Goal: Information Seeking & Learning: Learn about a topic

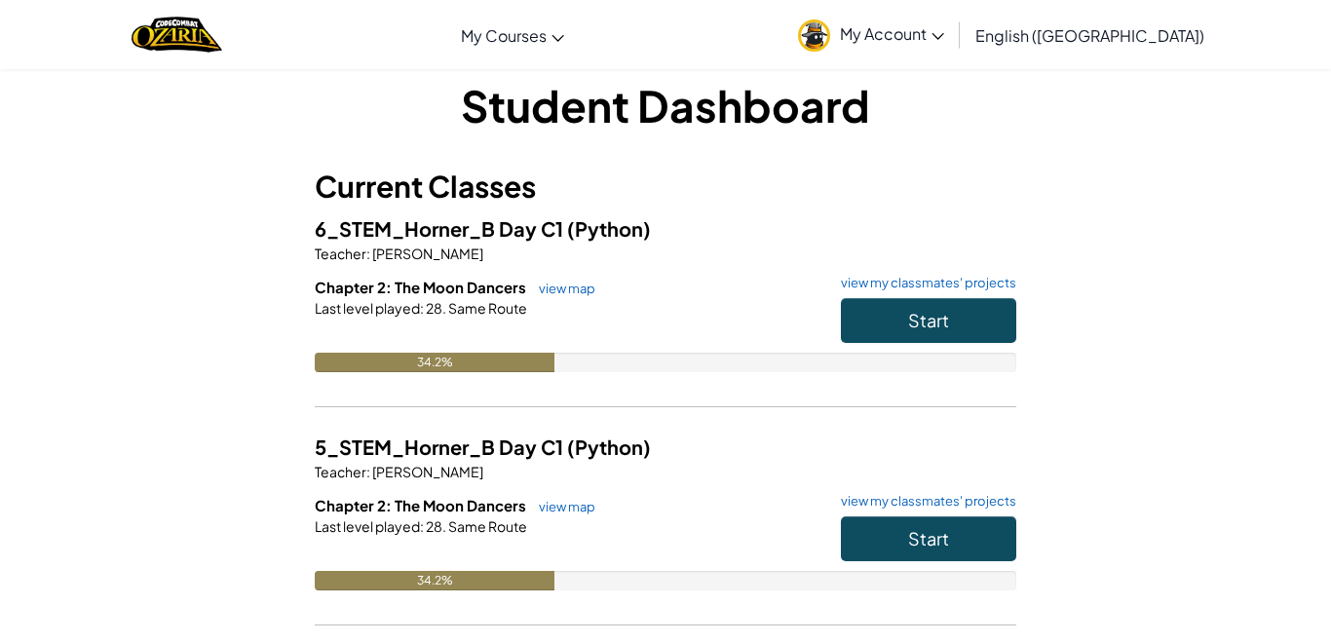
scroll to position [27, 0]
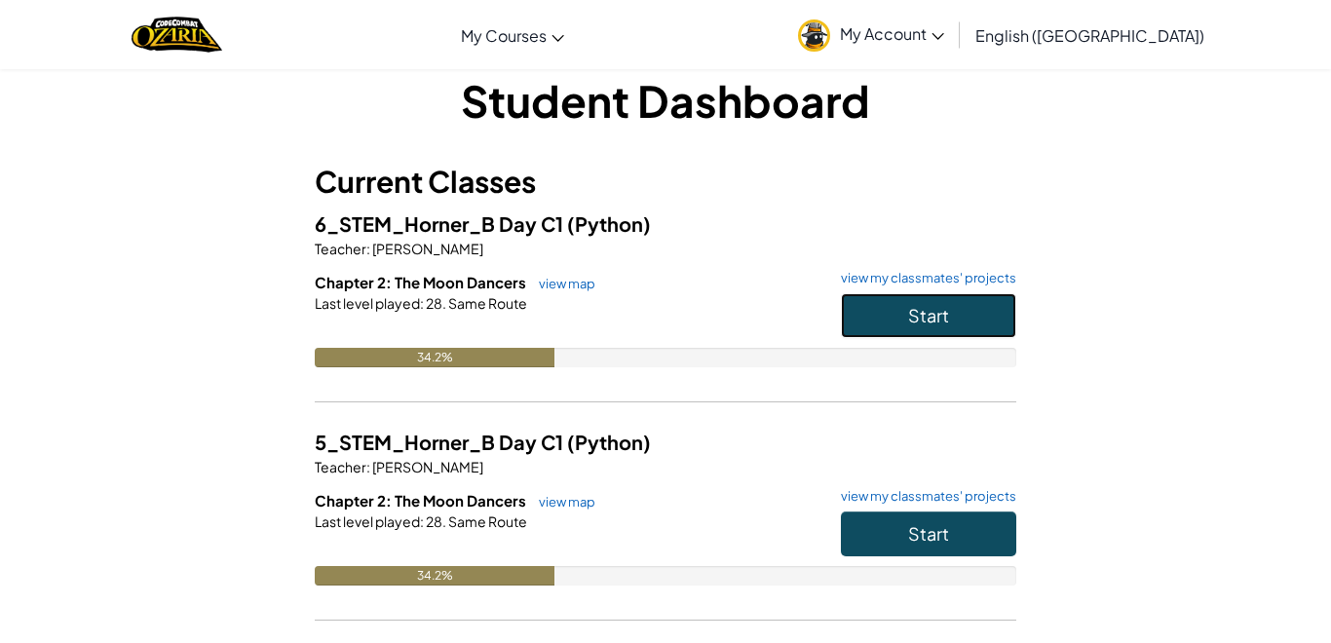
click at [922, 329] on button "Start" at bounding box center [928, 315] width 175 height 45
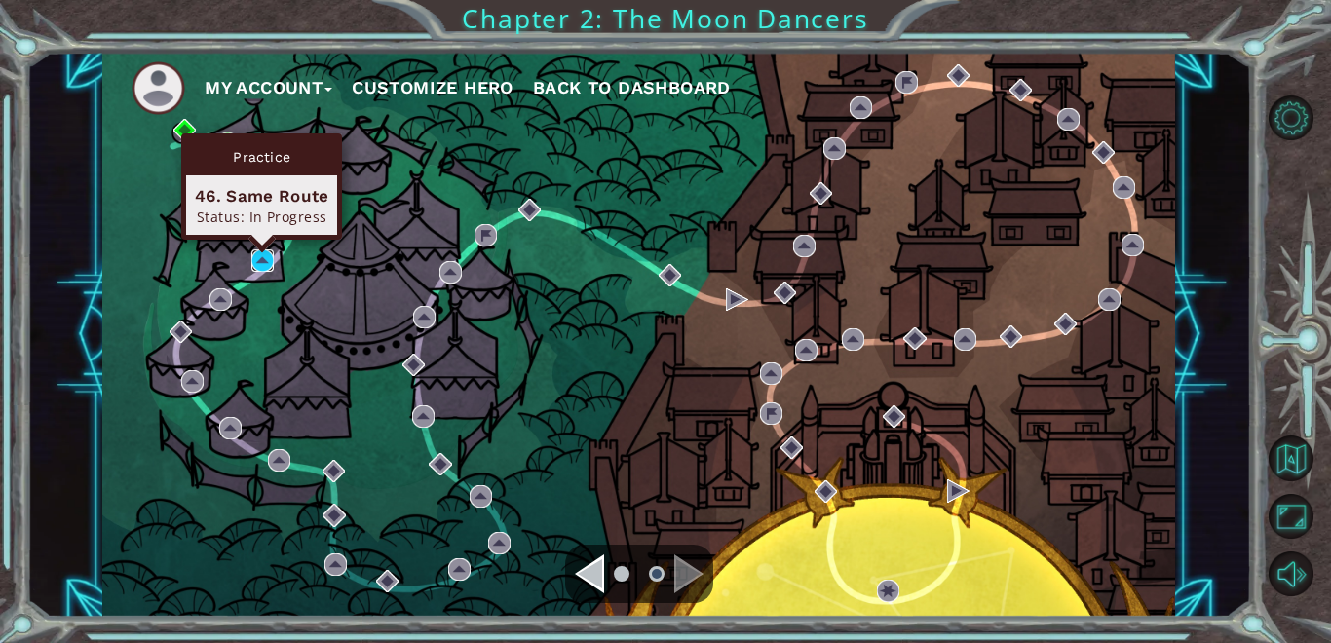
click at [264, 263] on img at bounding box center [262, 260] width 22 height 22
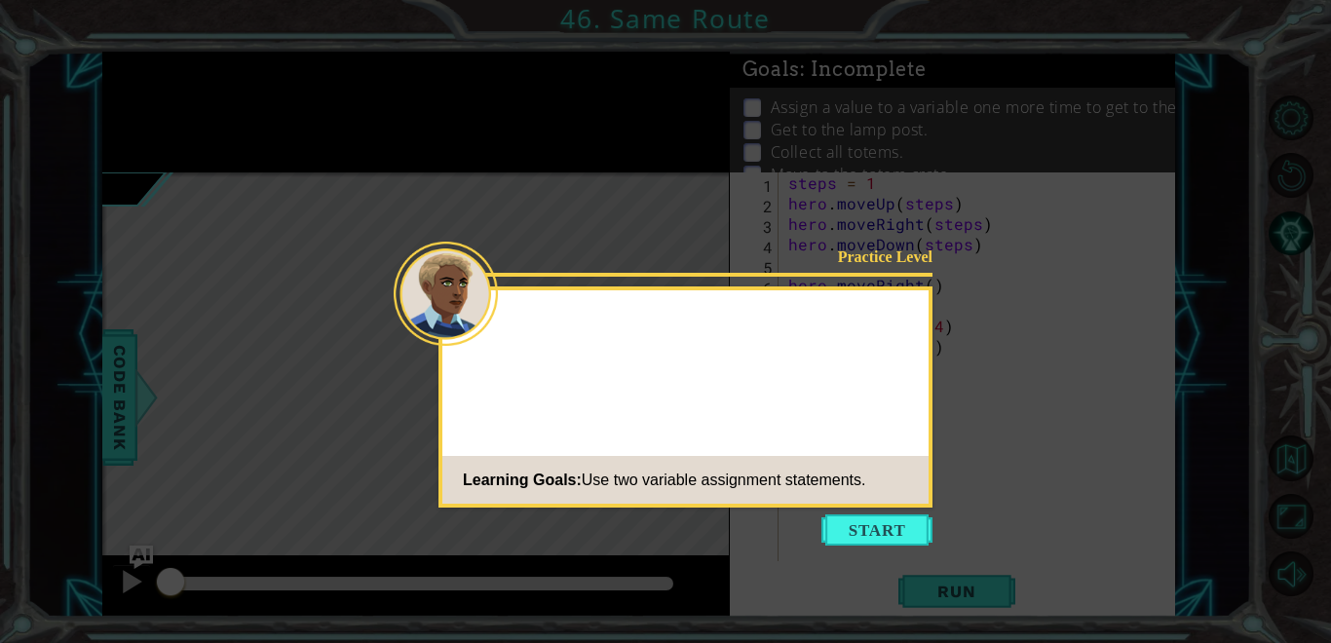
click at [899, 536] on button "Start" at bounding box center [876, 529] width 111 height 31
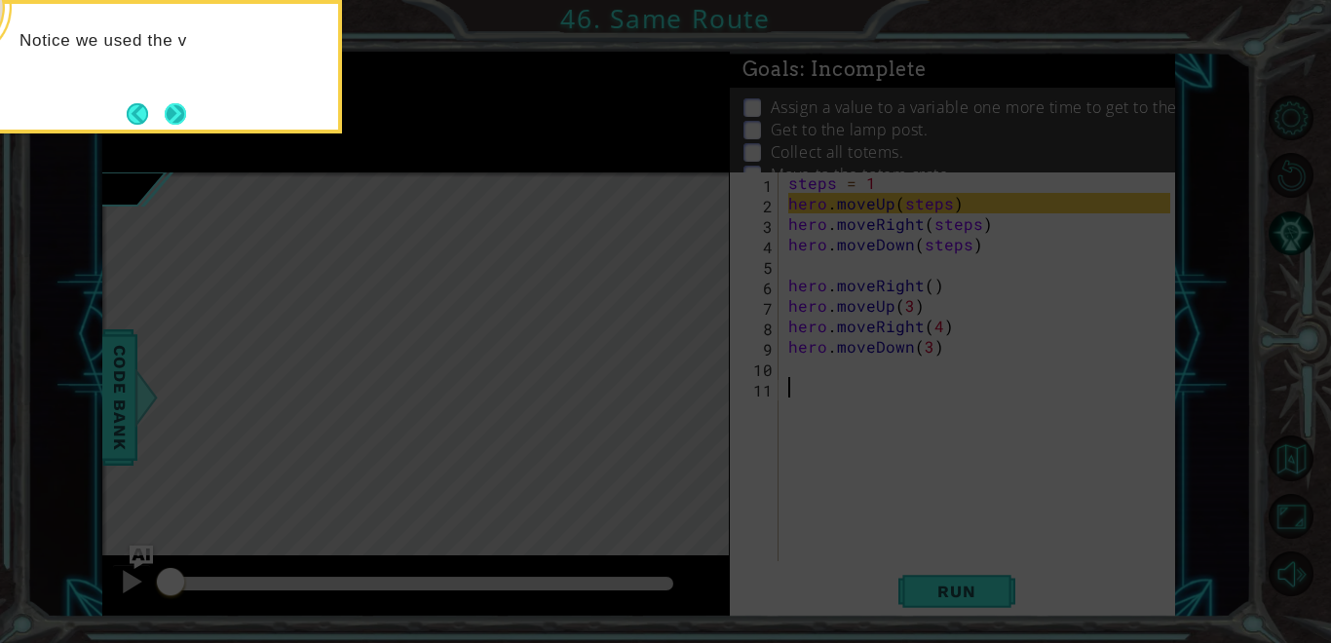
click at [165, 120] on button "Next" at bounding box center [175, 113] width 22 height 22
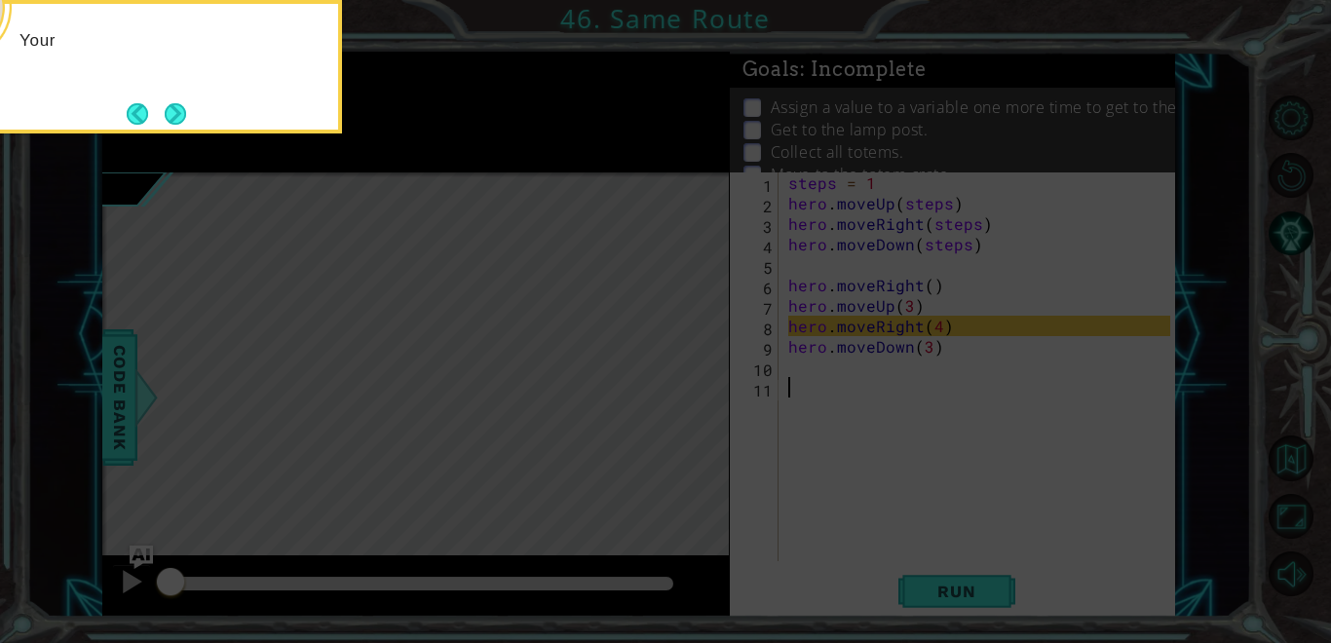
click at [165, 120] on button "Next" at bounding box center [175, 112] width 27 height 27
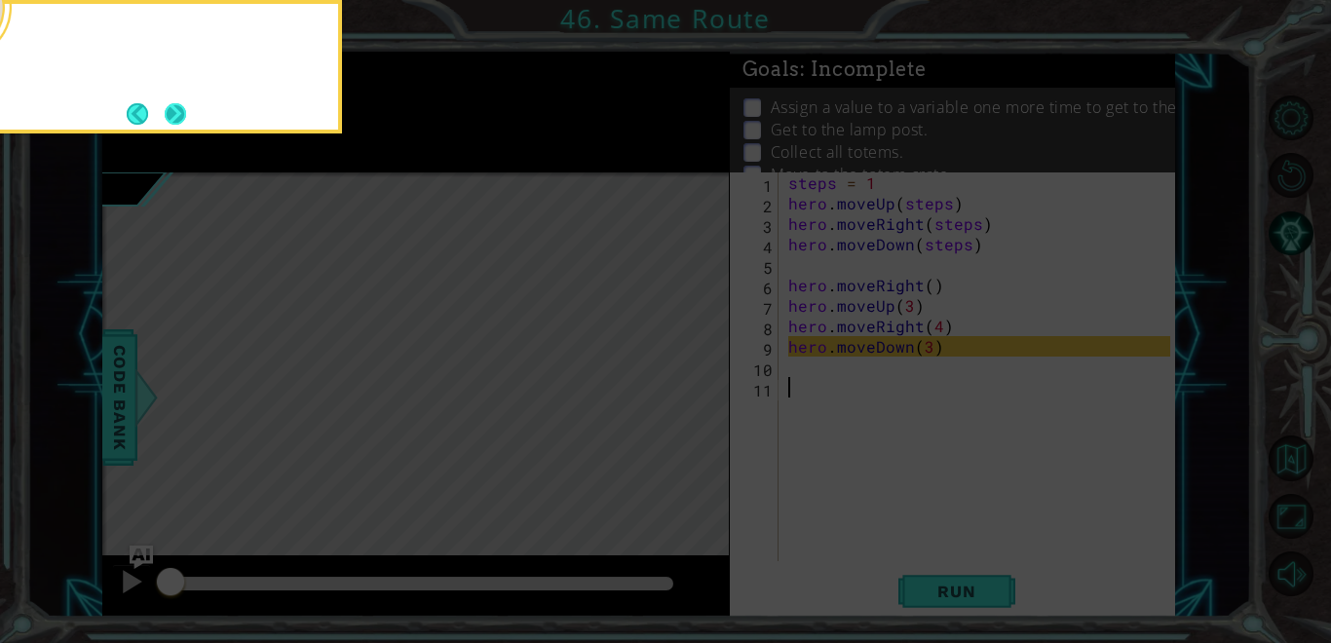
click at [169, 120] on button "Next" at bounding box center [175, 113] width 21 height 21
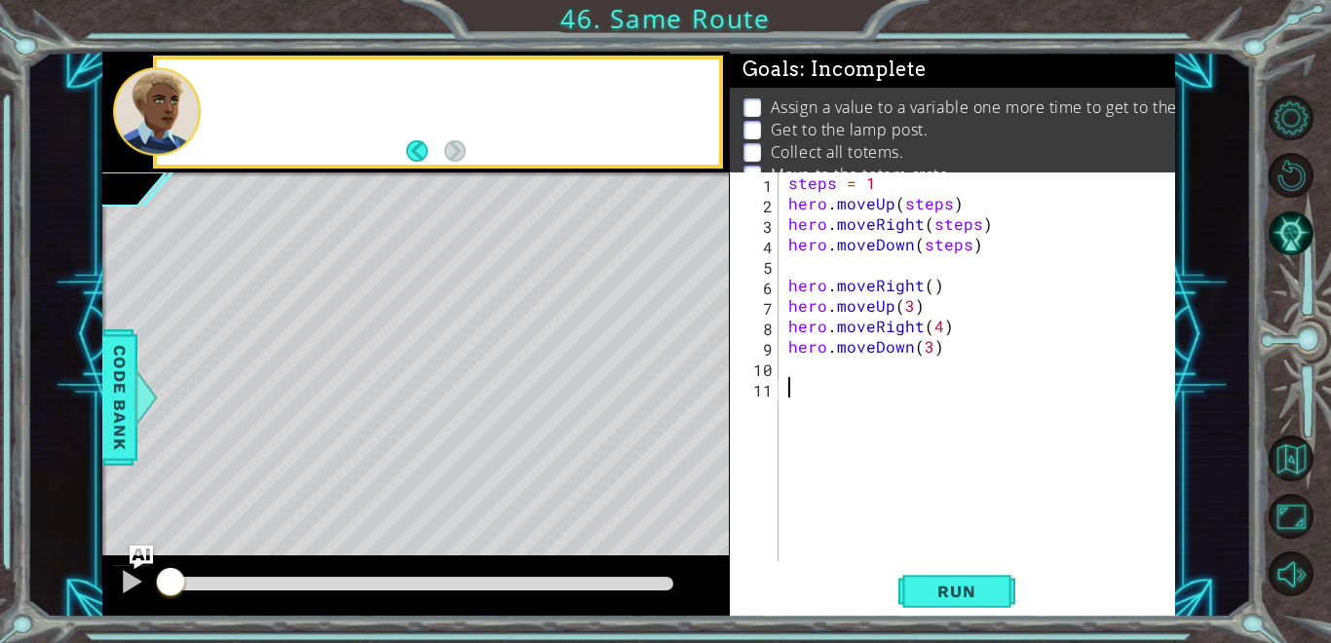
click at [169, 120] on div at bounding box center [157, 111] width 88 height 89
click at [418, 148] on button "Back" at bounding box center [425, 150] width 38 height 21
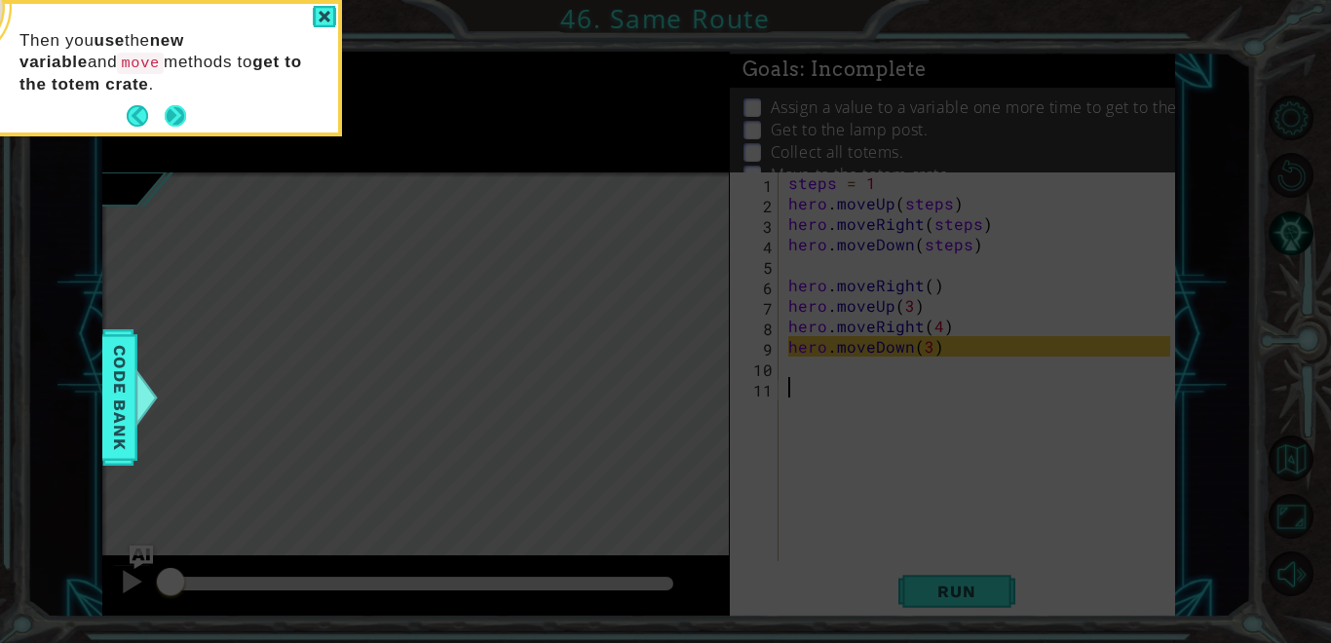
click at [167, 105] on button "Next" at bounding box center [176, 116] width 22 height 22
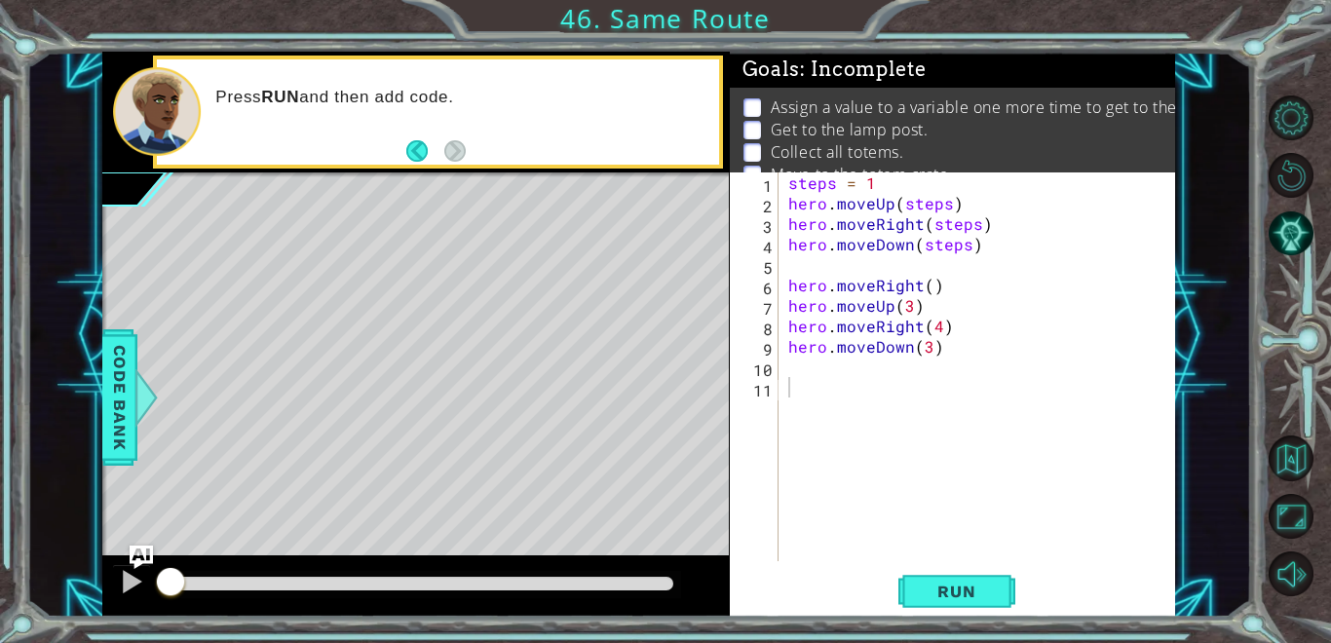
click at [539, 144] on div "Press RUN and then add code." at bounding box center [460, 111] width 517 height 69
click at [975, 591] on span "Run" at bounding box center [956, 591] width 77 height 19
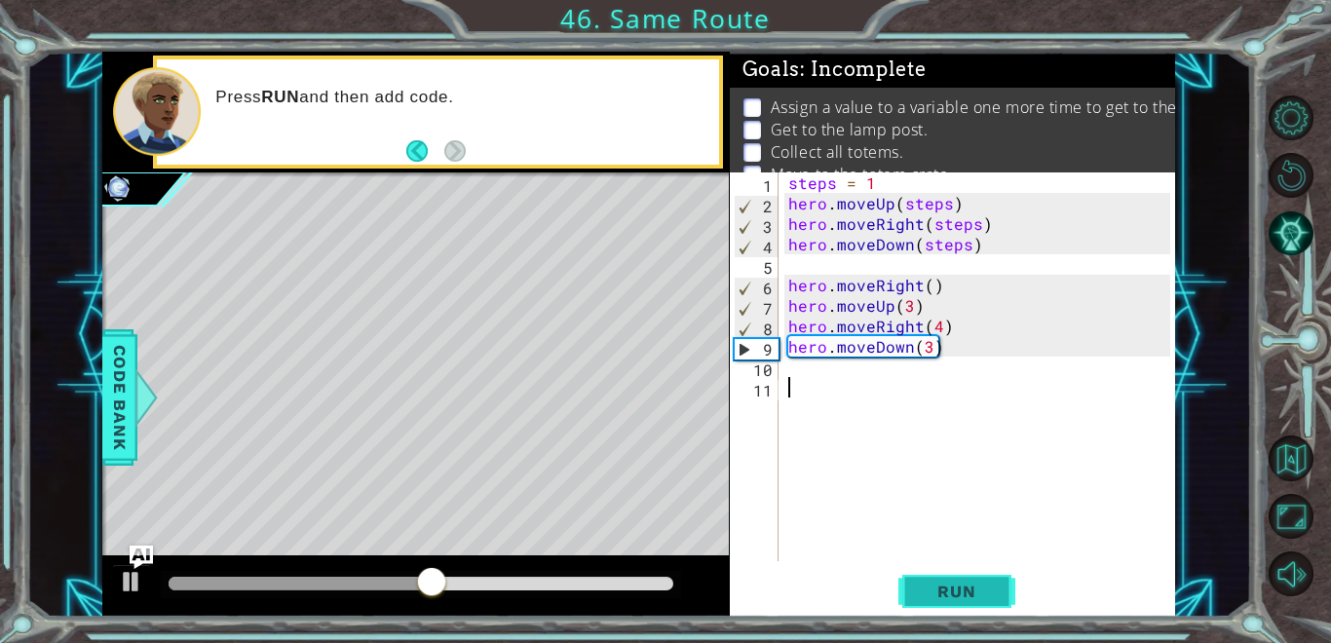
click at [991, 597] on span "Run" at bounding box center [956, 591] width 77 height 19
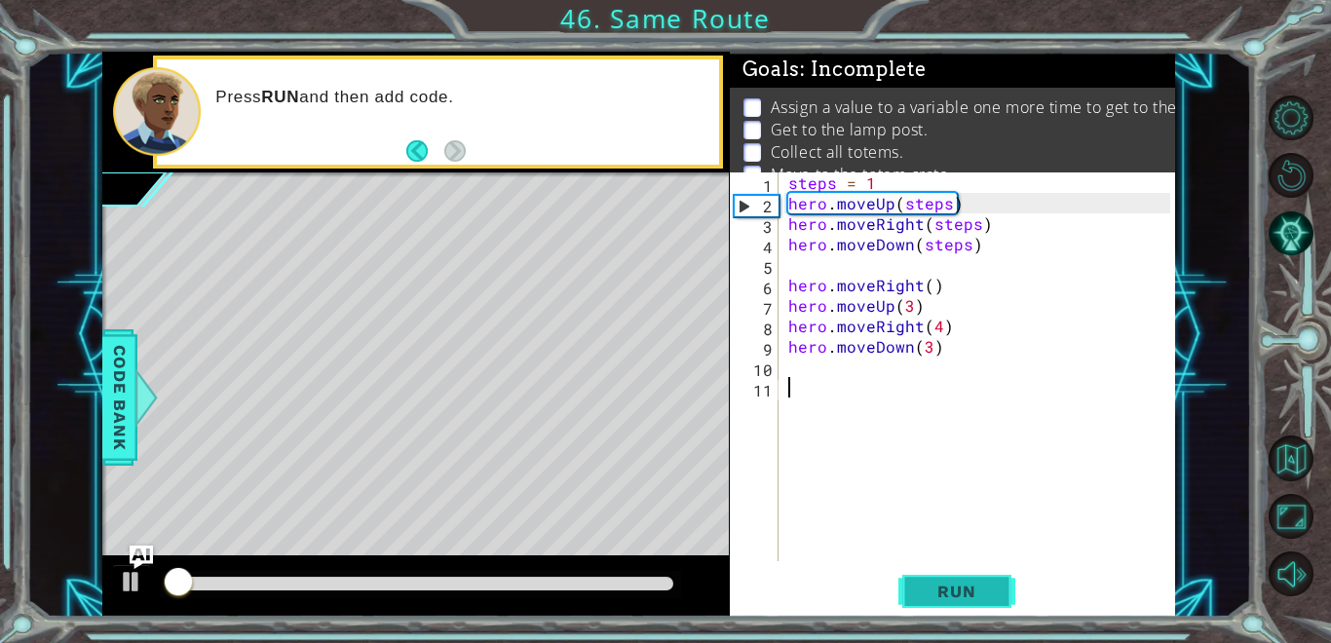
click at [988, 592] on span "Run" at bounding box center [956, 591] width 77 height 19
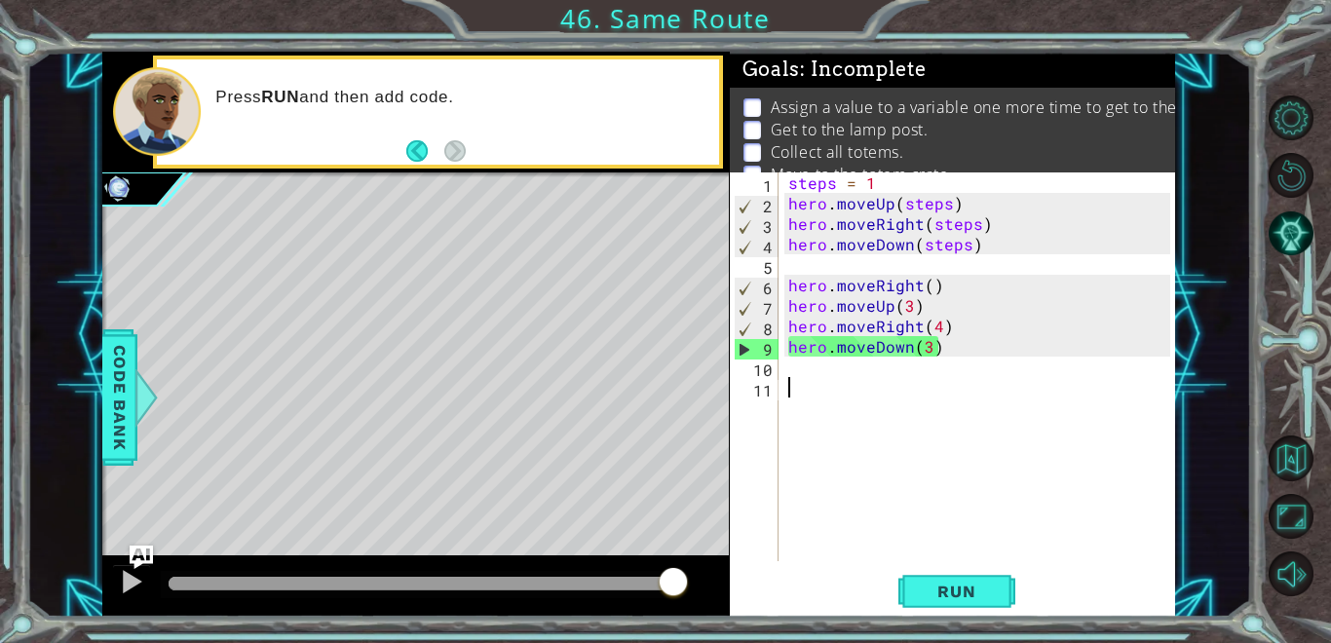
drag, startPoint x: 184, startPoint y: 572, endPoint x: 787, endPoint y: 592, distance: 603.5
click at [787, 592] on div "1 ההההההההההההההההההההההההההההההההההההההההההההההההההההההההההההההההההההההההההההה…" at bounding box center [638, 335] width 1073 height 566
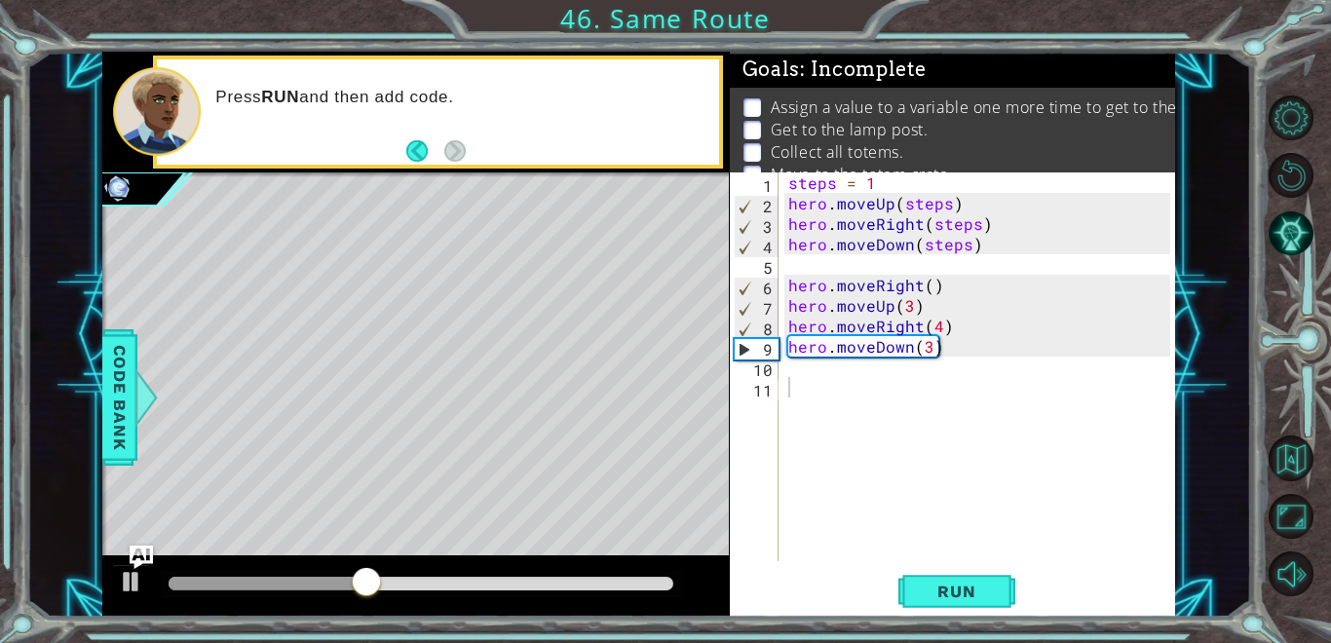
click at [788, 389] on div "steps = 1 hero . moveUp ( steps ) hero . moveRight ( steps ) hero . moveDown ( …" at bounding box center [982, 387] width 397 height 430
click at [939, 356] on div "steps = 1 hero . moveUp ( steps ) hero . moveRight ( steps ) hero . moveDown ( …" at bounding box center [982, 387] width 397 height 430
click at [949, 606] on button "Run" at bounding box center [956, 591] width 117 height 45
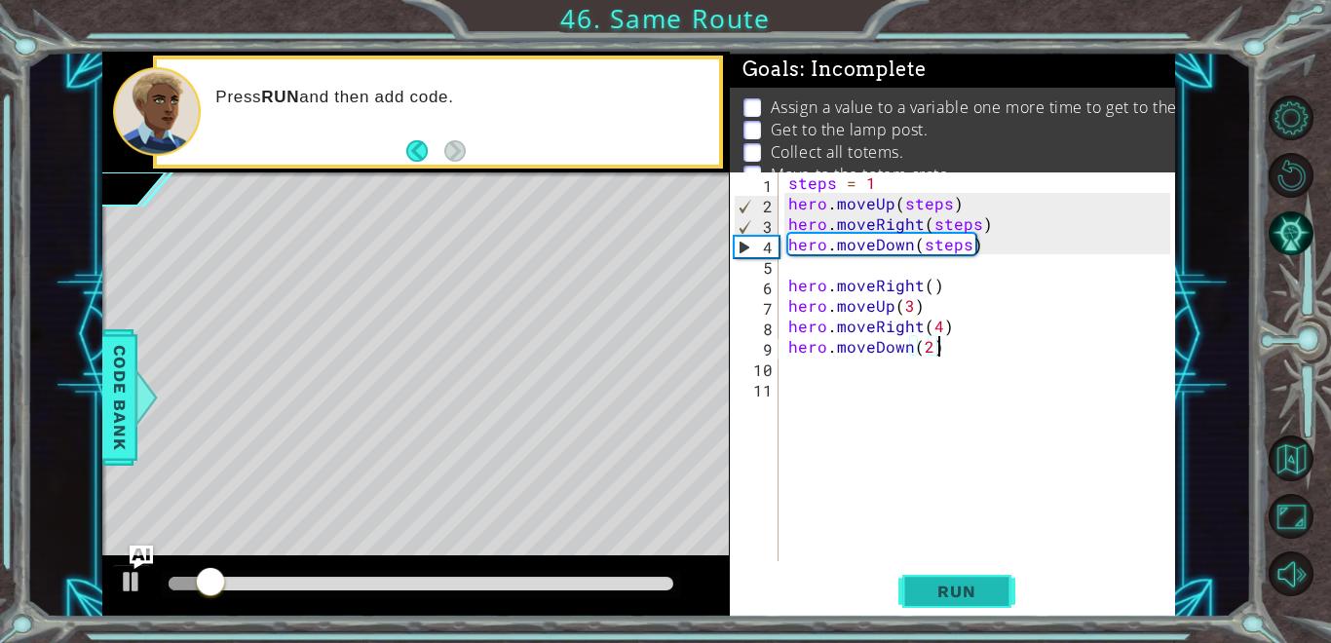
click at [968, 583] on span "Run" at bounding box center [956, 591] width 77 height 19
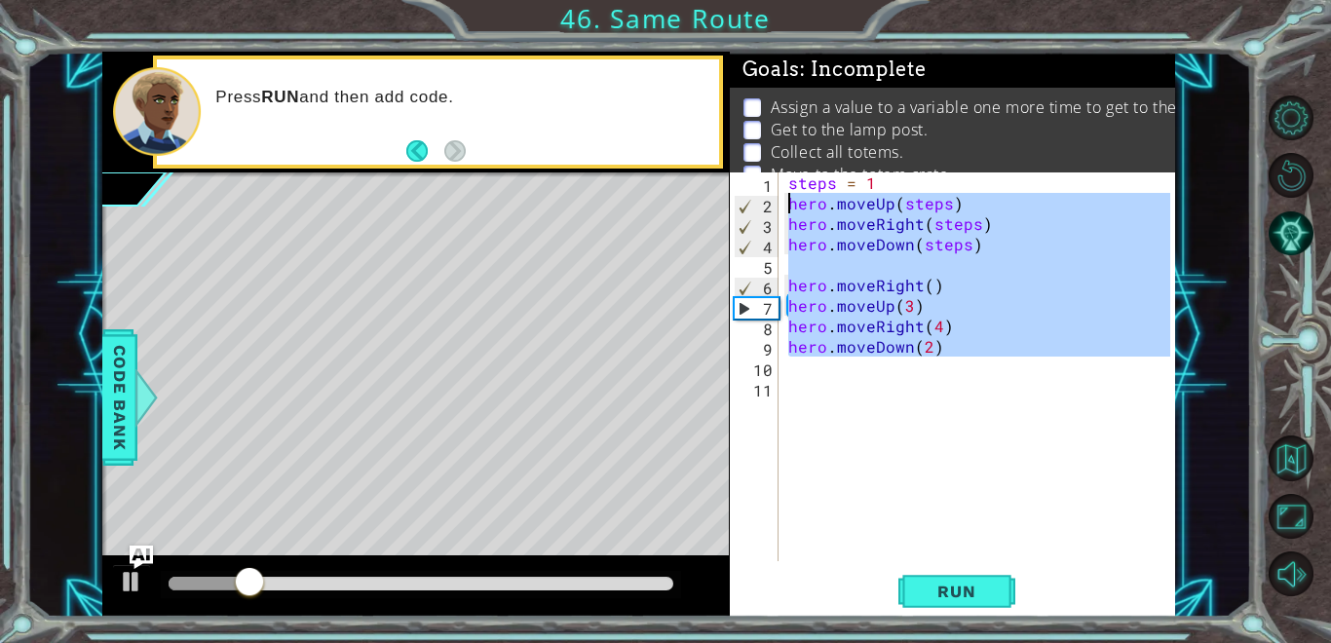
drag, startPoint x: 975, startPoint y: 364, endPoint x: 786, endPoint y: 208, distance: 245.6
click at [786, 208] on div "steps = 1 hero . moveUp ( steps ) hero . moveRight ( steps ) hero . moveDown ( …" at bounding box center [982, 387] width 397 height 430
type textarea "hero.moveUp(steps) hero.moveRight(steps)"
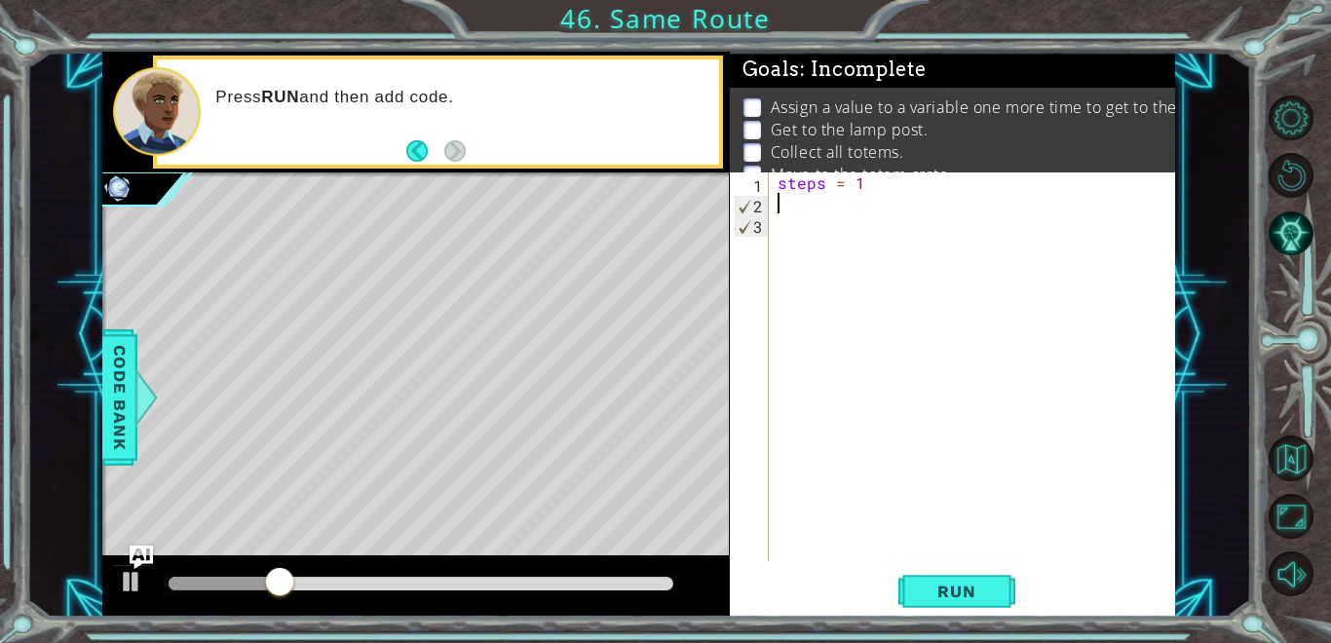
scroll to position [0, 0]
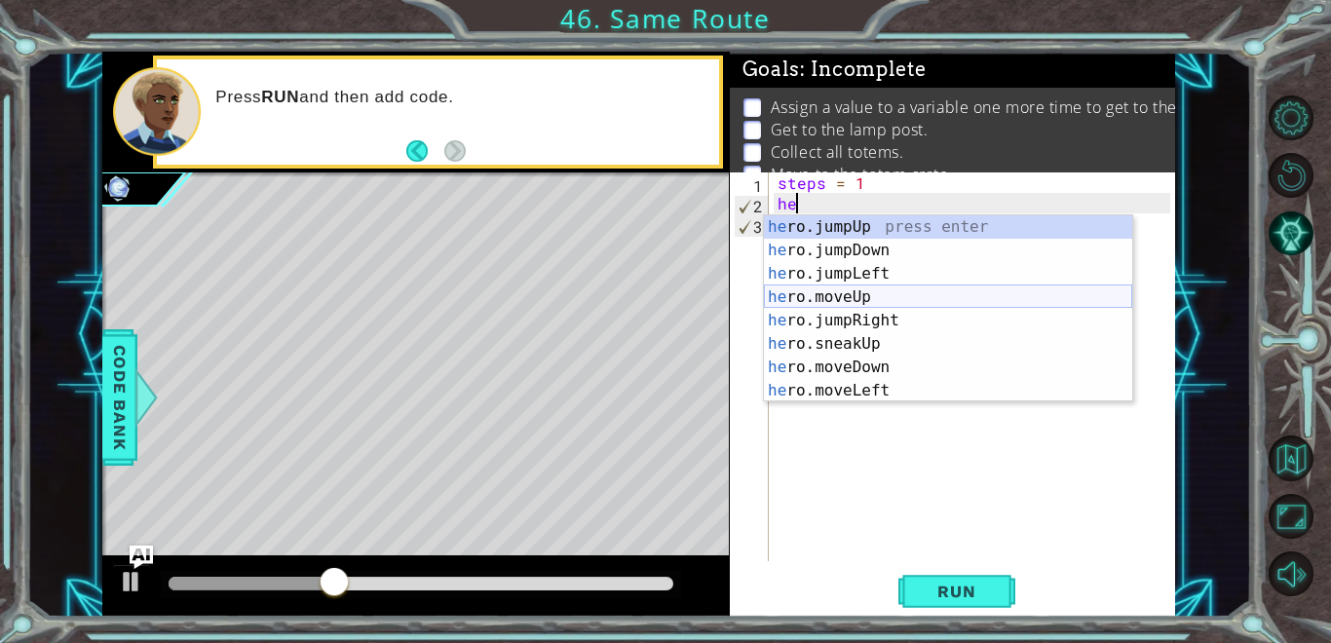
click at [934, 297] on div "he ro.jumpUp press enter he ro.jumpDown press enter he ro.jumpLeft press enter …" at bounding box center [948, 332] width 368 height 234
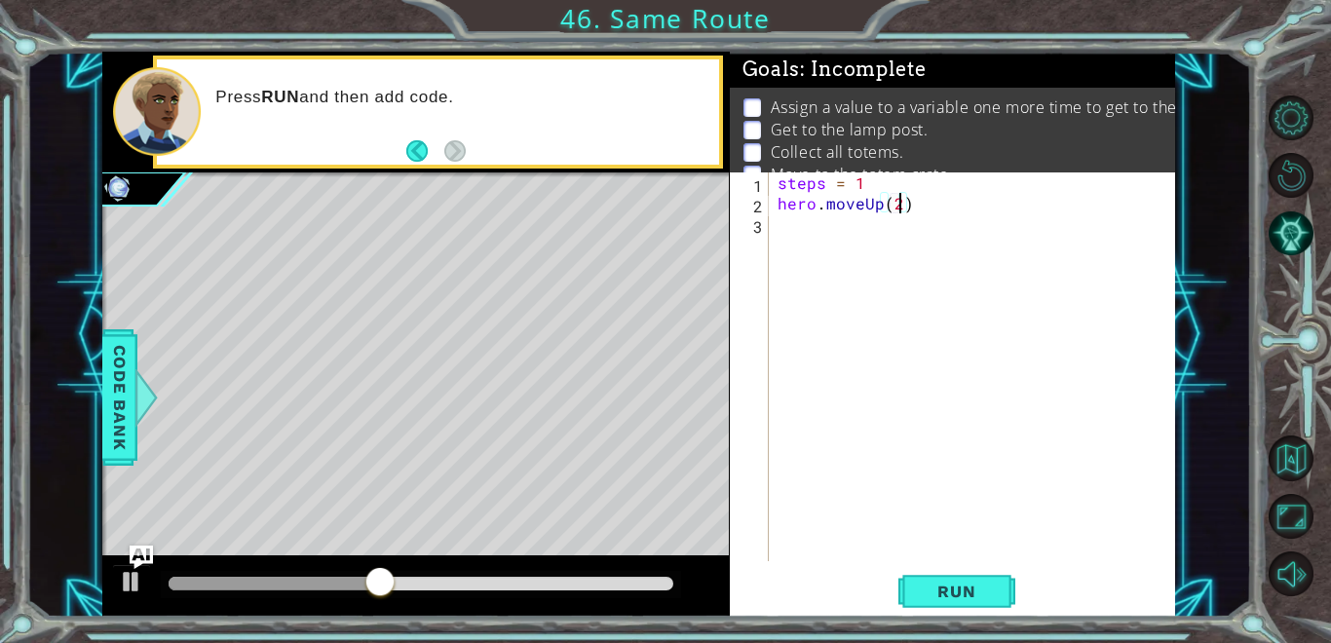
scroll to position [0, 7]
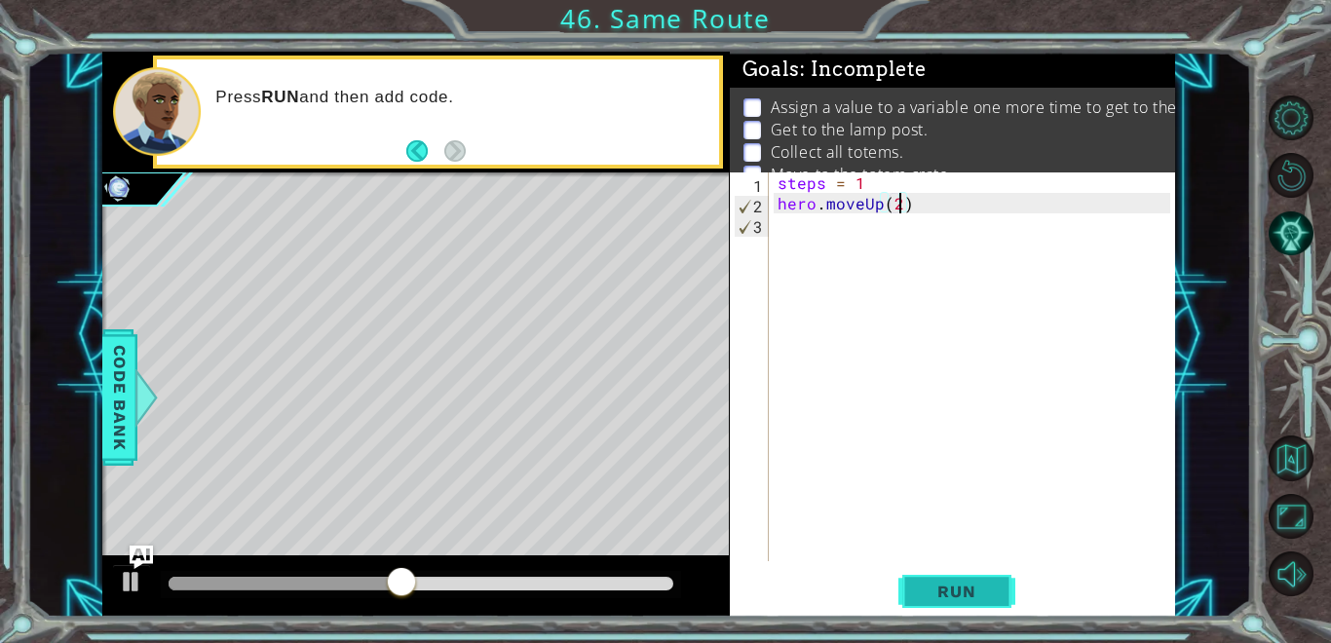
type textarea "hero.moveUp(2)"
click at [969, 577] on button "Run" at bounding box center [956, 591] width 117 height 45
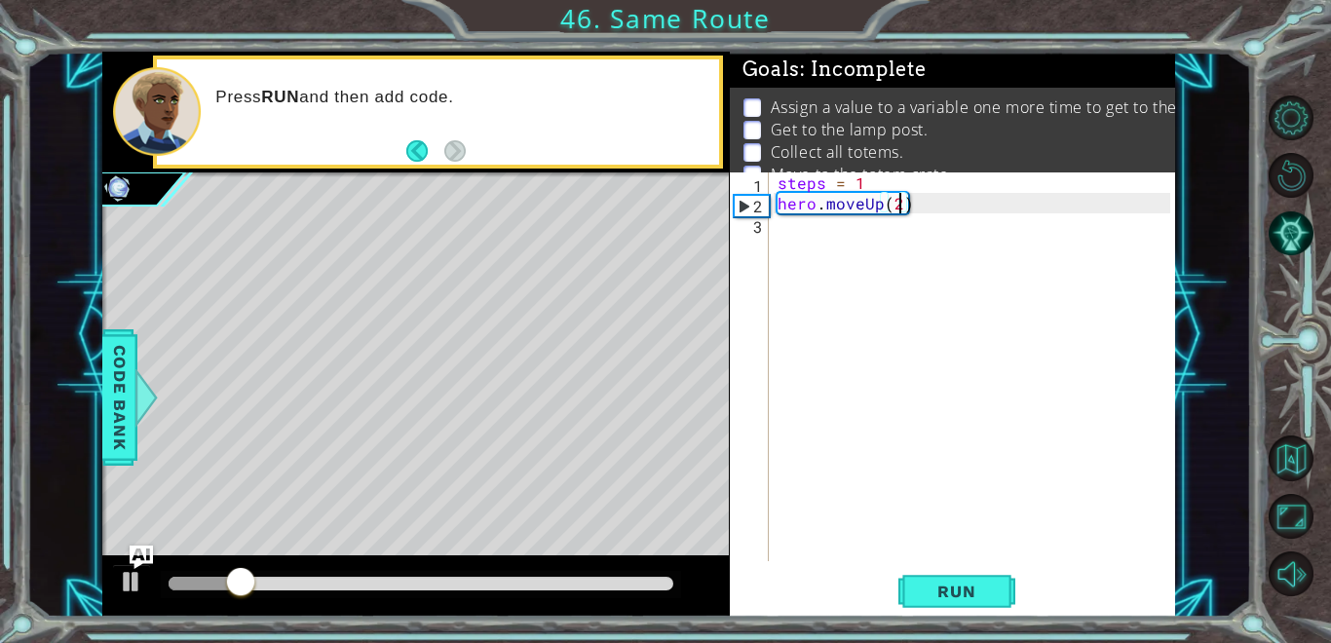
click at [789, 231] on div "steps = 1 hero . moveUp ( 2 )" at bounding box center [977, 387] width 406 height 430
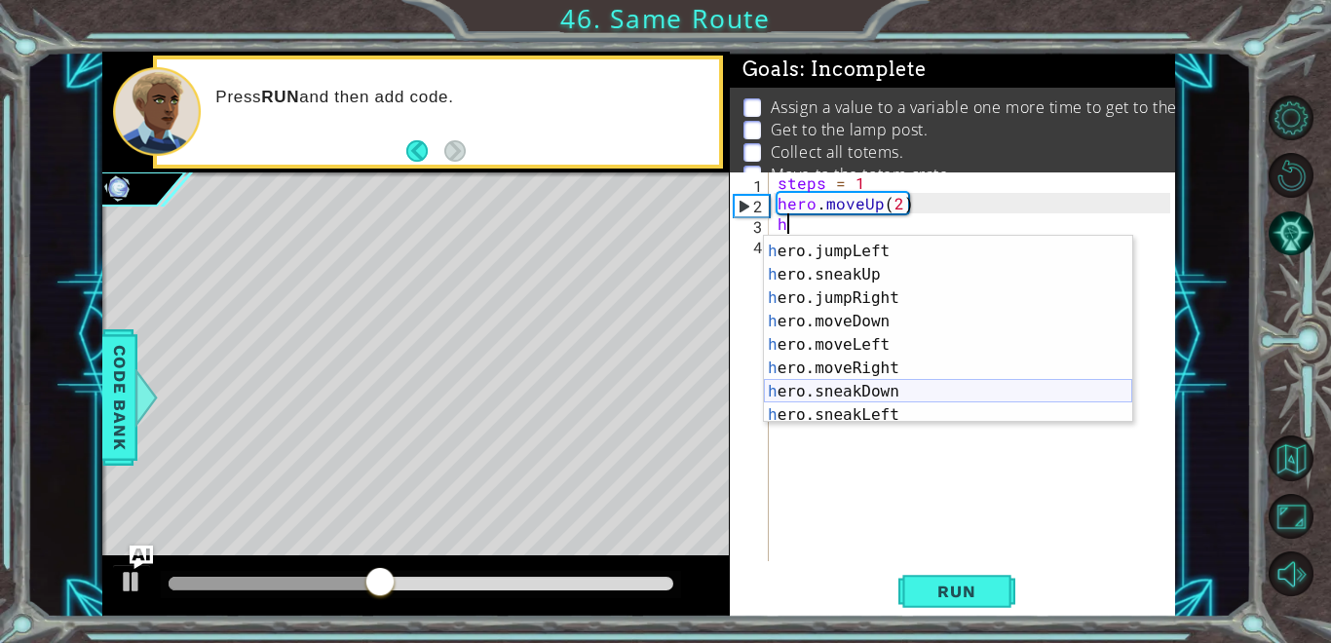
scroll to position [70, 0]
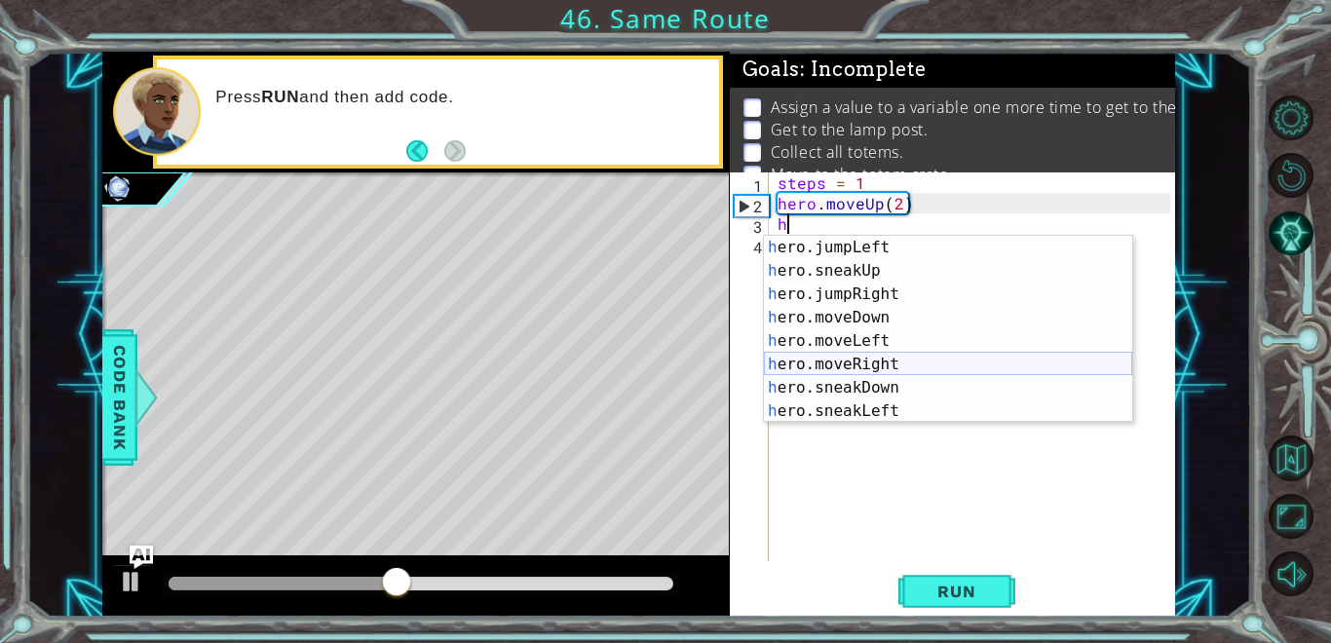
click at [925, 363] on div "h ero.jumpLeft press enter h ero.sneakUp press enter h ero.jumpRight press ente…" at bounding box center [948, 353] width 368 height 234
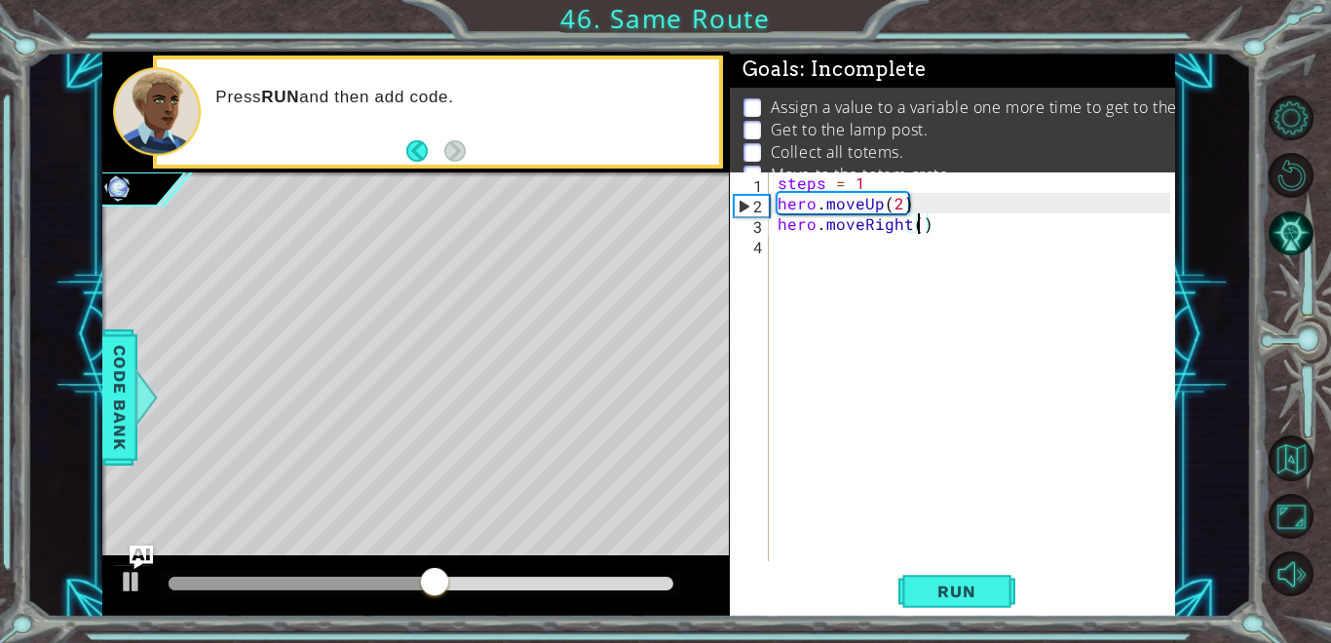
scroll to position [0, 9]
type textarea "hero.moveRight(2)"
click at [967, 595] on span "Run" at bounding box center [956, 591] width 77 height 19
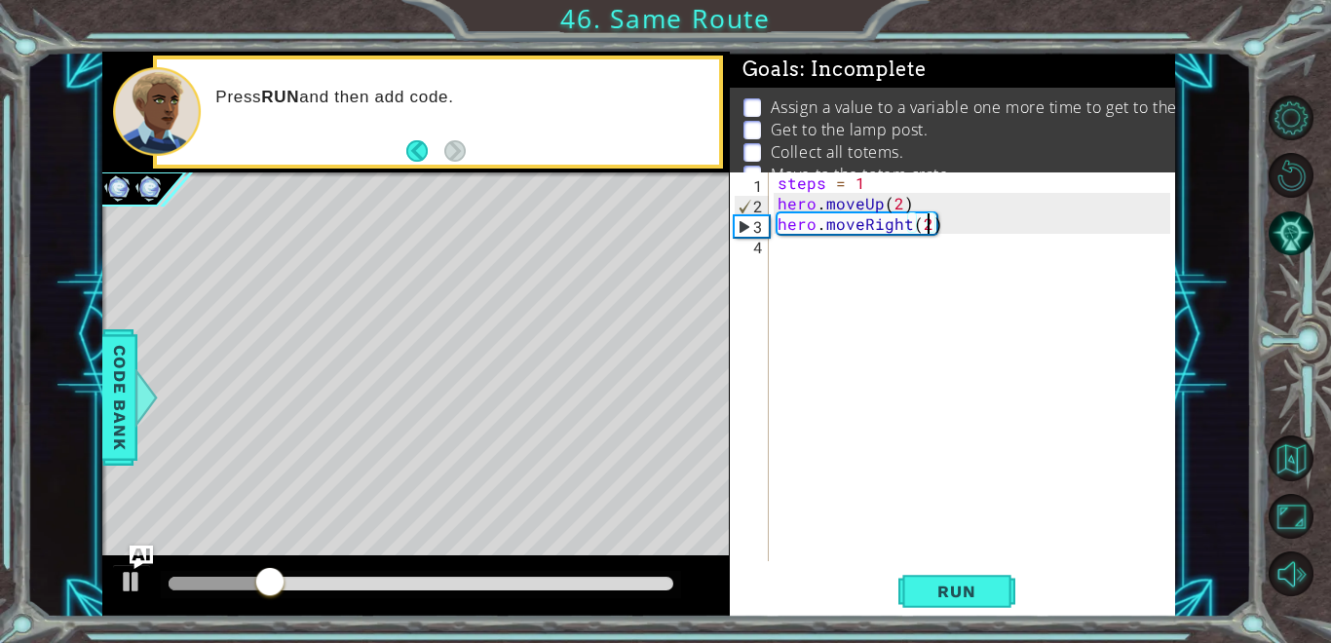
click at [793, 255] on div "steps = 1 hero . moveUp ( 2 ) hero . moveRight ( 2 )" at bounding box center [977, 387] width 406 height 430
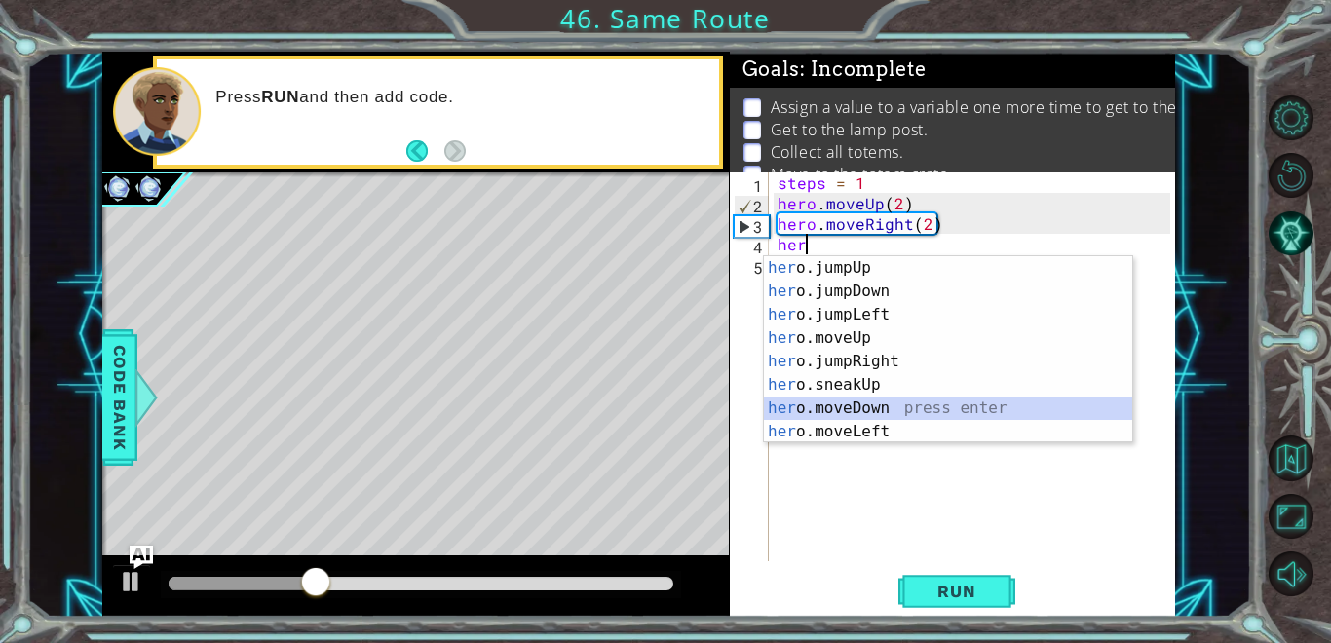
click at [922, 408] on div "her o.jumpUp press enter her o.jumpDown press enter her o.jumpLeft press enter …" at bounding box center [948, 373] width 368 height 234
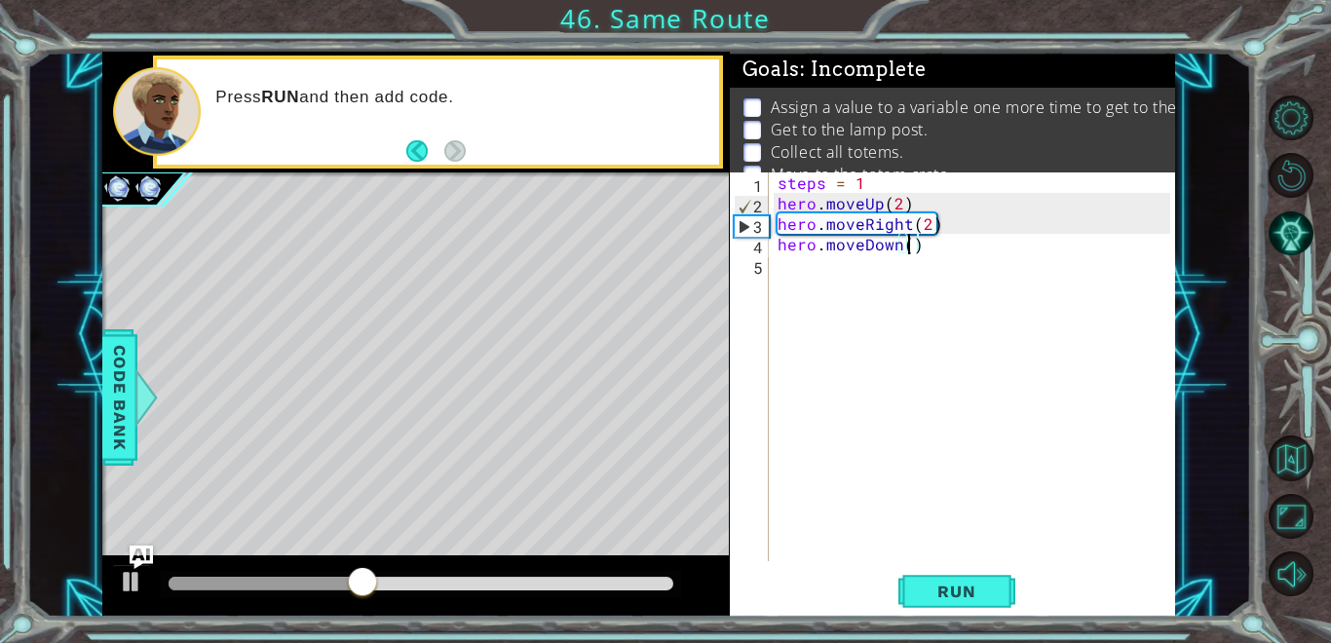
scroll to position [0, 8]
type textarea "hero.moveDown(2)"
click at [979, 582] on span "Run" at bounding box center [956, 591] width 77 height 19
click at [780, 273] on div "steps = 1 hero . moveUp ( 2 ) hero . moveRight ( 2 ) hero . moveDown ( 2 )" at bounding box center [977, 387] width 406 height 430
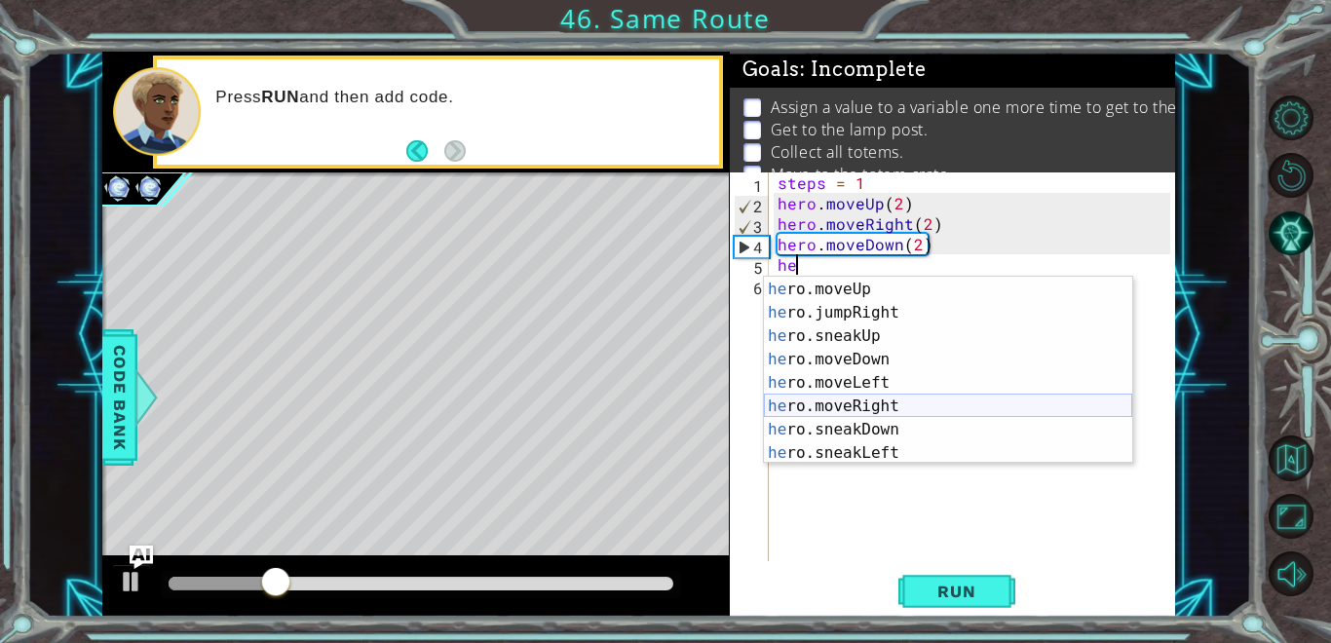
scroll to position [73, 0]
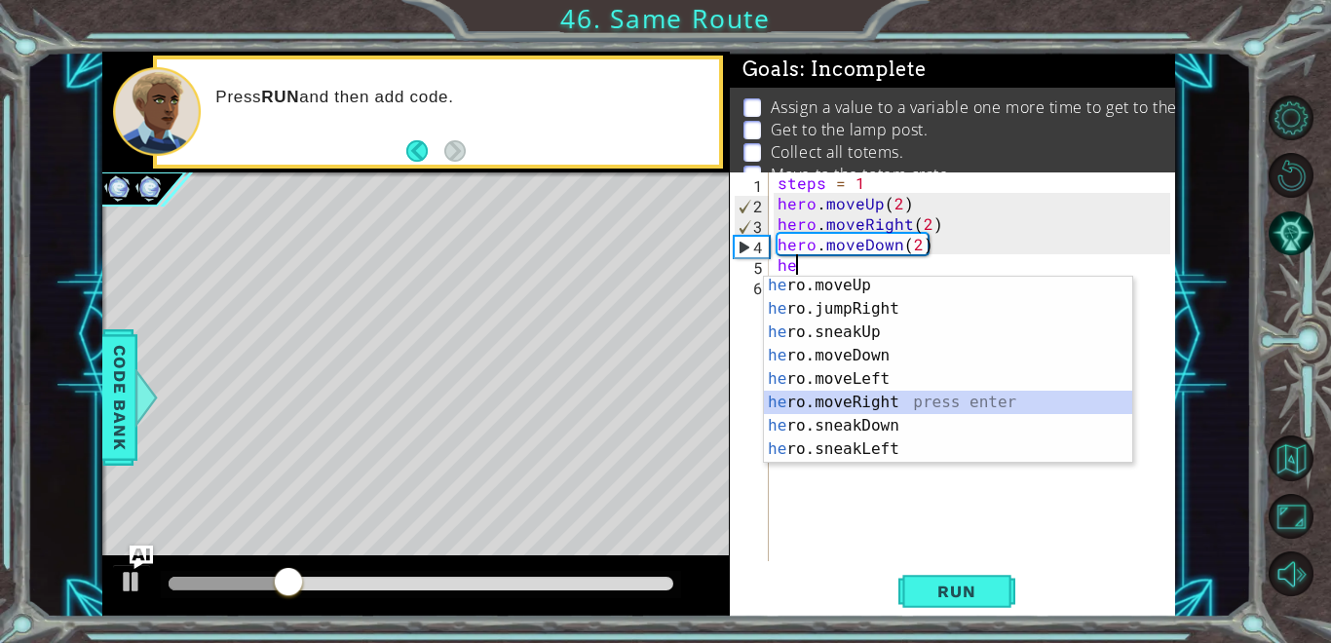
click at [938, 401] on div "he ro.moveUp press enter he ro.jumpRight press enter he ro.sneakUp press enter …" at bounding box center [948, 391] width 368 height 234
type textarea "hero.moveRight(1)"
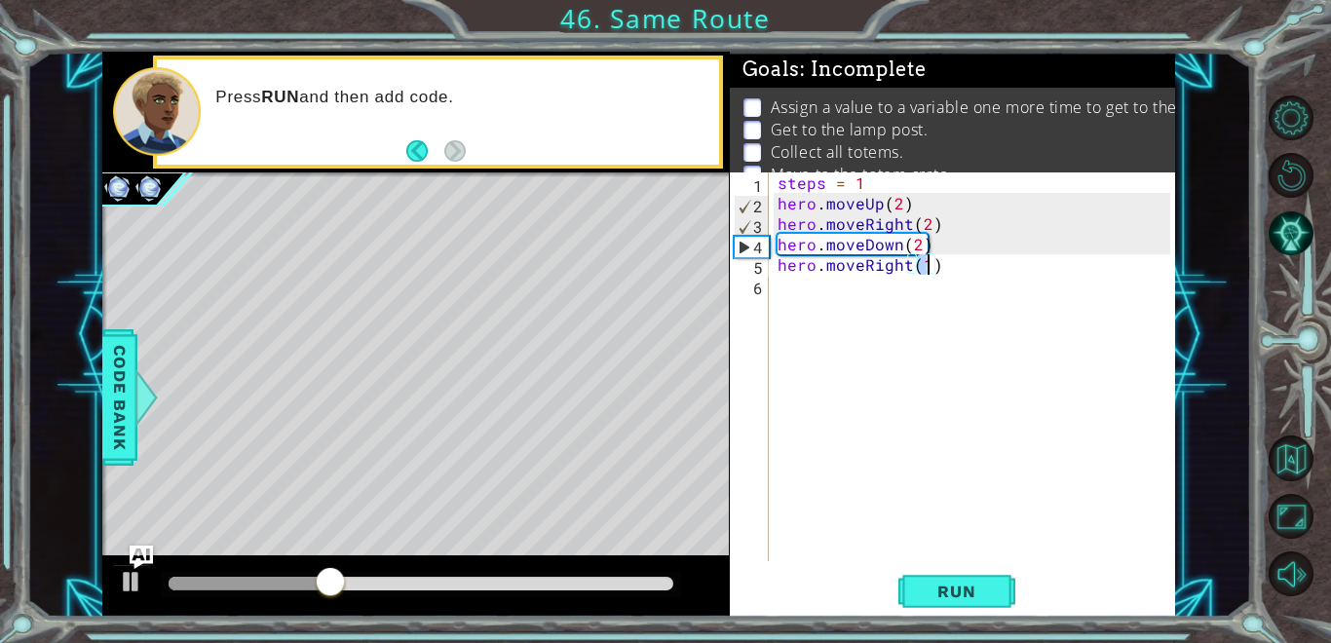
click at [774, 288] on div "steps = 1 hero . moveUp ( 2 ) hero . moveRight ( 2 ) hero . moveDown ( 2 ) hero…" at bounding box center [977, 387] width 406 height 430
click at [960, 593] on span "Run" at bounding box center [956, 591] width 77 height 19
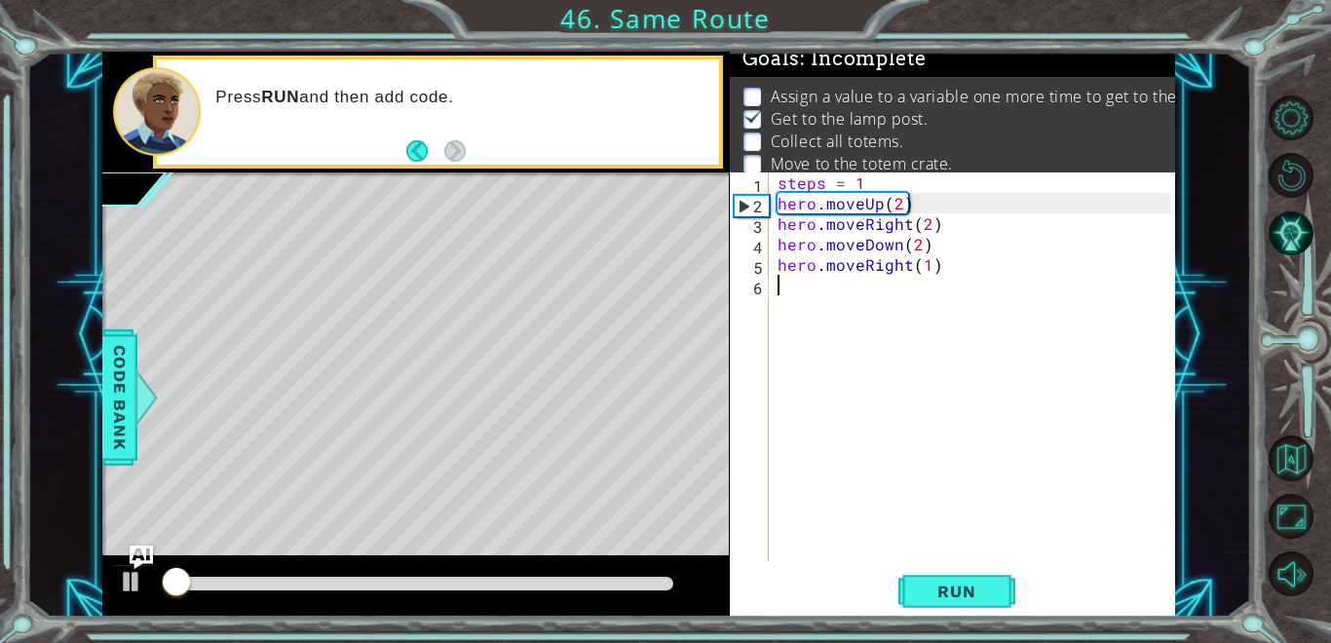
scroll to position [12, 0]
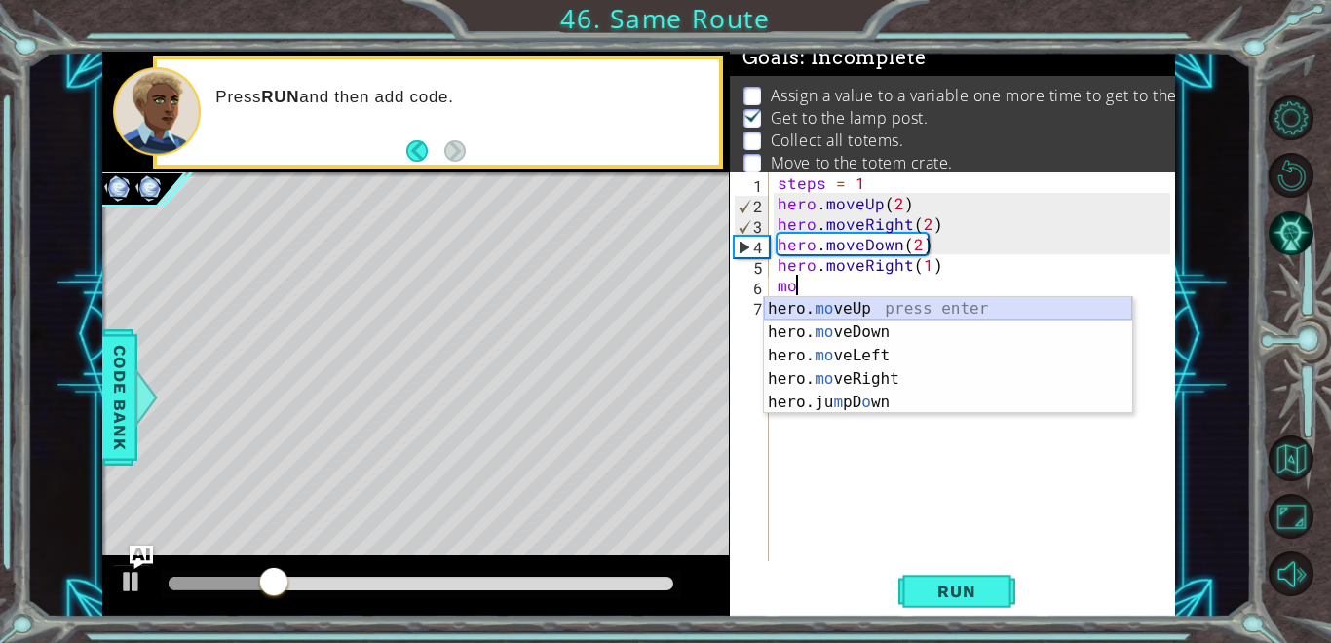
click at [863, 314] on div "hero. mo veUp press enter hero. mo veDown press enter hero. mo veLeft press ent…" at bounding box center [948, 379] width 368 height 164
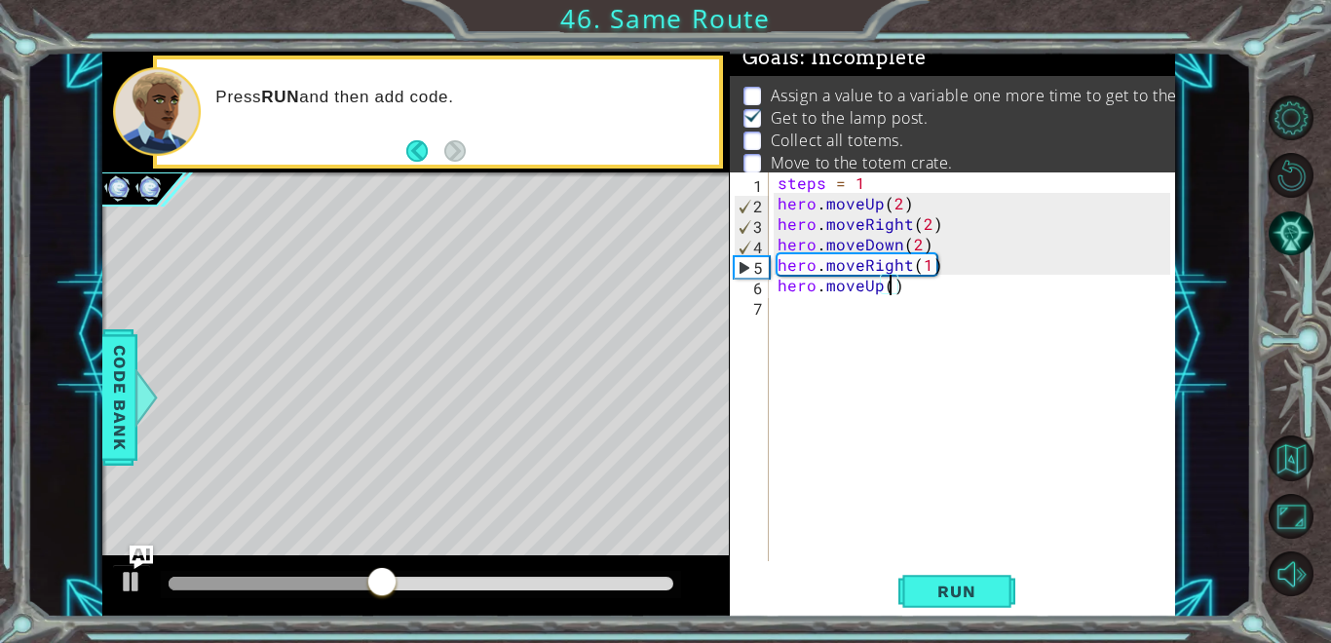
scroll to position [0, 7]
click at [986, 601] on button "Run" at bounding box center [956, 591] width 117 height 45
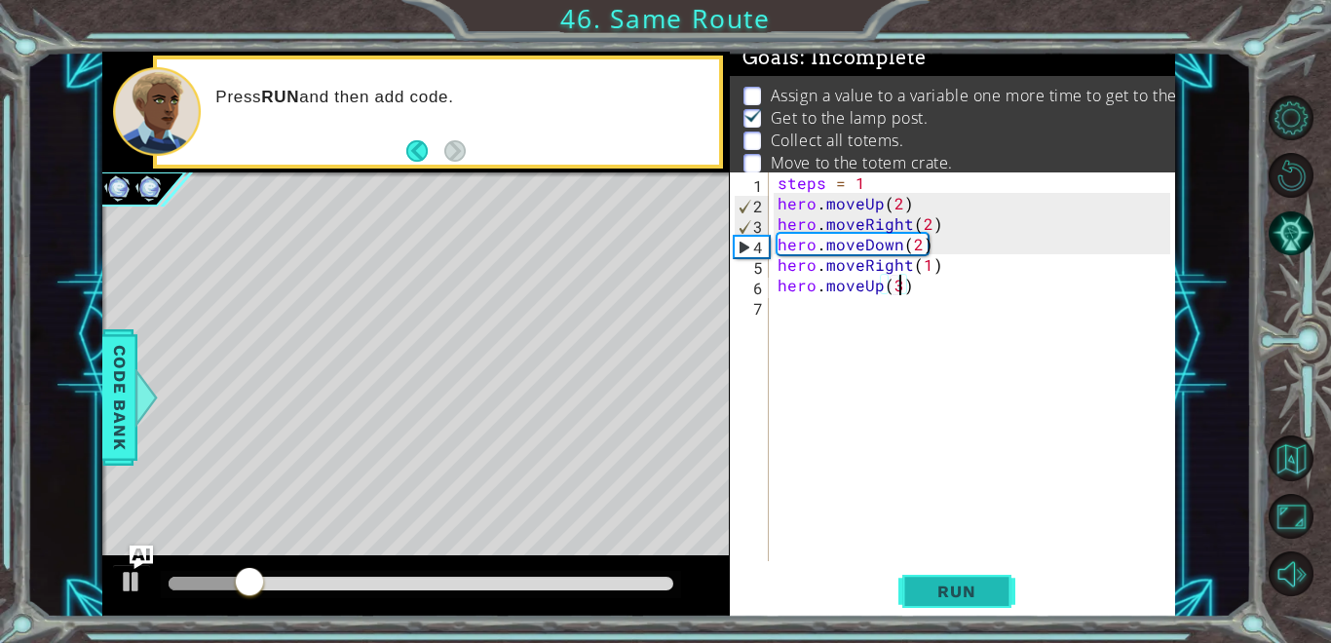
type textarea "hero.moveUp(3)"
click at [991, 590] on span "Run" at bounding box center [956, 591] width 77 height 19
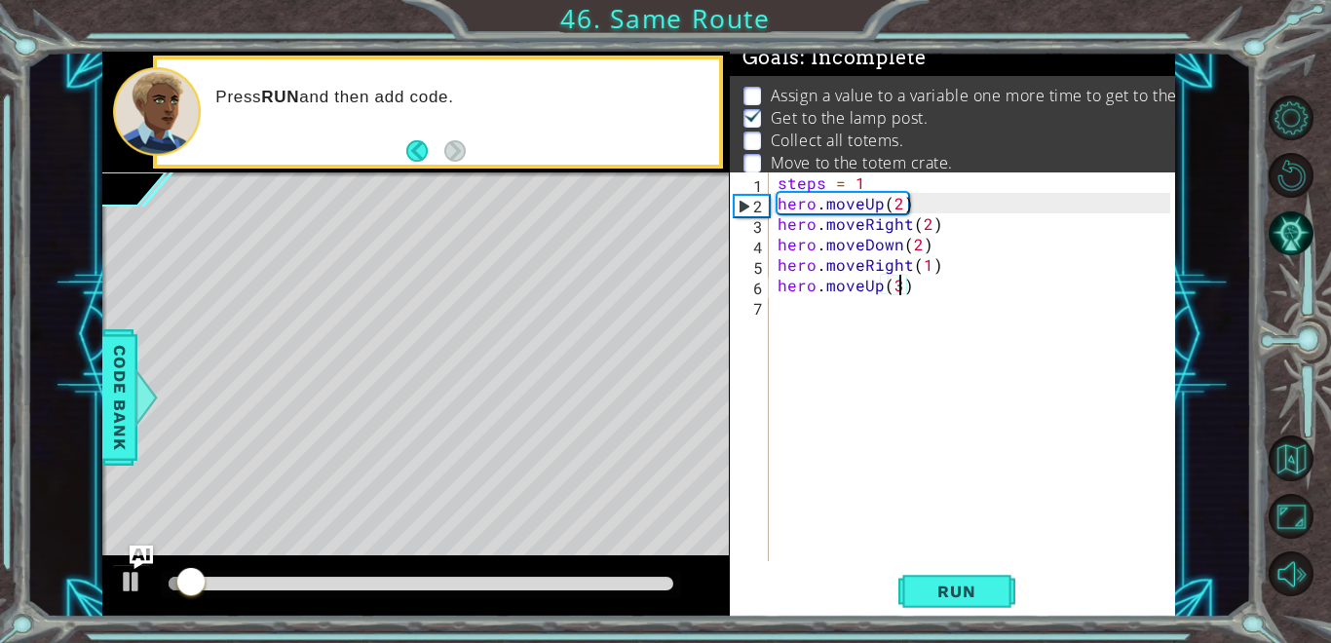
click at [781, 304] on div "steps = 1 hero . moveUp ( 2 ) hero . moveRight ( 2 ) hero . moveDown ( 2 ) hero…" at bounding box center [977, 387] width 406 height 430
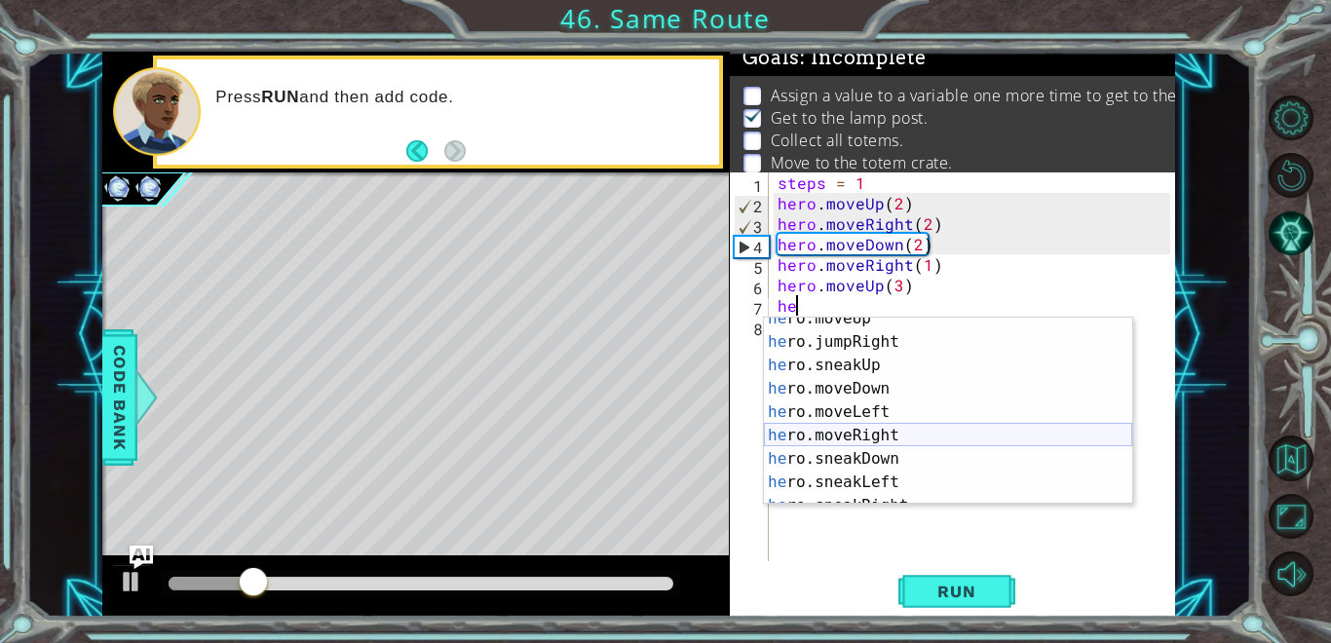
scroll to position [83, 0]
click at [927, 436] on div "he ro.moveUp press enter he ro.jumpRight press enter he ro.sneakUp press enter …" at bounding box center [948, 422] width 368 height 234
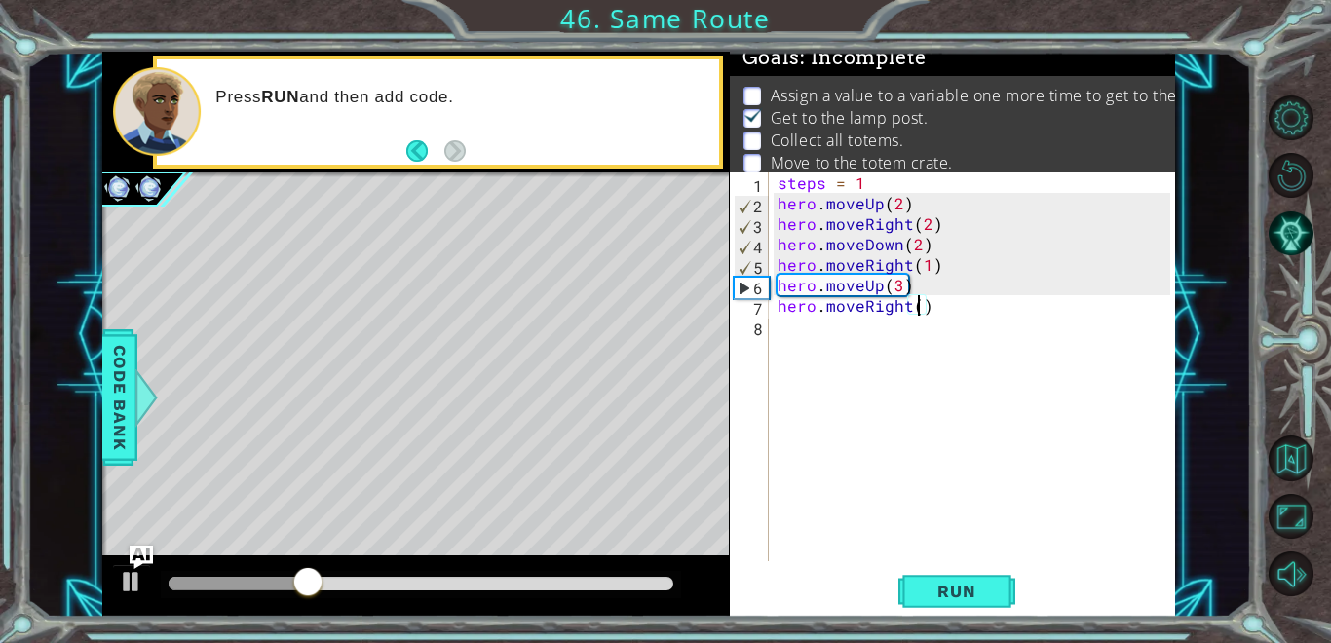
scroll to position [0, 9]
type textarea "hero.moveRight(3)"
click at [971, 573] on button "Run" at bounding box center [956, 591] width 117 height 45
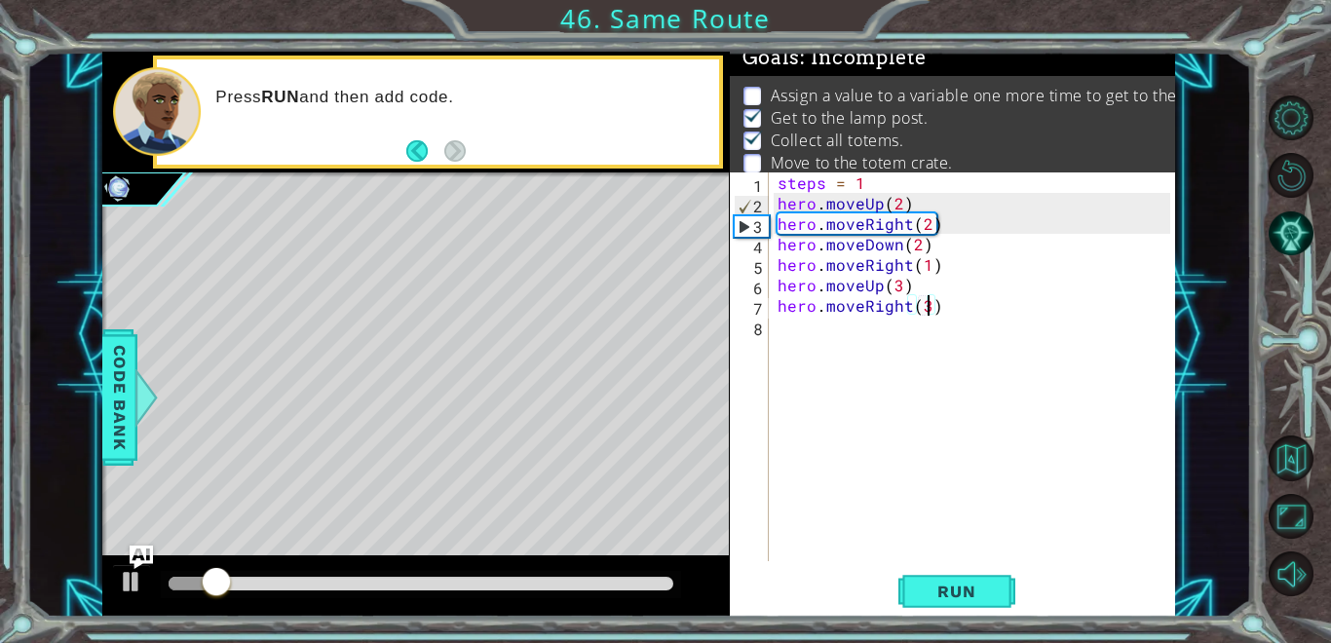
click at [809, 342] on div "steps = 1 hero . moveUp ( 2 ) hero . moveRight ( 2 ) hero . moveDown ( 2 ) hero…" at bounding box center [977, 387] width 406 height 430
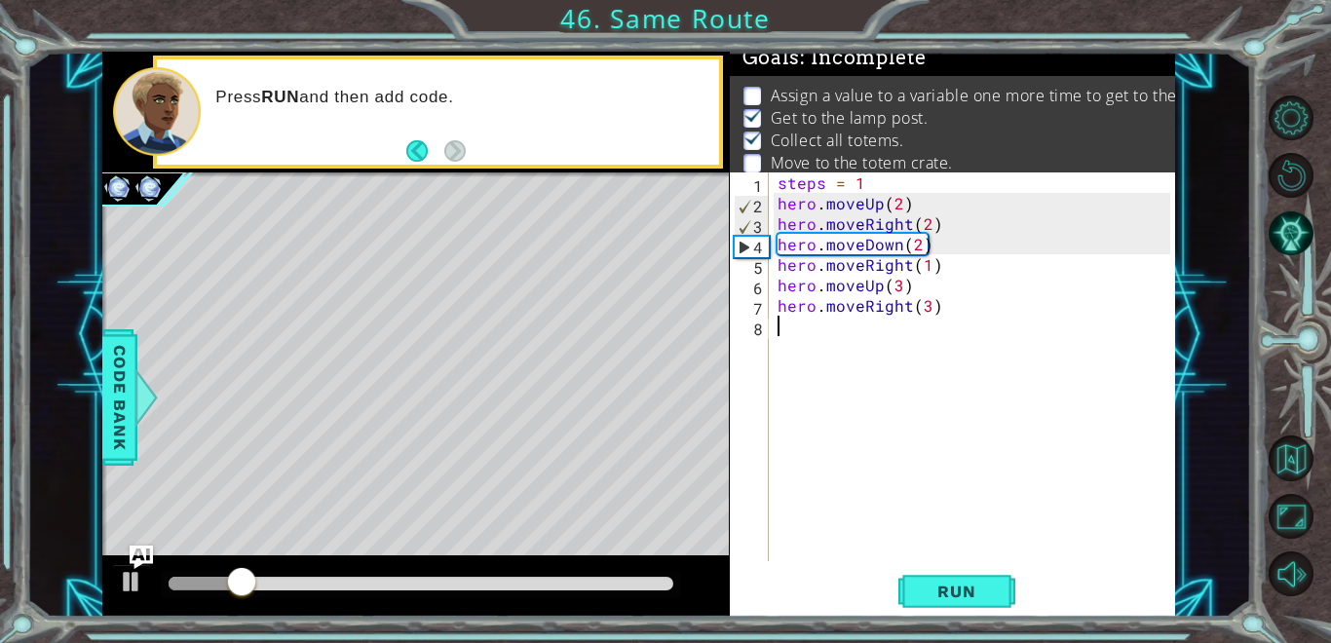
click at [797, 336] on div "steps = 1 hero . moveUp ( 2 ) hero . moveRight ( 2 ) hero . moveDown ( 2 ) hero…" at bounding box center [977, 387] width 406 height 430
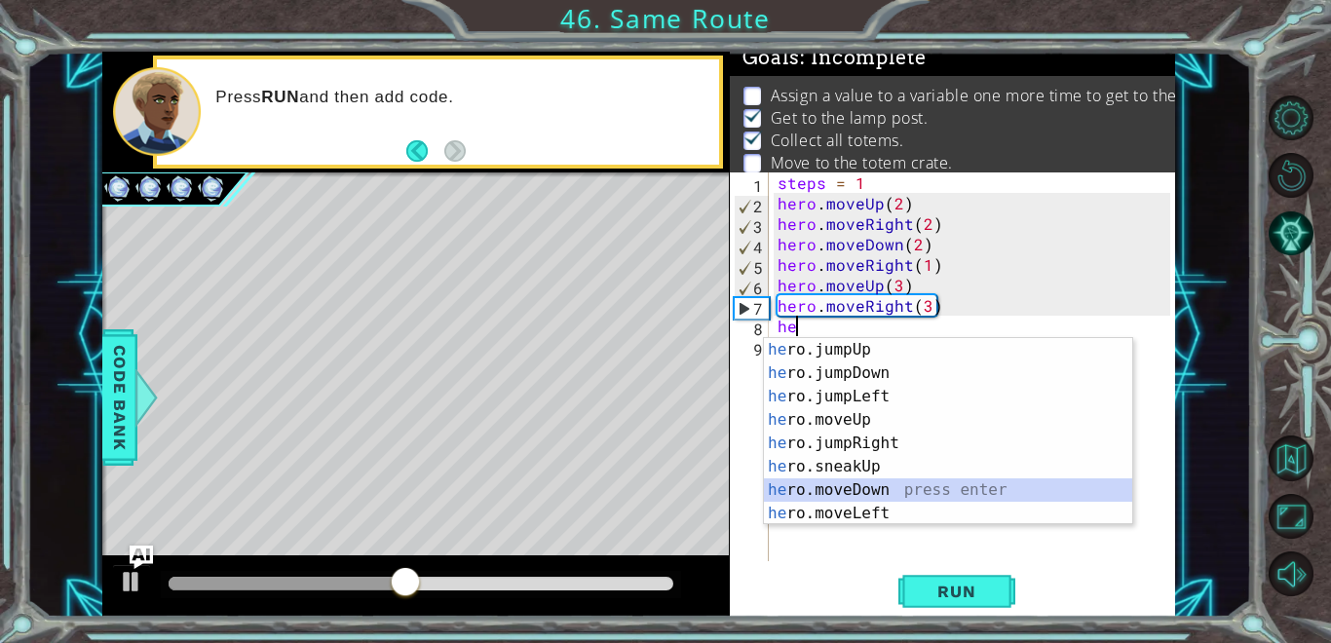
click at [932, 490] on div "he ro.jumpUp press enter he ro.jumpDown press enter he ro.jumpLeft press enter …" at bounding box center [948, 455] width 368 height 234
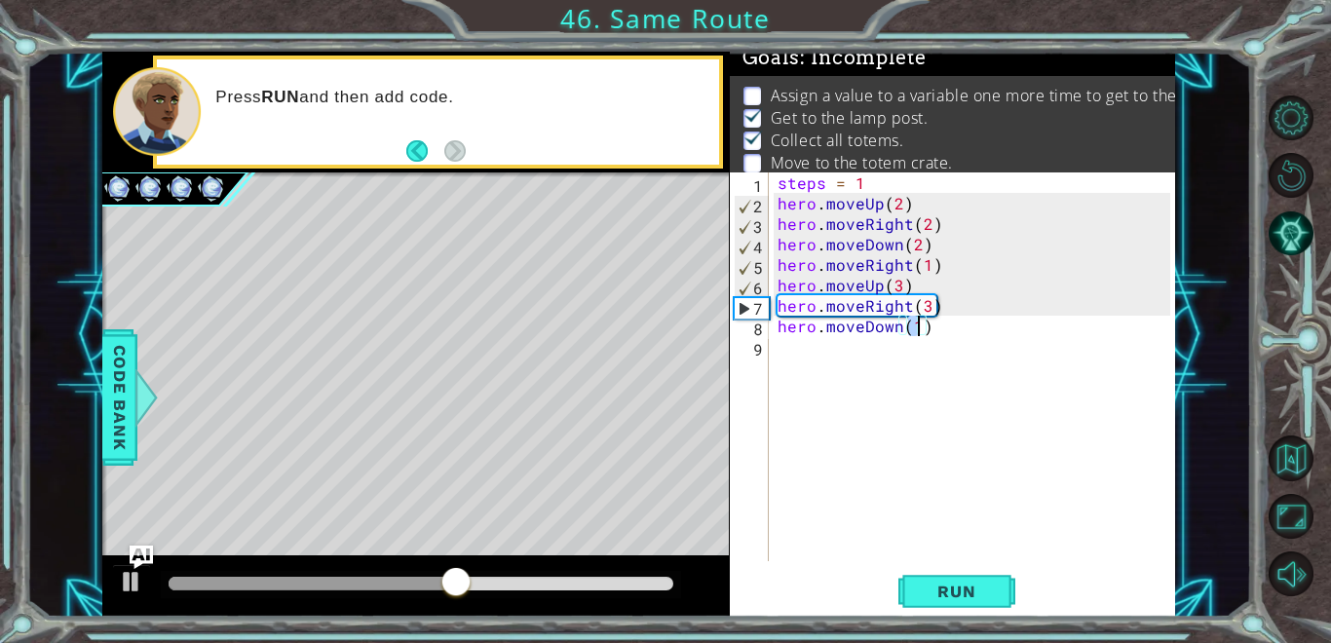
scroll to position [0, 8]
click at [970, 577] on button "Run" at bounding box center [956, 591] width 117 height 45
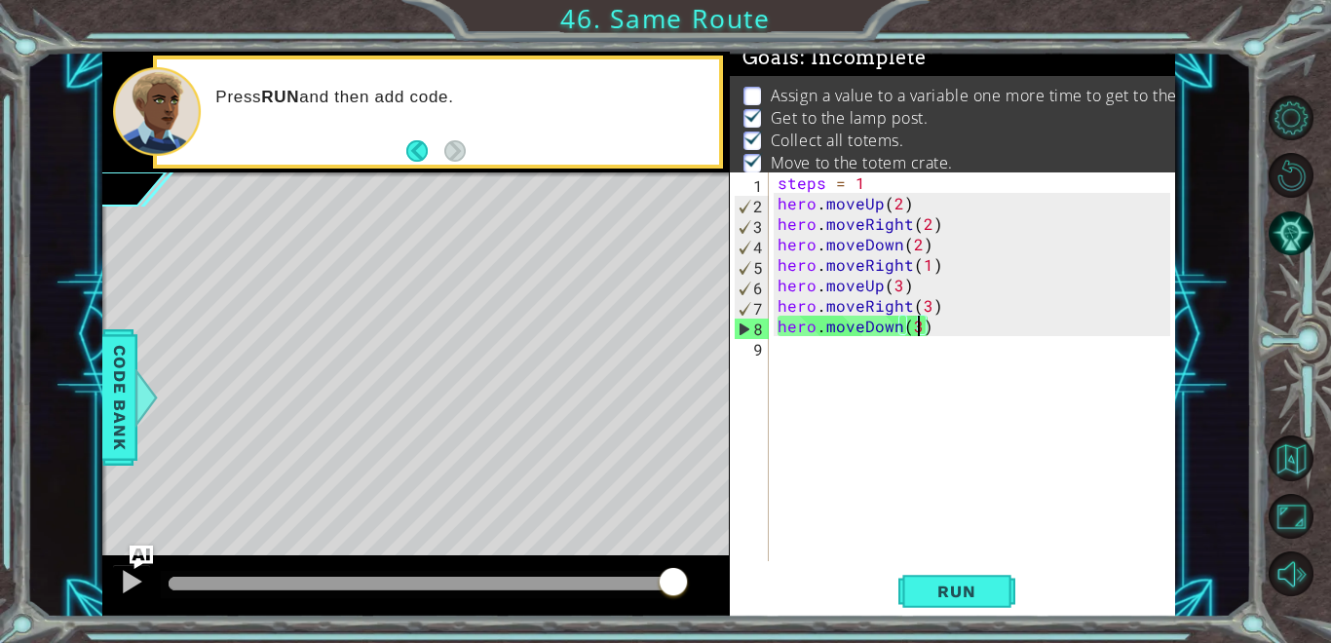
click at [770, 183] on div "hero.moveDown(3) 1 2 3 4 5 6 7 8 9 steps = 1 hero . moveUp ( 2 ) hero . moveRig…" at bounding box center [950, 366] width 441 height 389
click at [780, 187] on div "steps = 1 hero . moveUp ( 2 ) hero . moveRight ( 2 ) hero . moveDown ( 2 ) hero…" at bounding box center [977, 387] width 406 height 430
click at [857, 186] on div "steps = 1 hero . moveUp ( 2 ) hero . moveRight ( 2 ) hero . moveDown ( 2 ) hero…" at bounding box center [977, 387] width 406 height 430
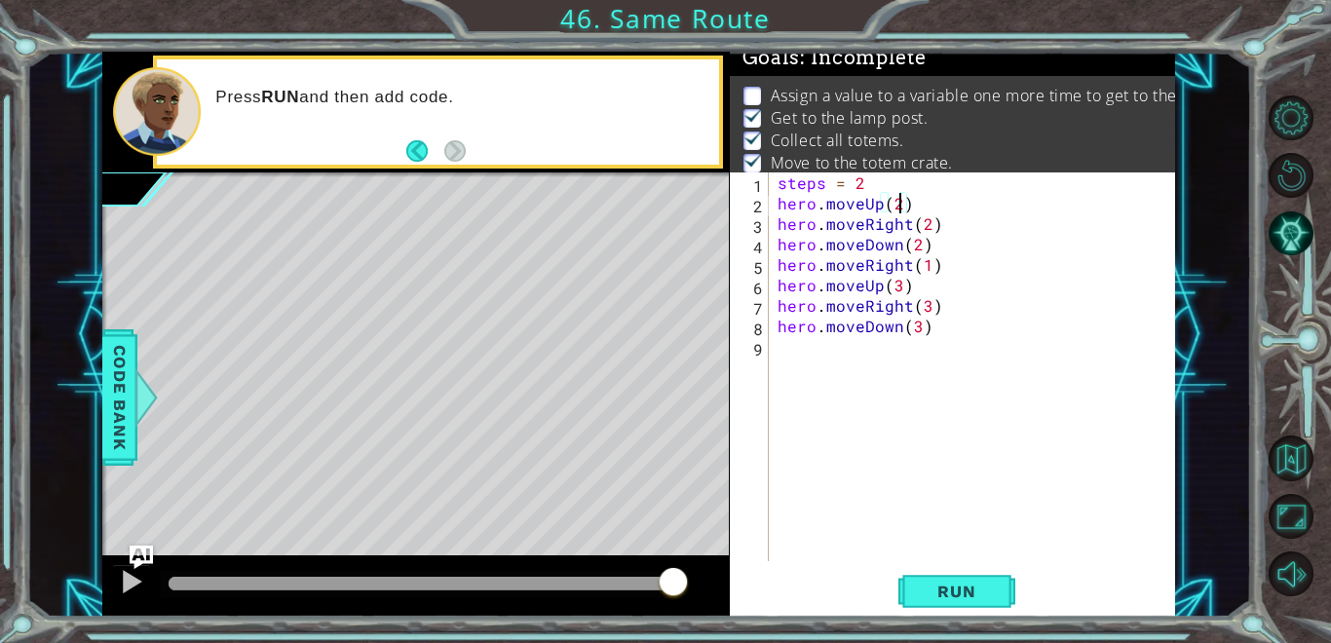
click at [902, 194] on div "steps = 2 hero . moveUp ( 2 ) hero . moveRight ( 2 ) hero . moveDown ( 2 ) hero…" at bounding box center [977, 387] width 406 height 430
click at [924, 226] on div "steps = 2 hero . moveUp ( steps ) hero . moveRight ( 2 ) hero . moveDown ( 2 ) …" at bounding box center [977, 387] width 406 height 430
click at [946, 575] on button "Run" at bounding box center [956, 591] width 117 height 45
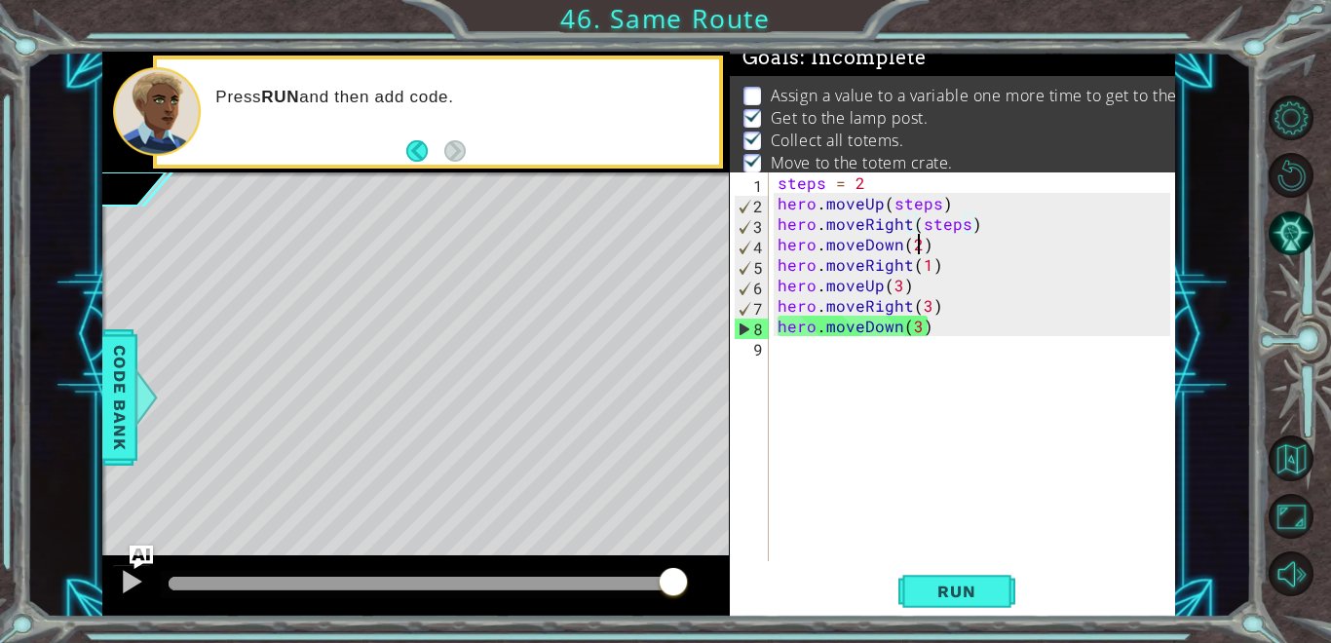
click at [915, 249] on div "steps = 2 hero . moveUp ( steps ) hero . moveRight ( steps ) hero . moveDown ( …" at bounding box center [977, 387] width 406 height 430
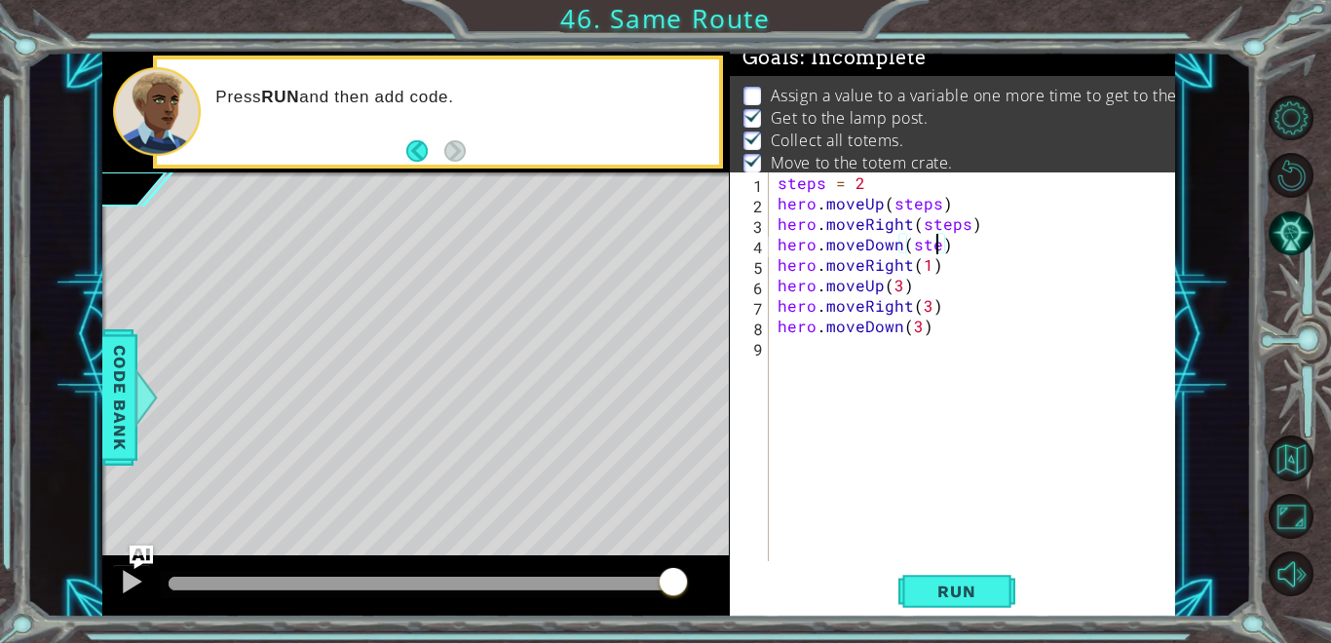
type textarea "hero.moveDown(steps)"
click at [791, 383] on div "steps = 2 hero . moveUp ( steps ) hero . moveRight ( steps ) hero . moveDown ( …" at bounding box center [977, 387] width 406 height 430
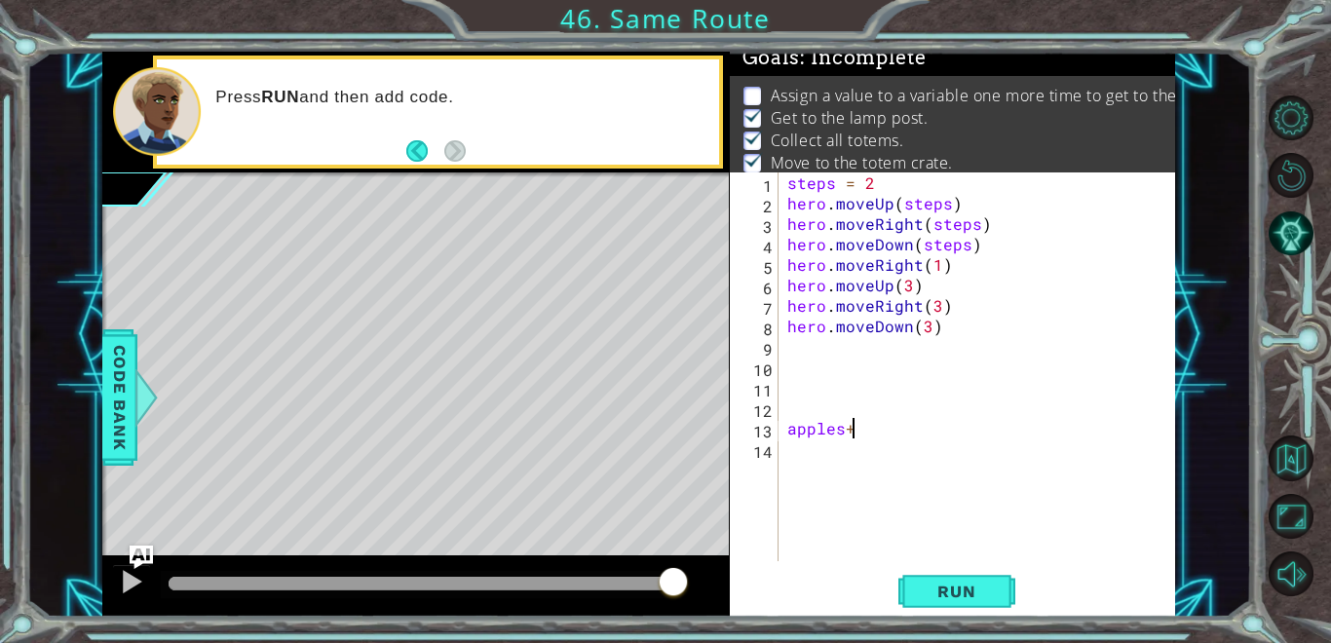
scroll to position [0, 3]
type textarea "apples=9"
click at [796, 412] on div "steps = 2 hero . moveUp ( steps ) hero . moveRight ( steps ) hero . moveDown ( …" at bounding box center [982, 387] width 398 height 430
type textarea "9"
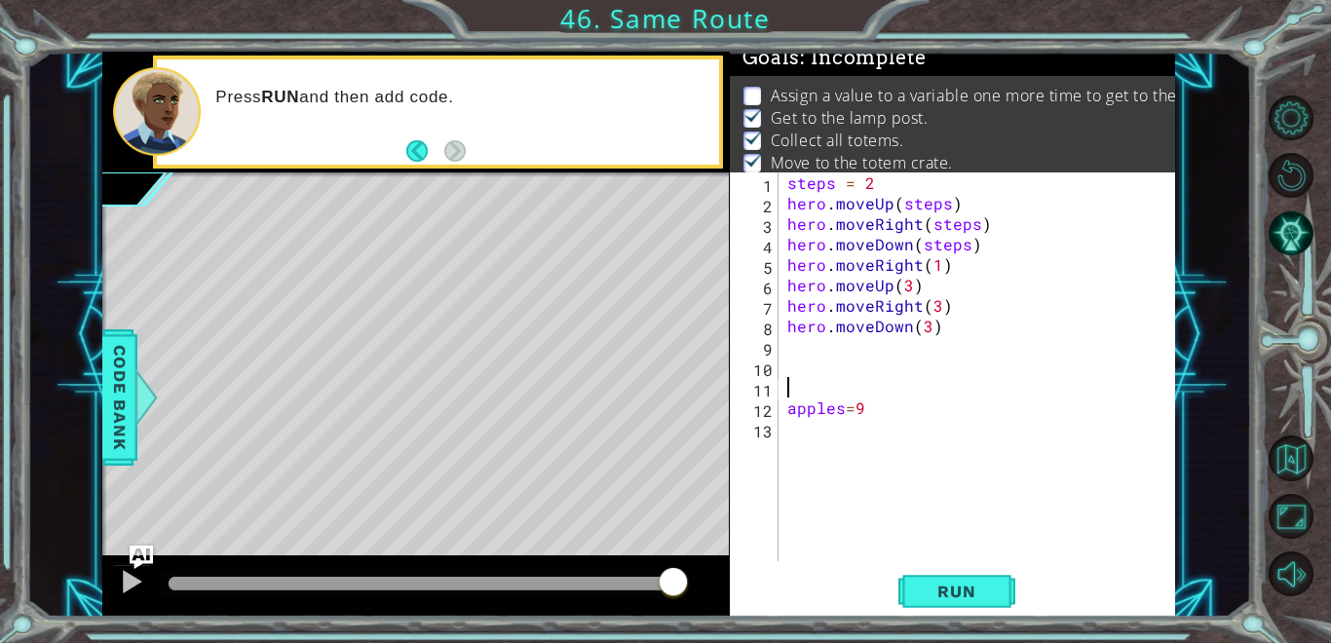
click at [860, 410] on div "steps = 2 hero . moveUp ( steps ) hero . moveRight ( steps ) hero . moveDown ( …" at bounding box center [982, 387] width 398 height 430
click at [0, 395] on div "1 ההההההההההההההההההההההההההההההההההההההההההההההההההההההההההההההההההההההההההההה…" at bounding box center [665, 321] width 1331 height 643
click at [0, 398] on div "1 ההההההההההההההההההההההההההההההההההההההההההההההההההההההההההההההההההההההההההההה…" at bounding box center [665, 321] width 1331 height 643
click at [898, 400] on div "steps = 2 hero . moveUp ( steps ) hero . moveRight ( steps ) hero . moveDown ( …" at bounding box center [982, 387] width 398 height 430
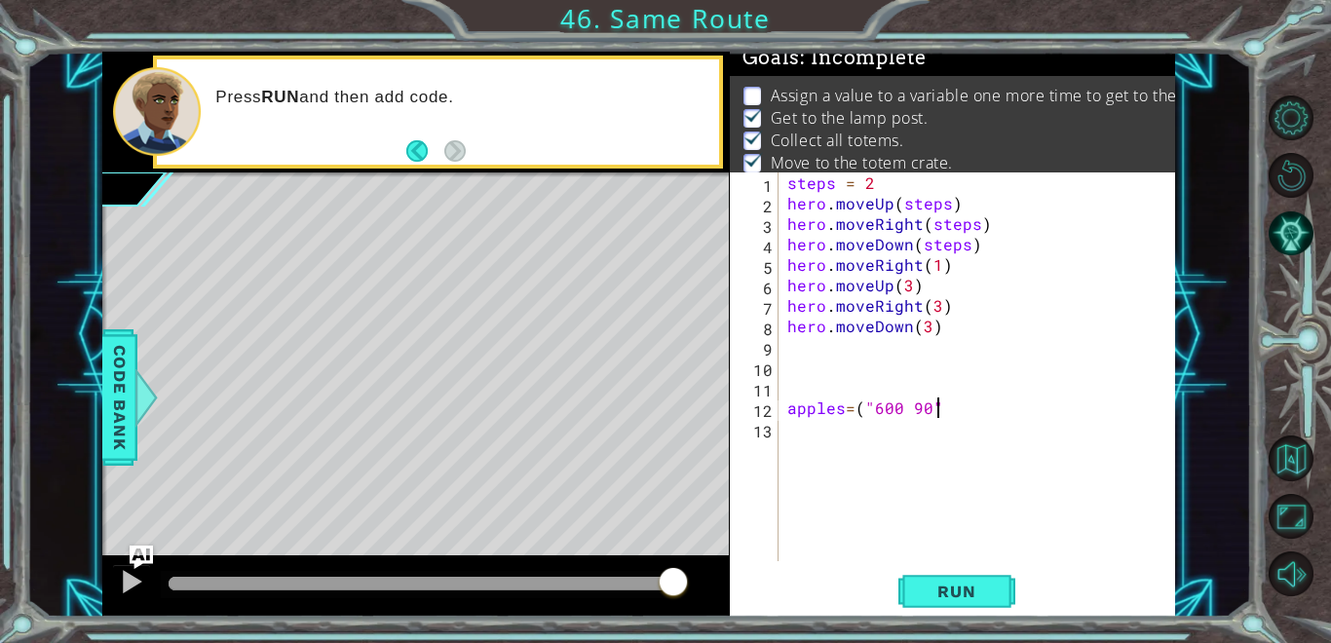
scroll to position [0, 9]
type textarea "apples=("600 90")"
click at [964, 596] on span "Run" at bounding box center [956, 591] width 77 height 19
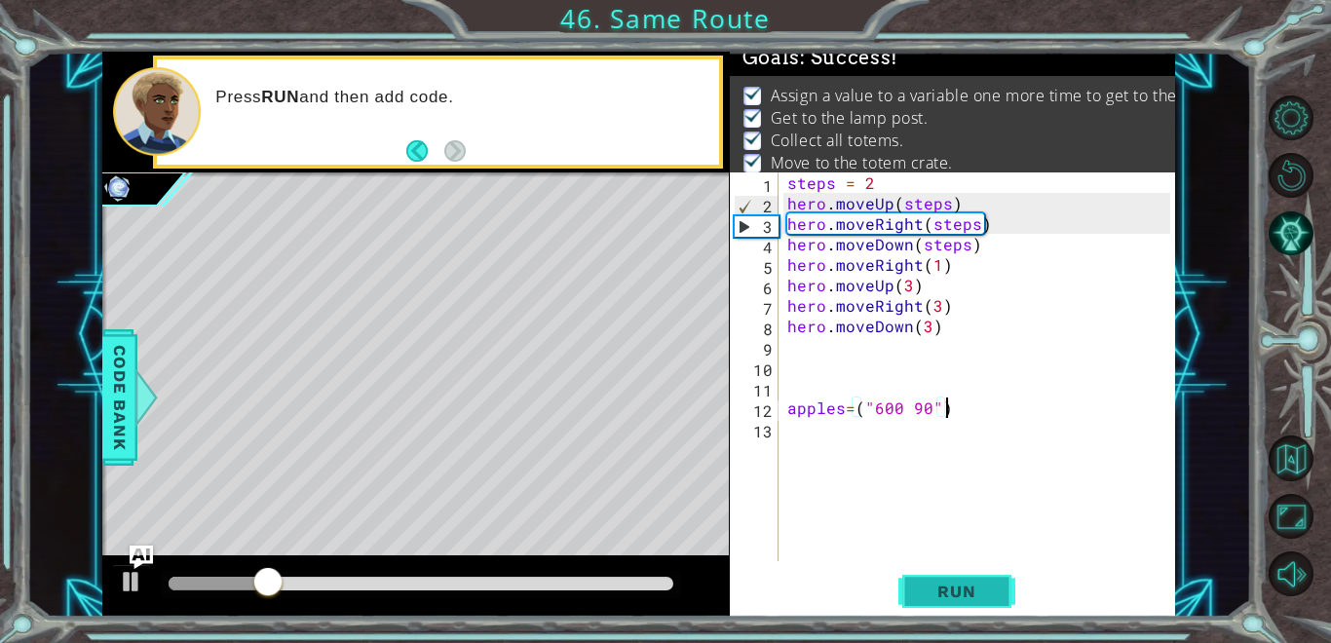
click at [943, 589] on span "Run" at bounding box center [956, 591] width 77 height 19
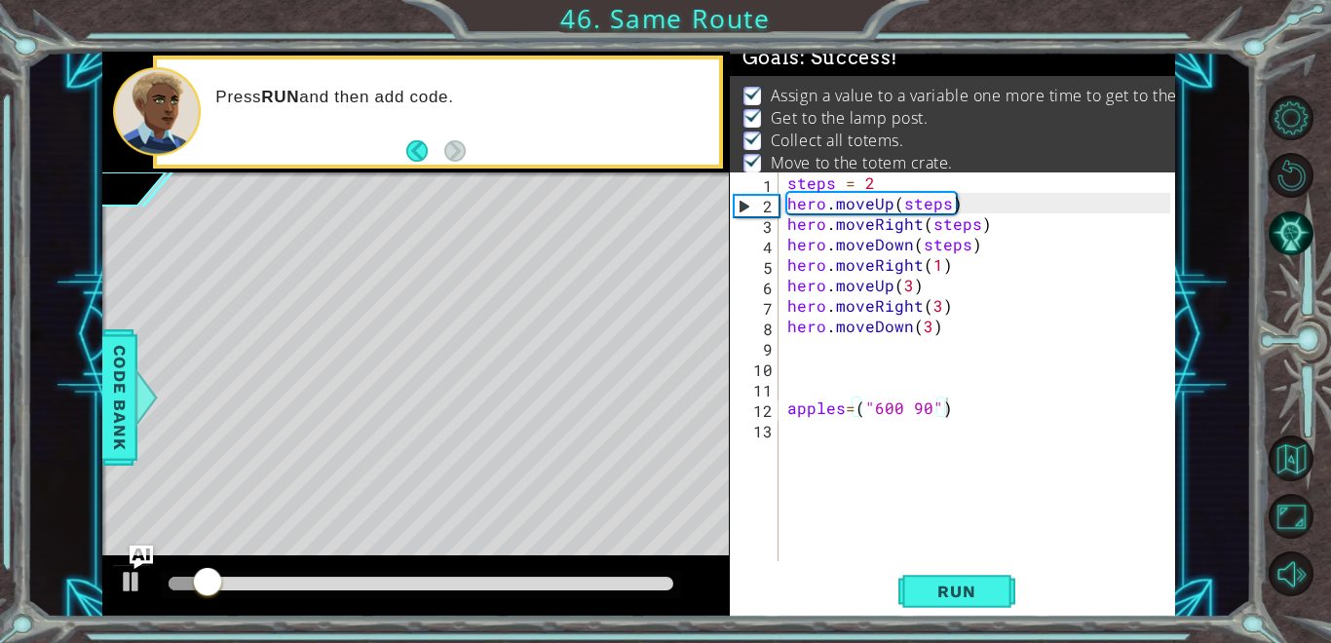
drag, startPoint x: 177, startPoint y: 575, endPoint x: 608, endPoint y: 581, distance: 430.7
click at [608, 581] on div at bounding box center [420, 584] width 519 height 27
click at [605, 583] on div at bounding box center [421, 584] width 504 height 14
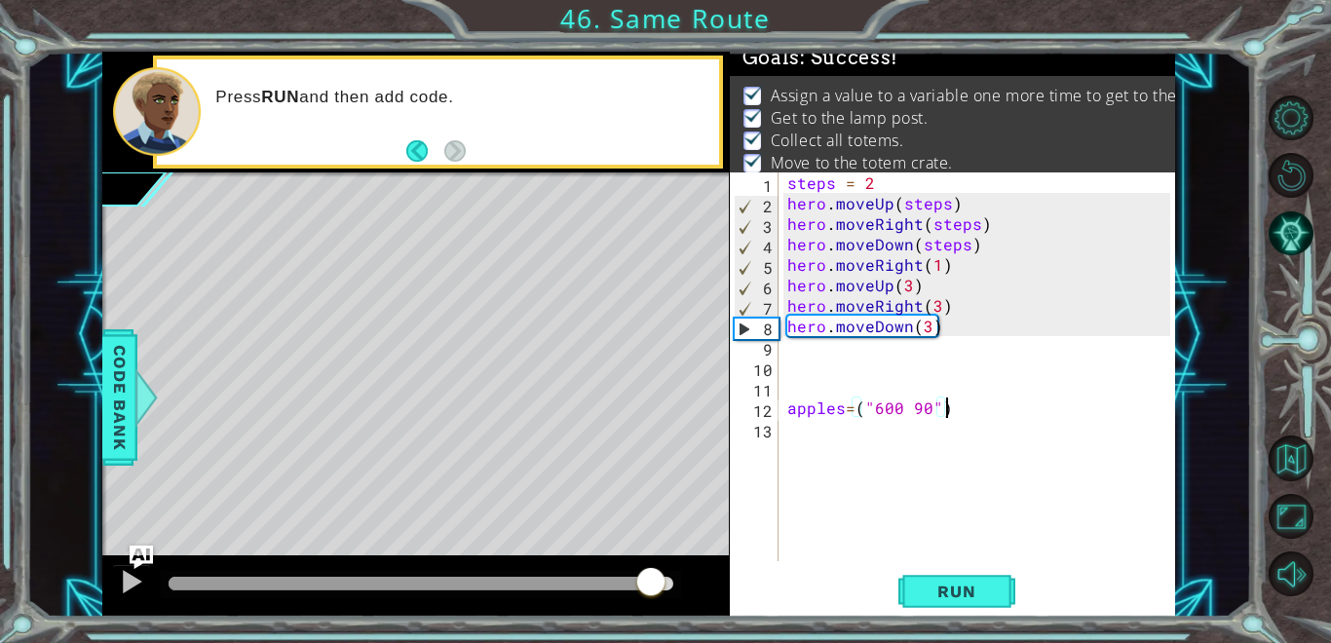
click at [651, 581] on div at bounding box center [421, 584] width 504 height 14
click at [979, 596] on span "Run" at bounding box center [956, 591] width 77 height 19
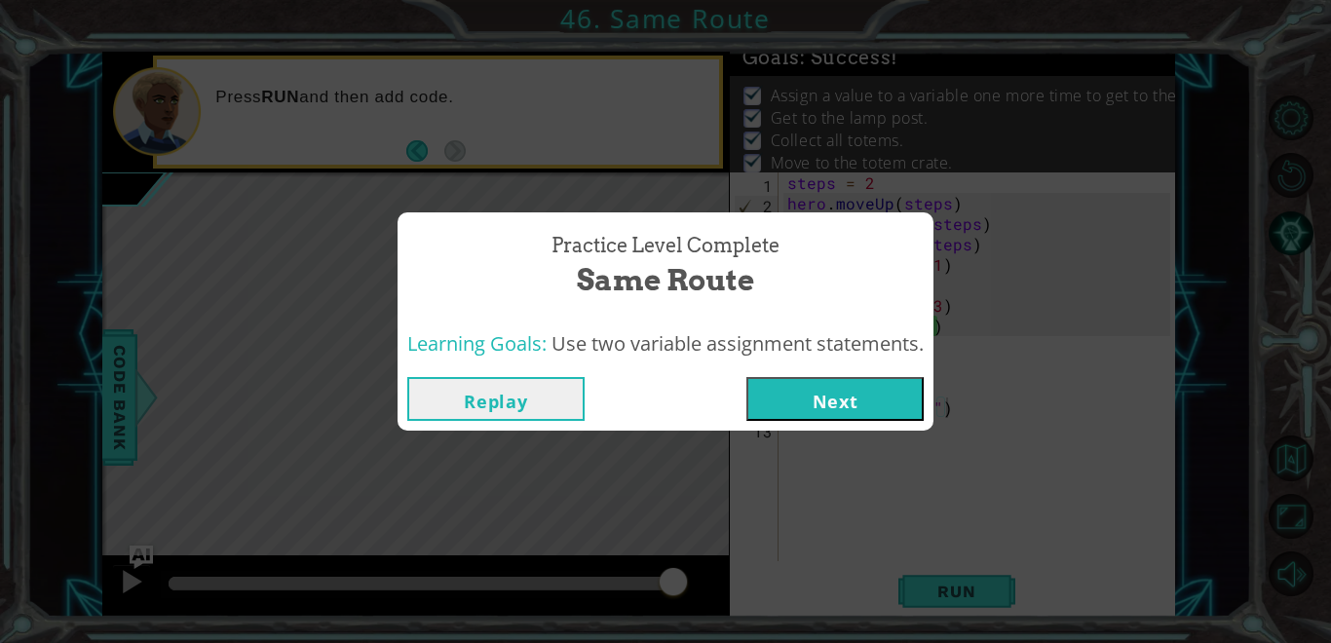
click at [864, 402] on button "Next" at bounding box center [834, 399] width 177 height 44
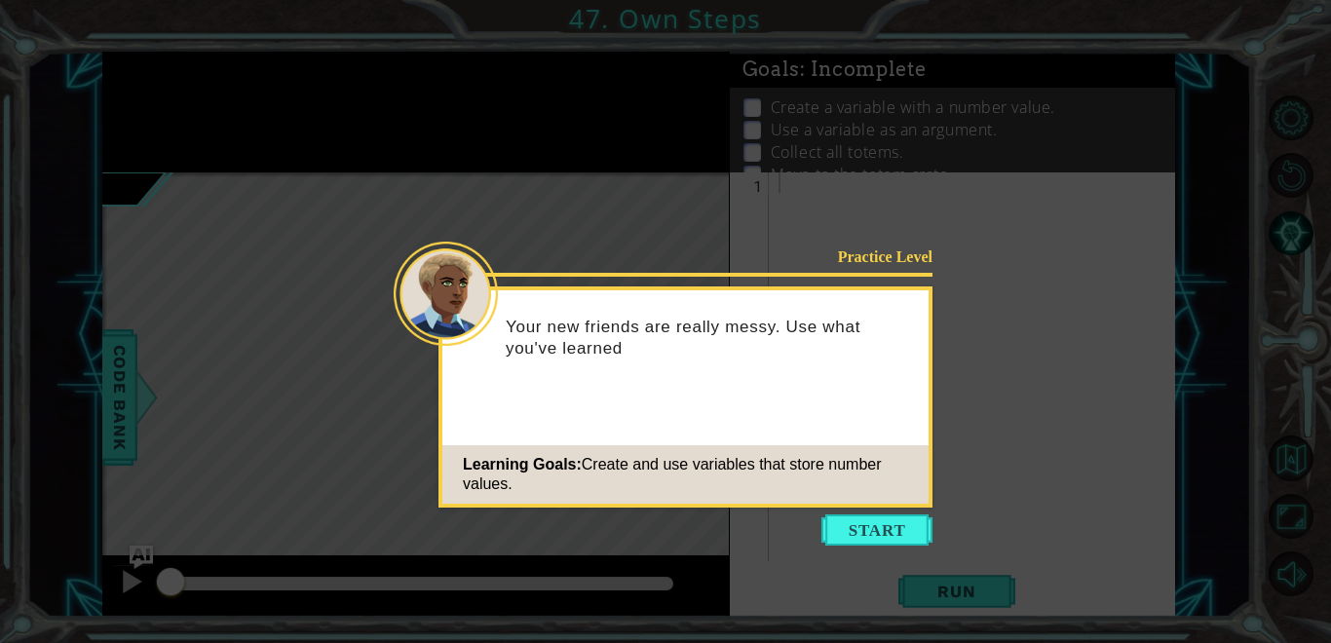
click at [893, 502] on div "Learning Goals: Create and use variables that store number values." at bounding box center [685, 474] width 486 height 58
click at [863, 501] on div "Learning Goals: Create and use variables that store number values." at bounding box center [685, 474] width 486 height 58
click at [886, 531] on button "Start" at bounding box center [876, 529] width 111 height 31
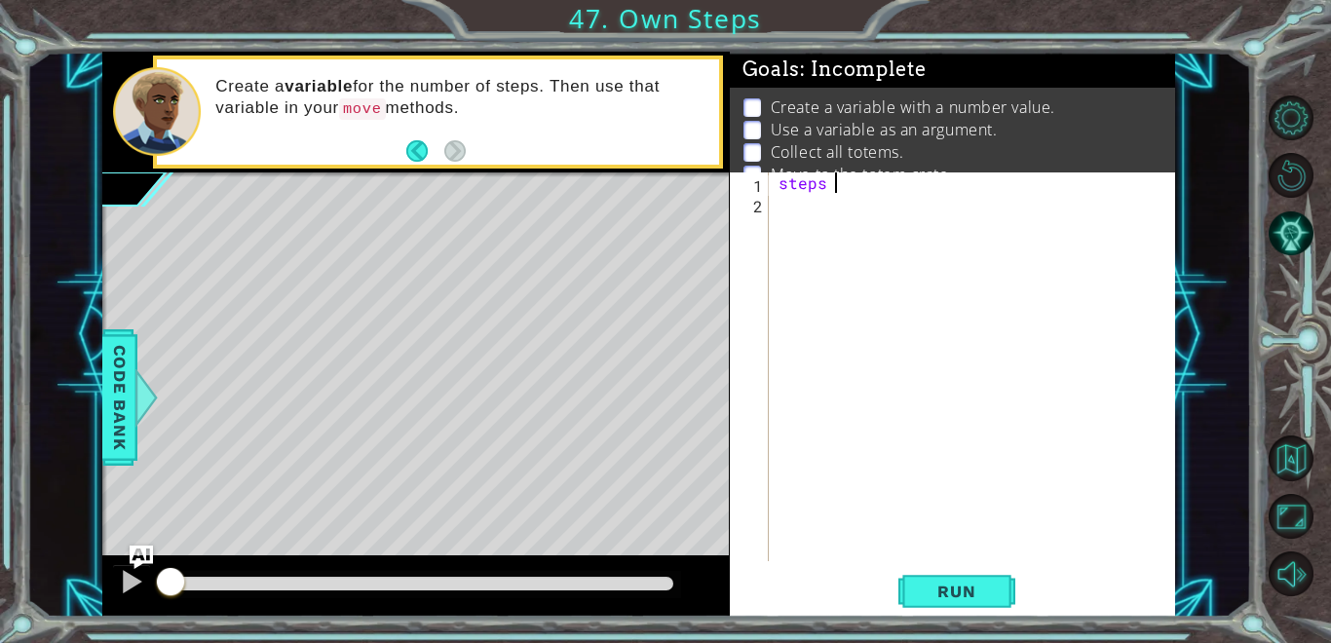
scroll to position [0, 2]
click at [129, 382] on span "Code Bank" at bounding box center [119, 397] width 31 height 119
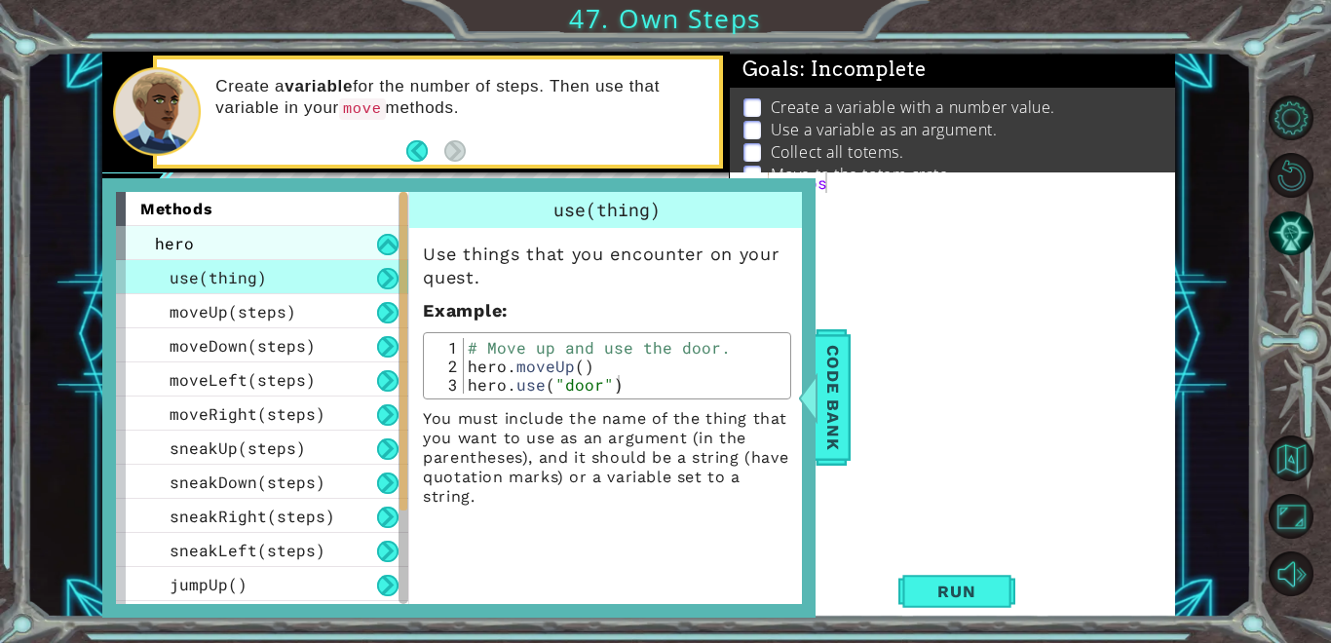
click at [240, 249] on div "hero" at bounding box center [262, 243] width 292 height 34
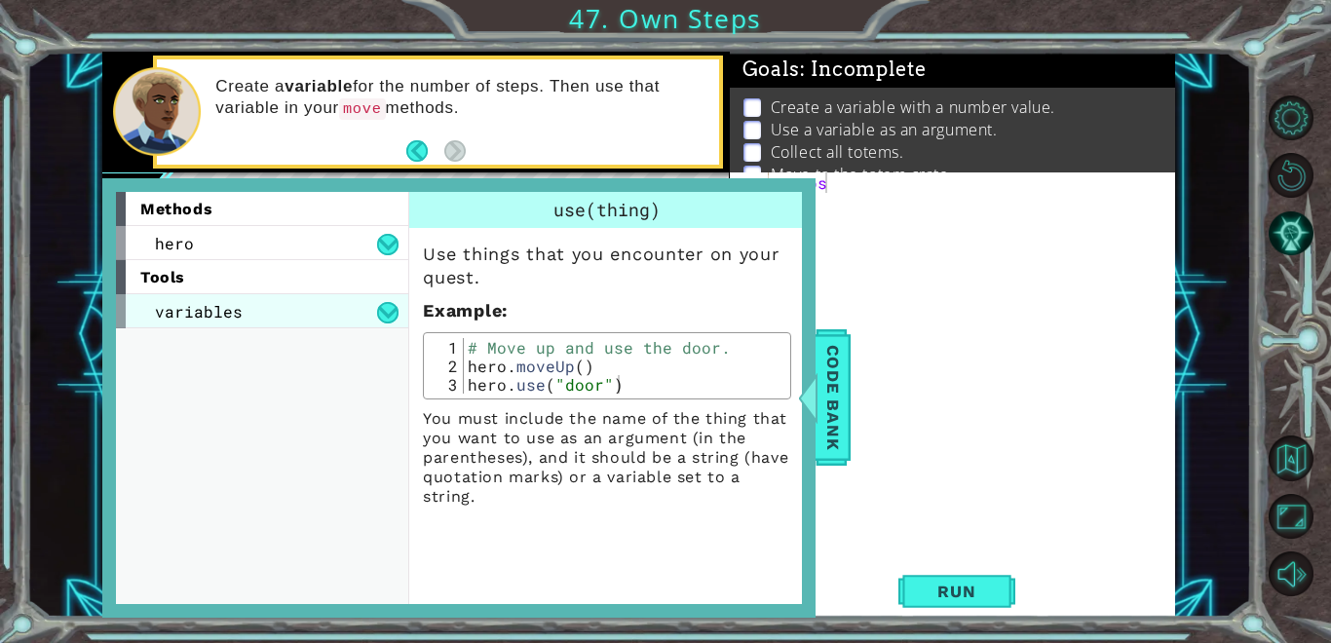
click at [269, 315] on div "variables" at bounding box center [262, 311] width 292 height 34
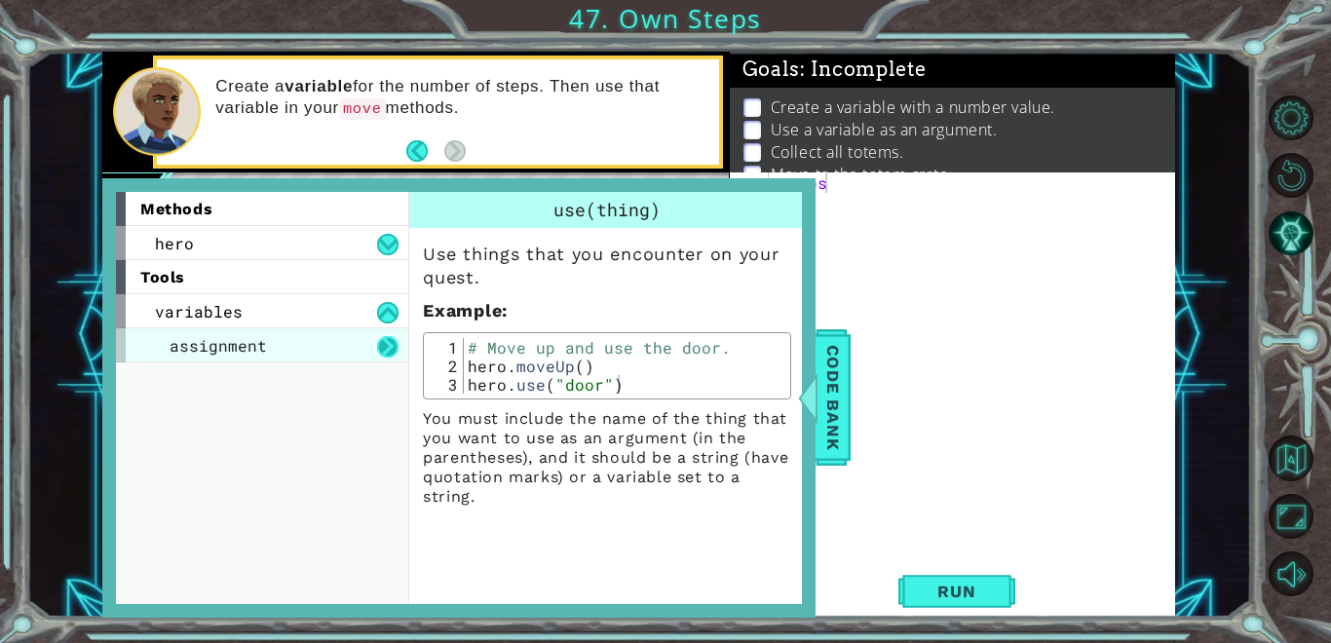
click at [388, 344] on button at bounding box center [387, 346] width 21 height 21
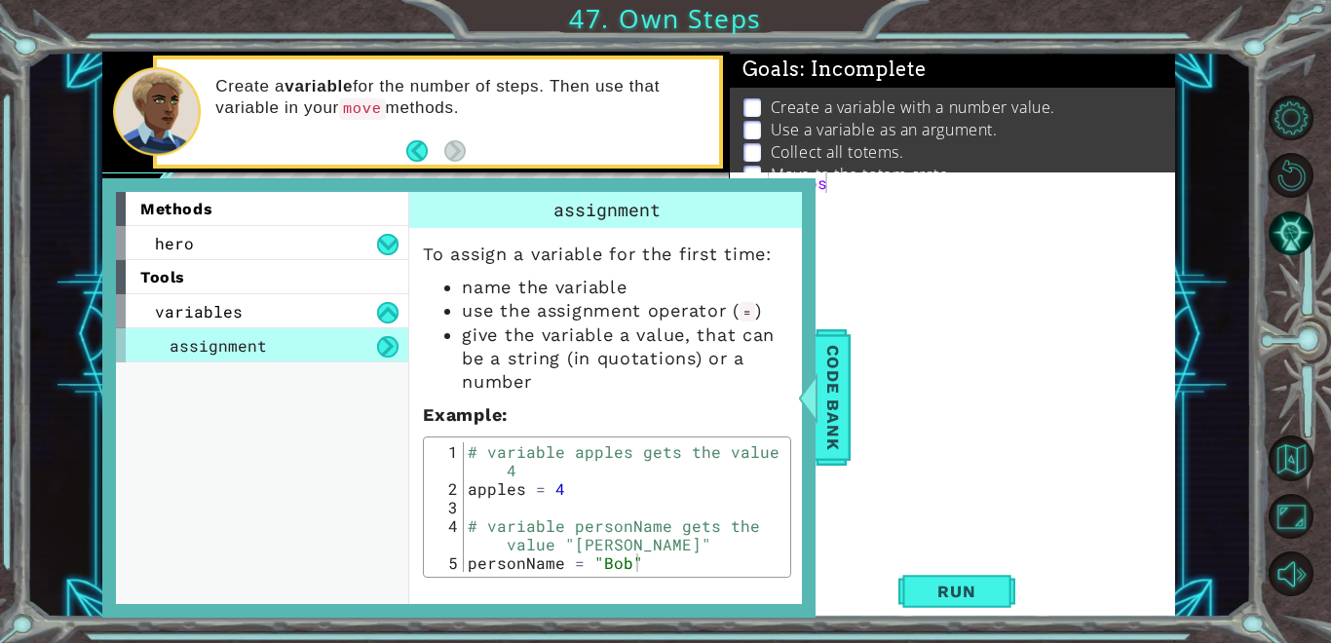
scroll to position [3, 0]
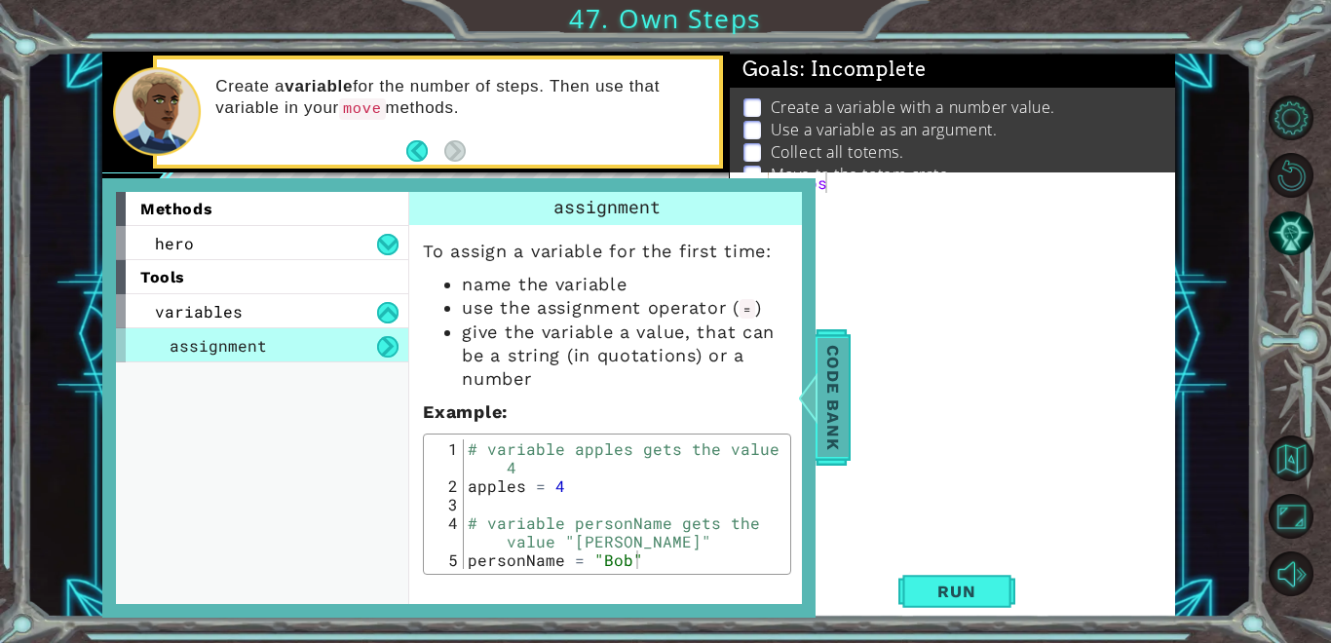
click at [846, 395] on span "Code Bank" at bounding box center [832, 397] width 31 height 119
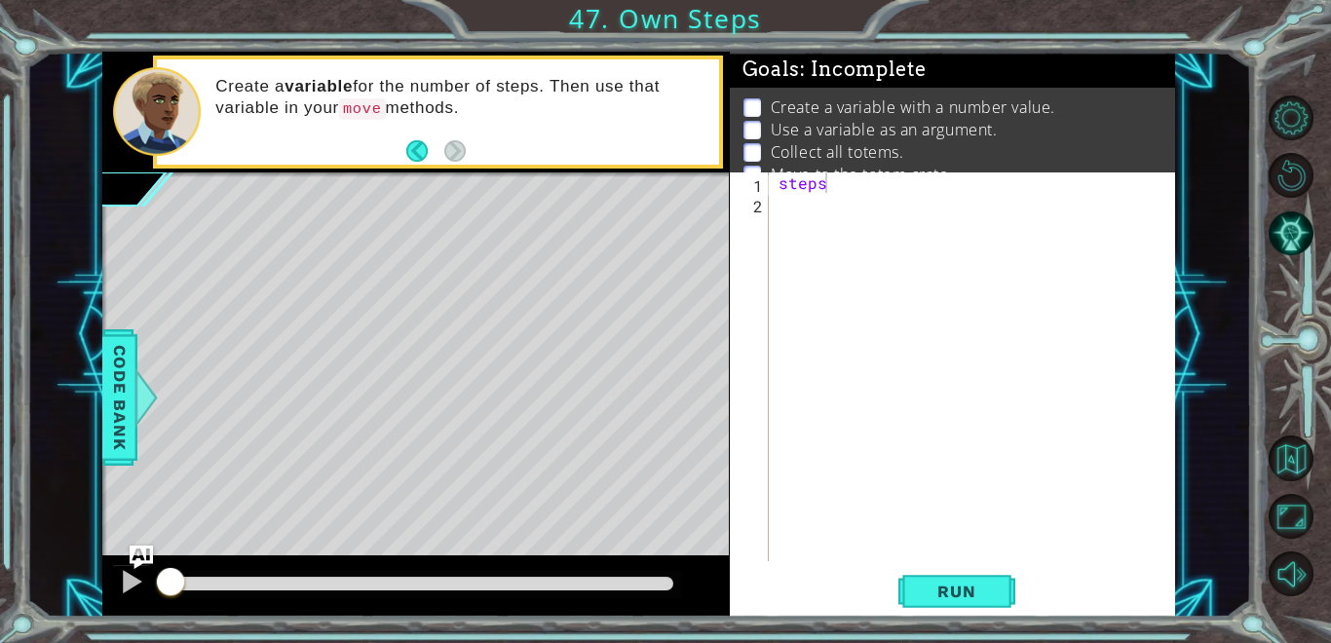
click at [903, 185] on div "steps" at bounding box center [978, 387] width 406 height 430
type textarea "steps = 2"
click at [808, 203] on div "steps = 2" at bounding box center [978, 387] width 406 height 430
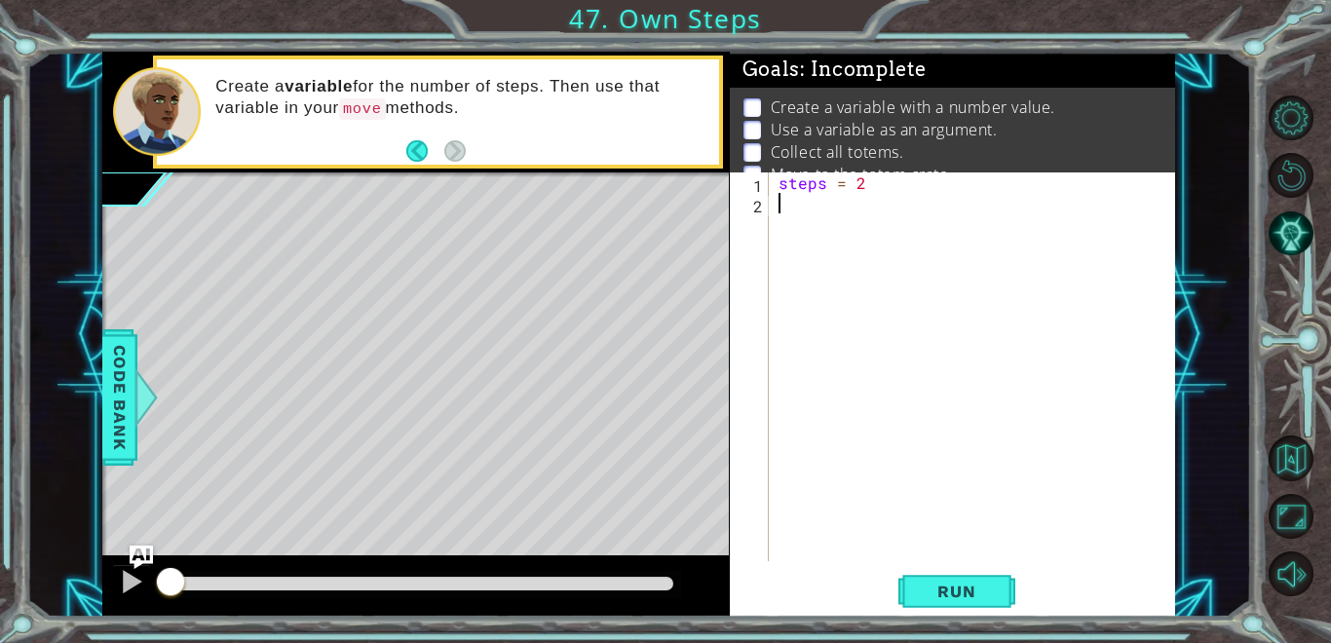
click at [909, 205] on div "steps = 2" at bounding box center [978, 387] width 406 height 430
click at [885, 175] on div "steps = 2" at bounding box center [978, 387] width 406 height 430
type textarea "steps = 3"
click at [814, 222] on div "steps = 3" at bounding box center [978, 387] width 406 height 430
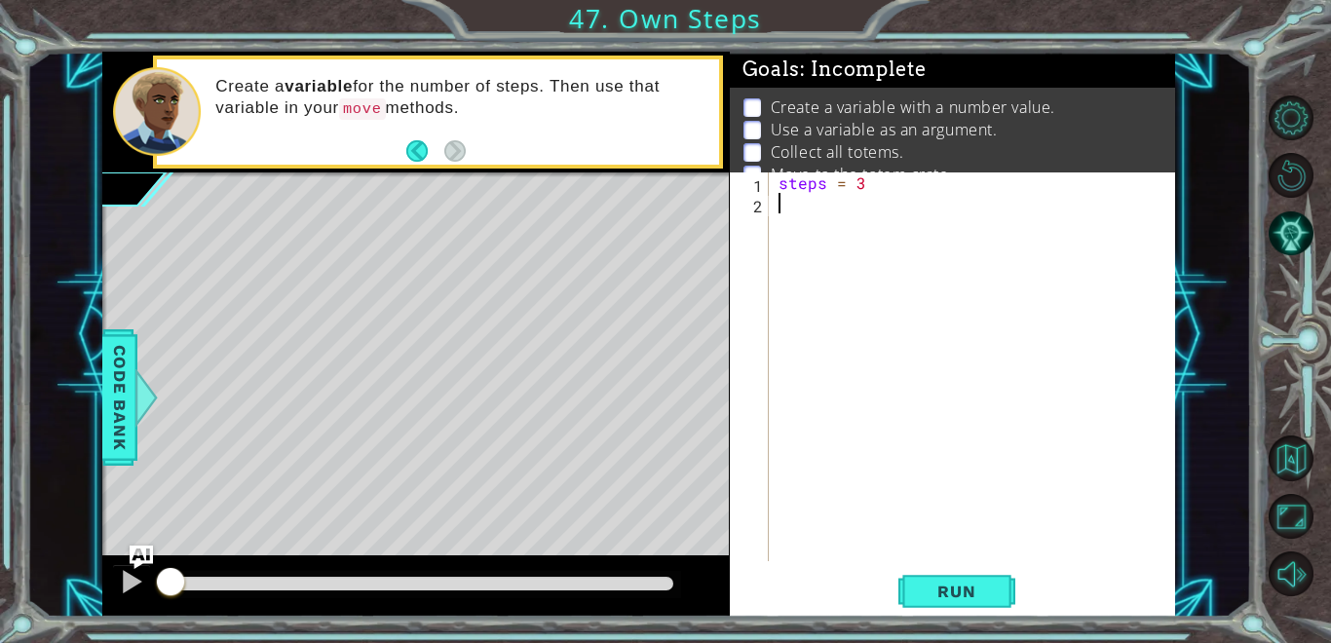
scroll to position [0, 0]
drag, startPoint x: 823, startPoint y: 189, endPoint x: 630, endPoint y: 171, distance: 193.7
click at [630, 171] on div "1 ההההההההההההההההההההההההההההההההההההההההההההההההההההההההההההההההההההההההההההה…" at bounding box center [638, 335] width 1073 height 566
type textarea "apples = 3"
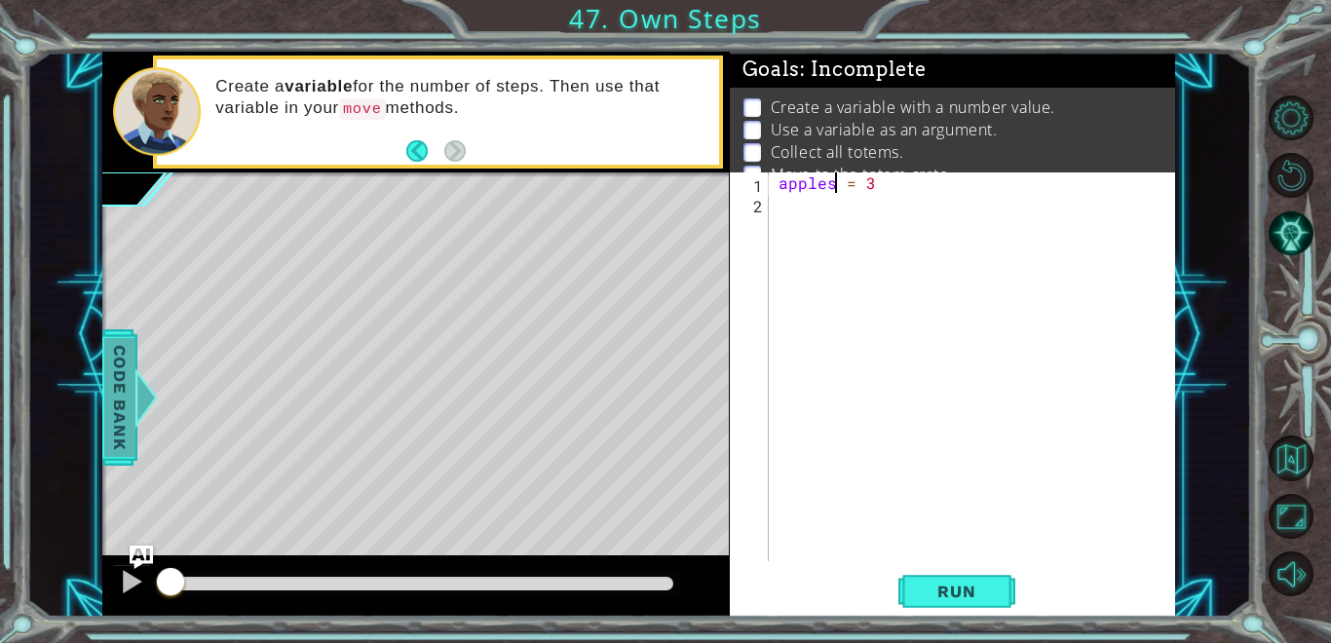
click at [135, 406] on div at bounding box center [146, 397] width 24 height 58
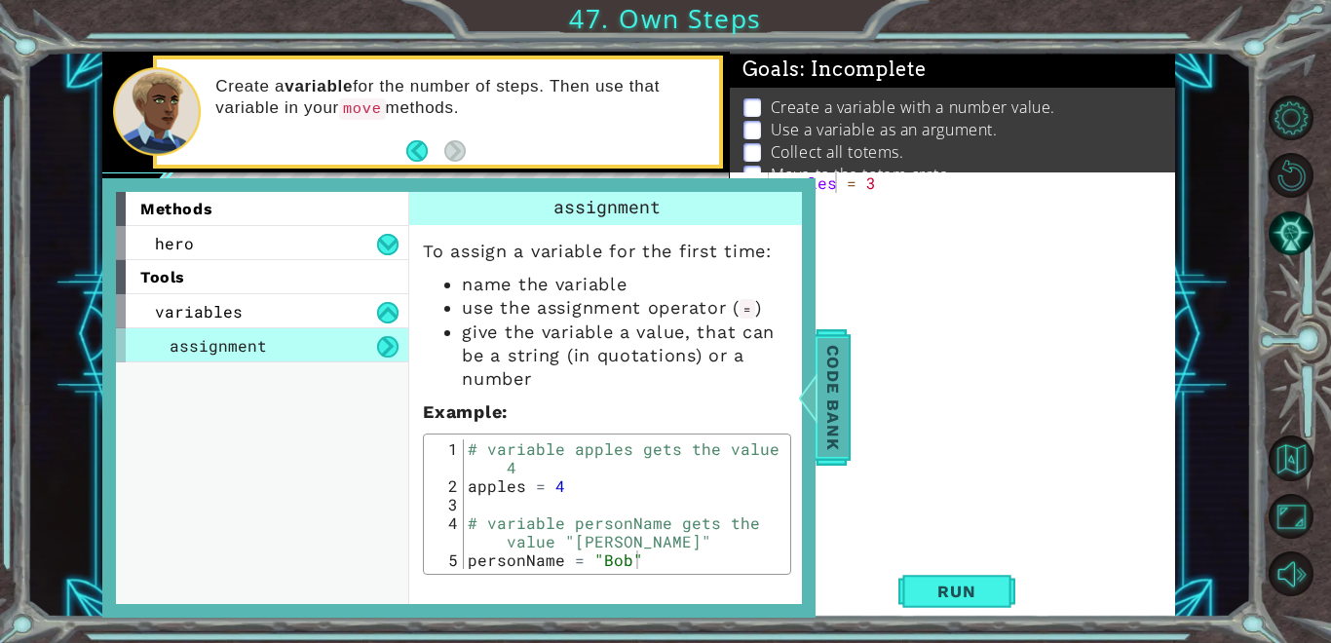
click at [837, 394] on span "Code Bank" at bounding box center [832, 397] width 31 height 119
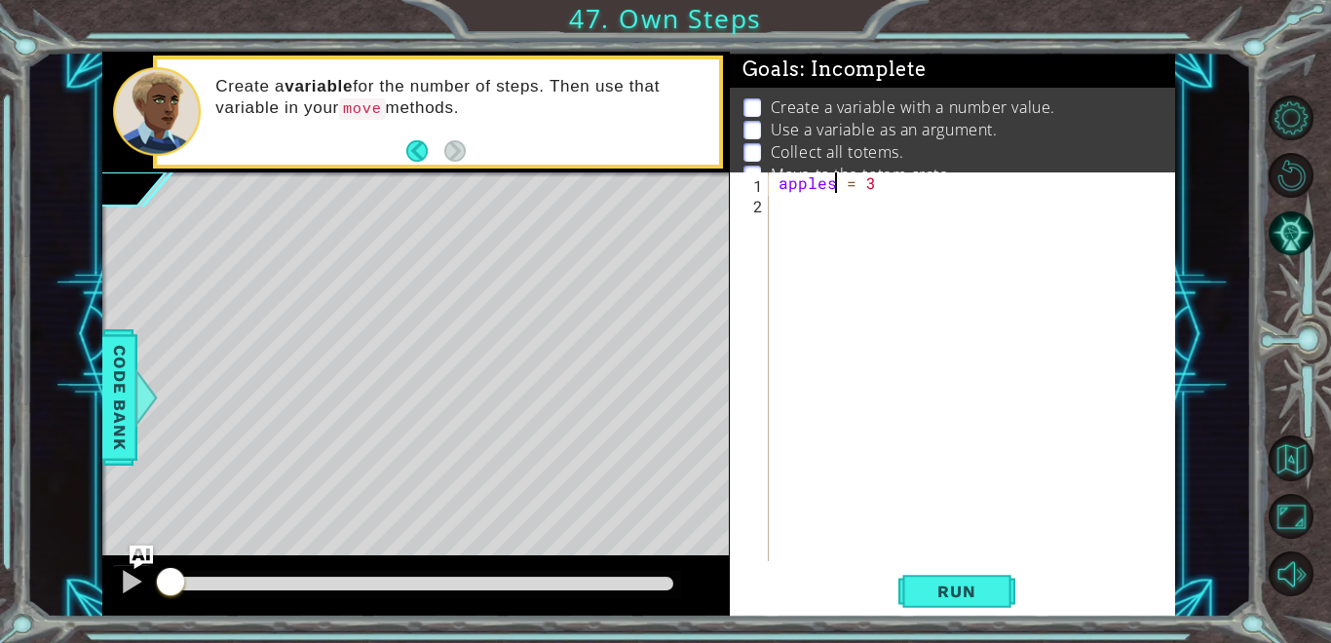
click at [778, 210] on div "apples = 3" at bounding box center [978, 387] width 406 height 430
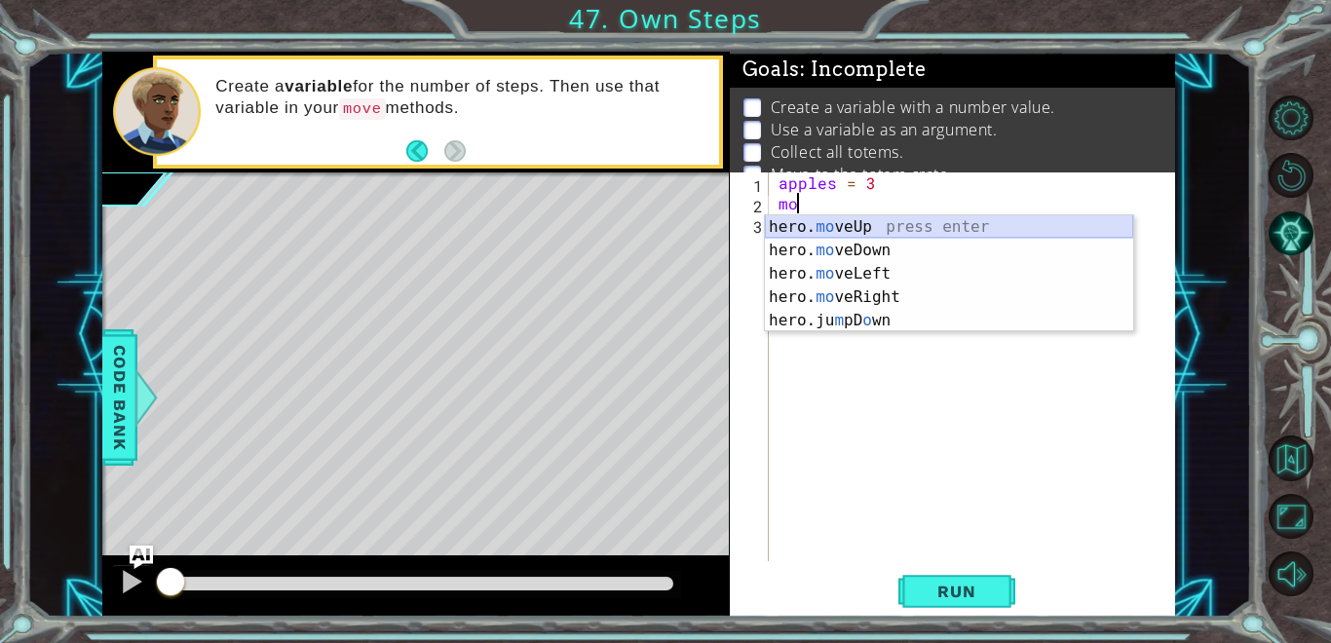
click at [882, 223] on div "hero. mo veUp press enter hero. mo veDown press enter hero. mo veLeft press ent…" at bounding box center [949, 297] width 368 height 164
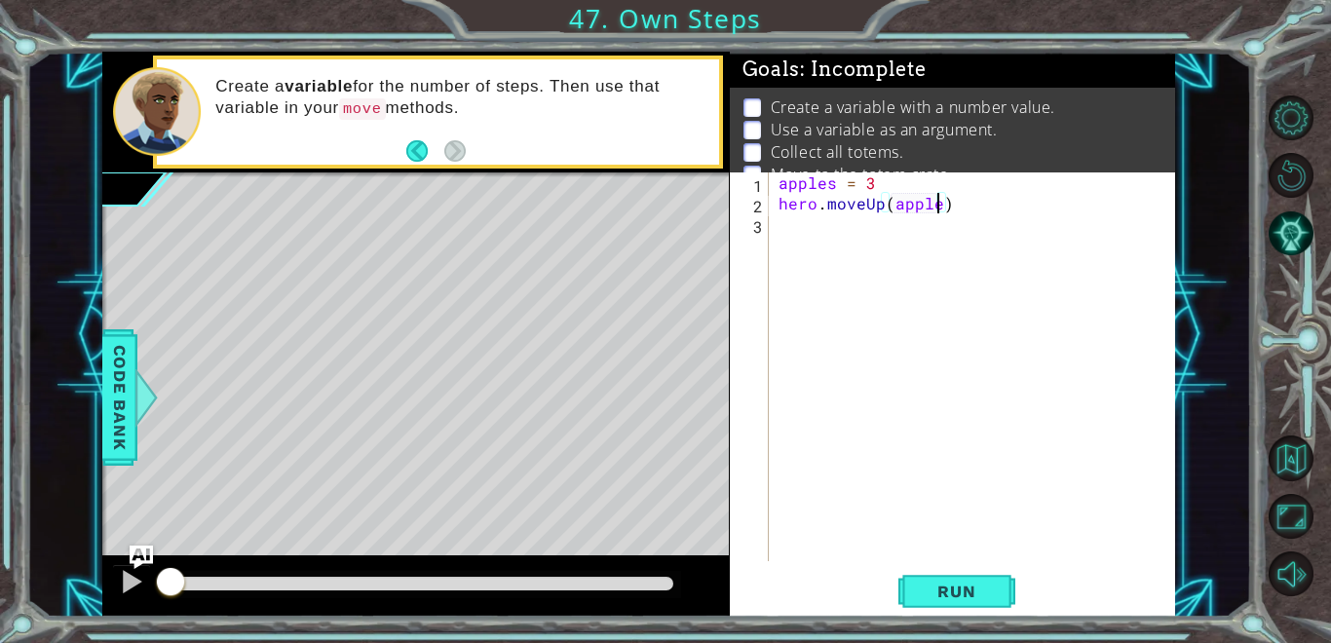
scroll to position [0, 10]
type textarea "hero.moveUp(apples)"
click at [981, 587] on span "Run" at bounding box center [956, 591] width 77 height 19
click at [983, 588] on span "Run" at bounding box center [956, 591] width 77 height 19
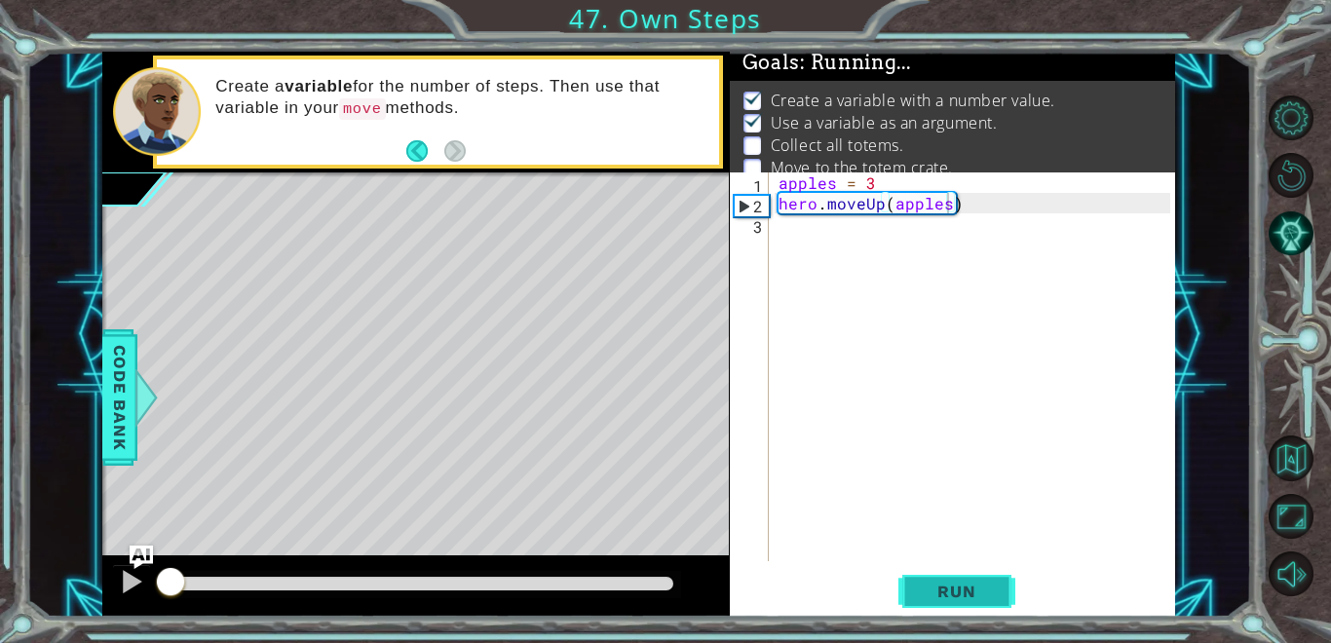
click at [983, 588] on span "Run" at bounding box center [956, 591] width 77 height 19
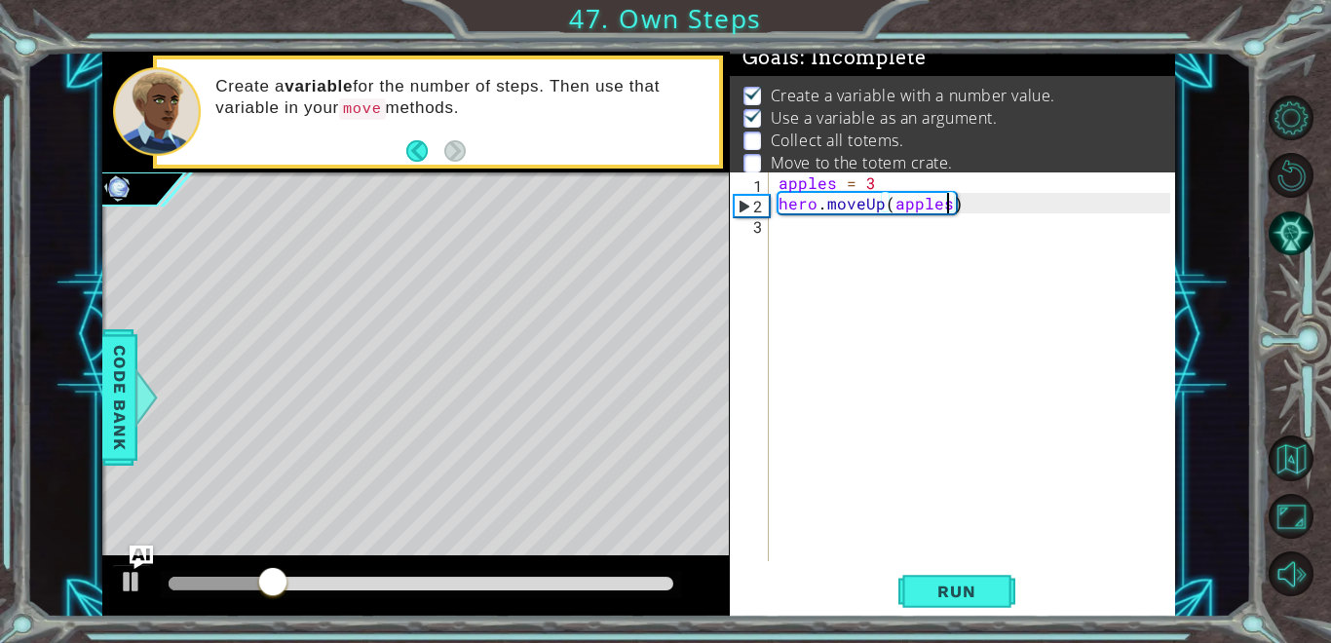
click at [816, 233] on div "apples = 3 hero . moveUp ( apples )" at bounding box center [978, 387] width 406 height 430
click at [818, 243] on div "apples = 3 hero . moveUp ( apples )" at bounding box center [978, 387] width 406 height 430
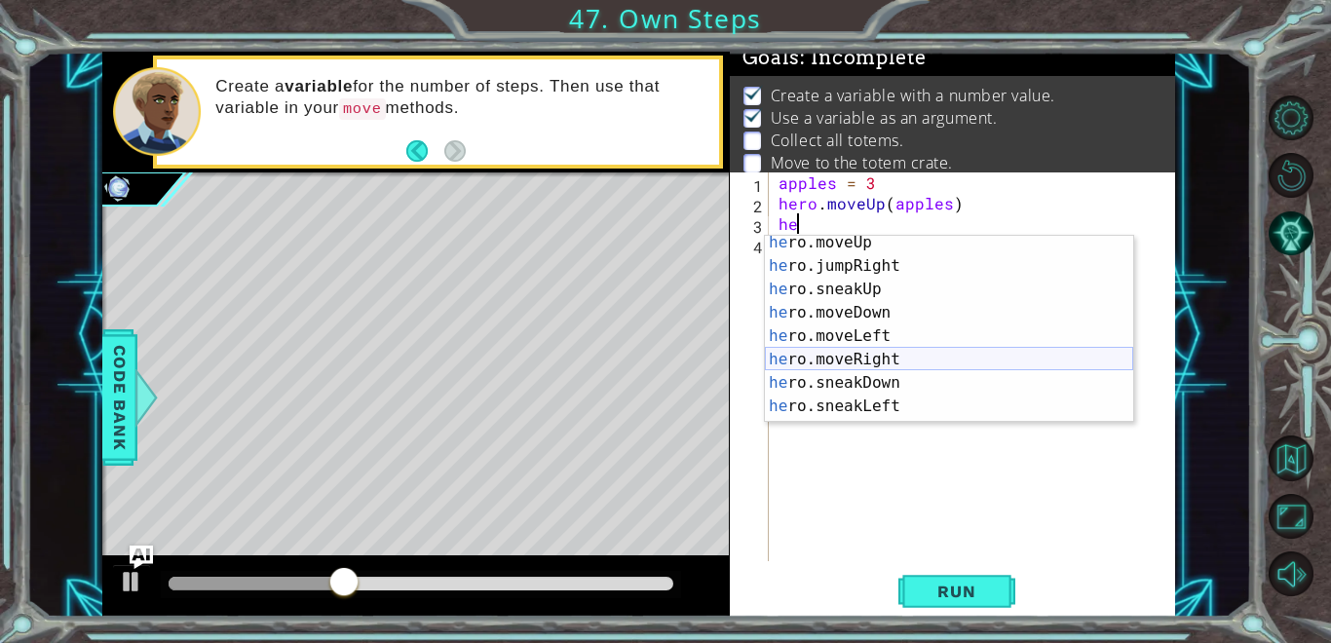
scroll to position [75, 0]
click at [943, 349] on div "he ro.moveUp press enter he ro.jumpRight press enter he ro.sneakUp press enter …" at bounding box center [949, 348] width 368 height 234
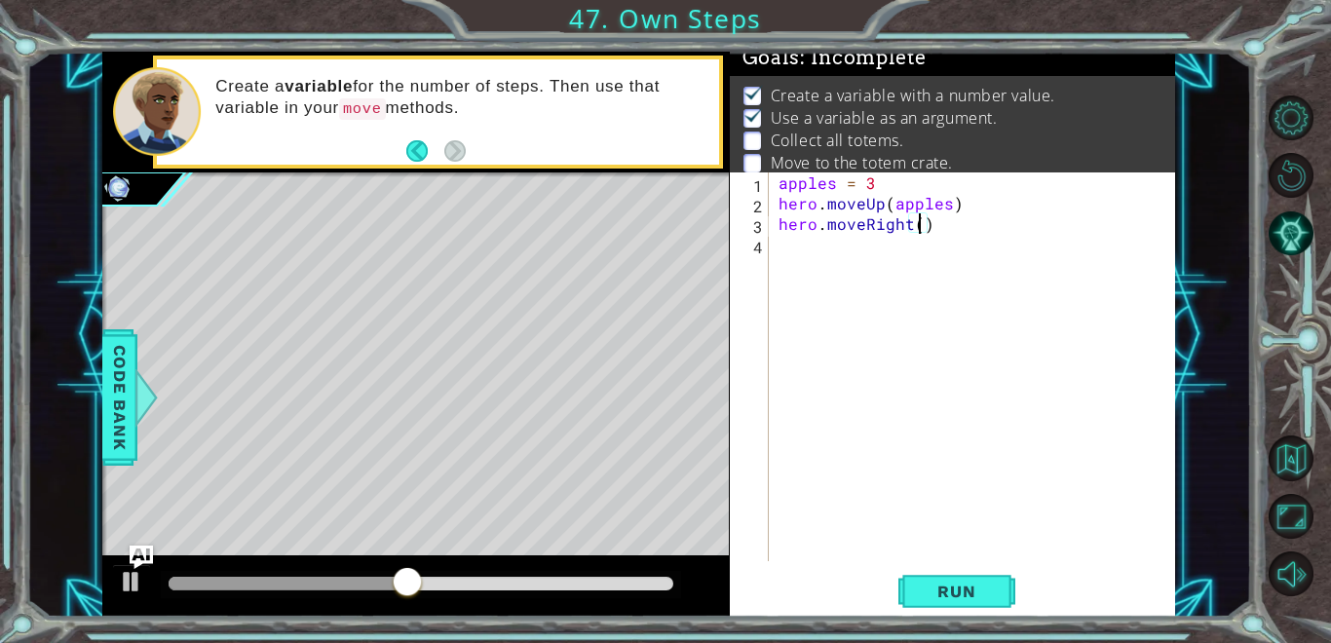
scroll to position [0, 9]
type textarea "hero.moveRight(3)"
click at [981, 592] on span "Run" at bounding box center [956, 591] width 77 height 19
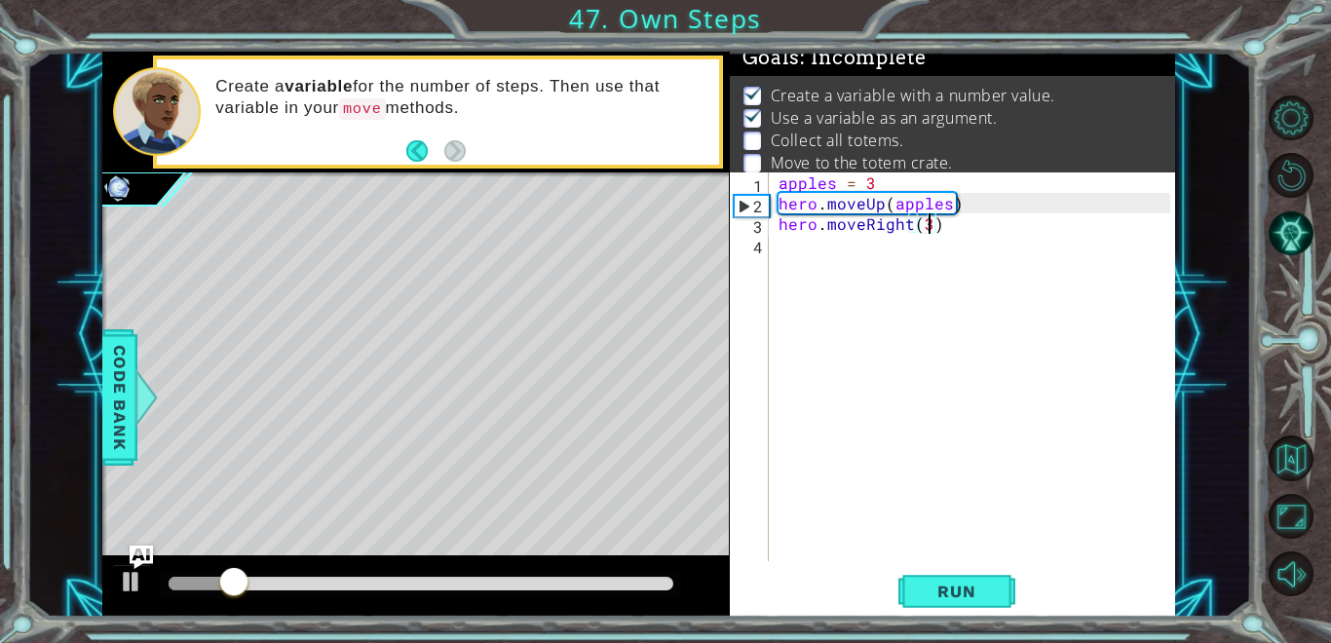
click at [829, 247] on div "apples = 3 hero . moveUp ( apples ) hero . moveRight ( 3 )" at bounding box center [978, 387] width 406 height 430
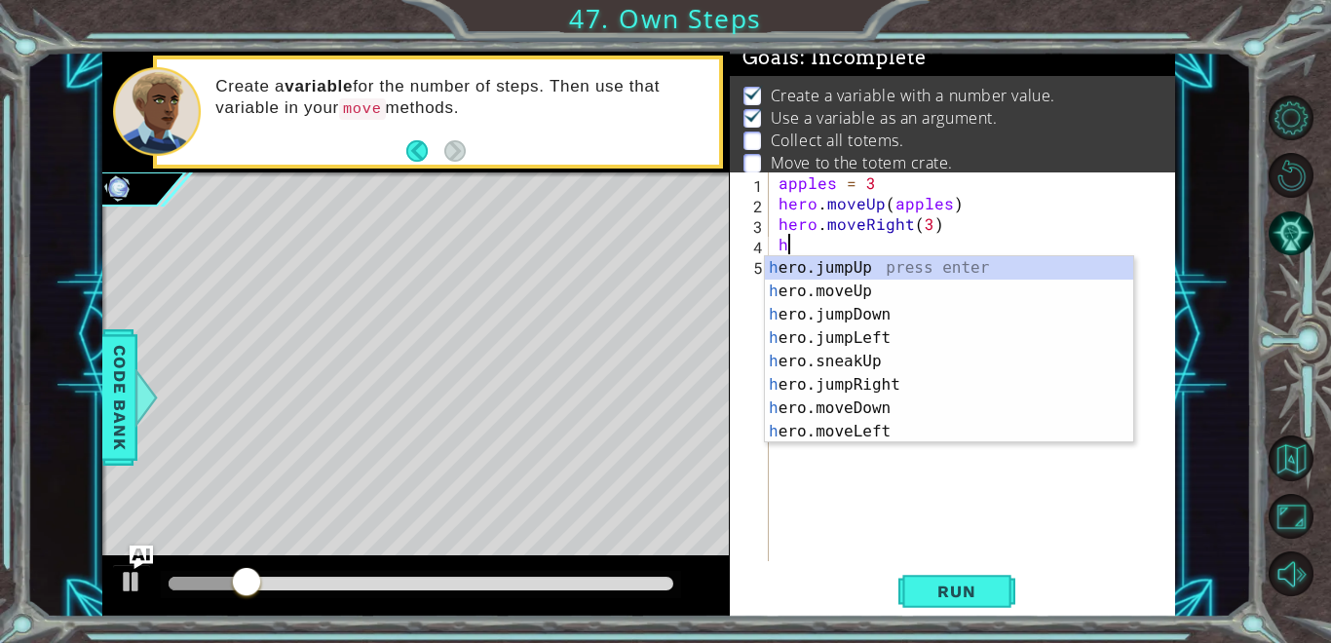
scroll to position [0, 0]
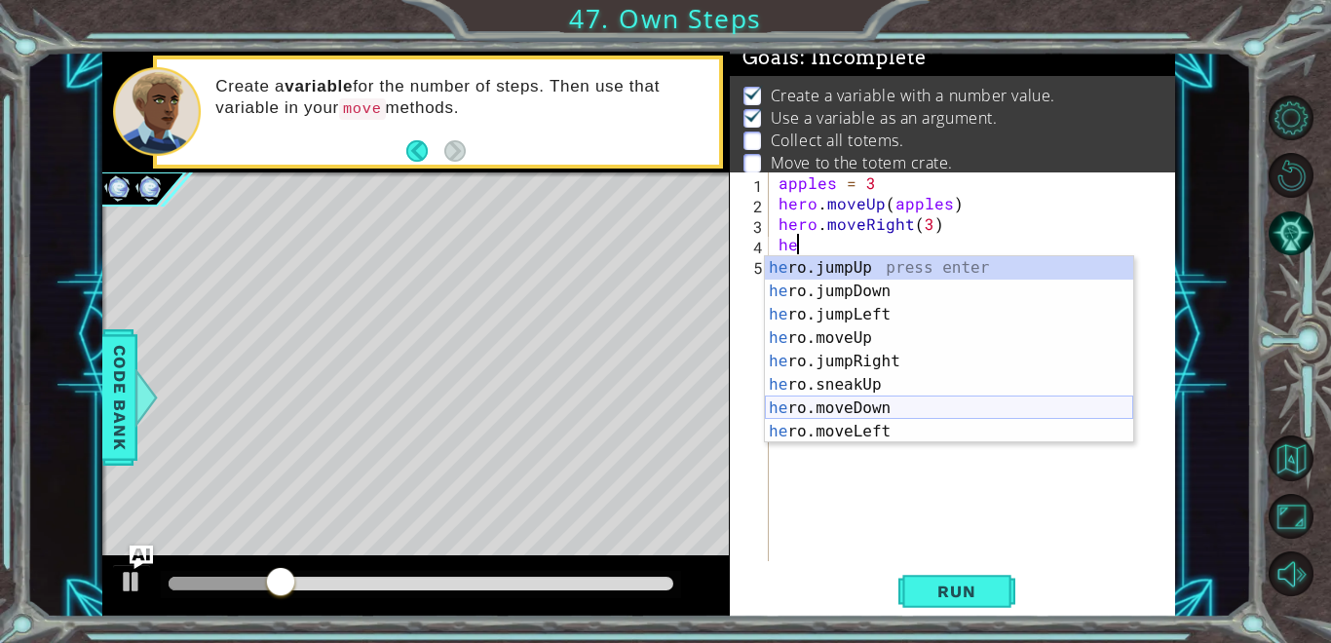
click at [921, 405] on div "he ro.jumpUp press enter he ro.jumpDown press enter he ro.jumpLeft press enter …" at bounding box center [949, 373] width 368 height 234
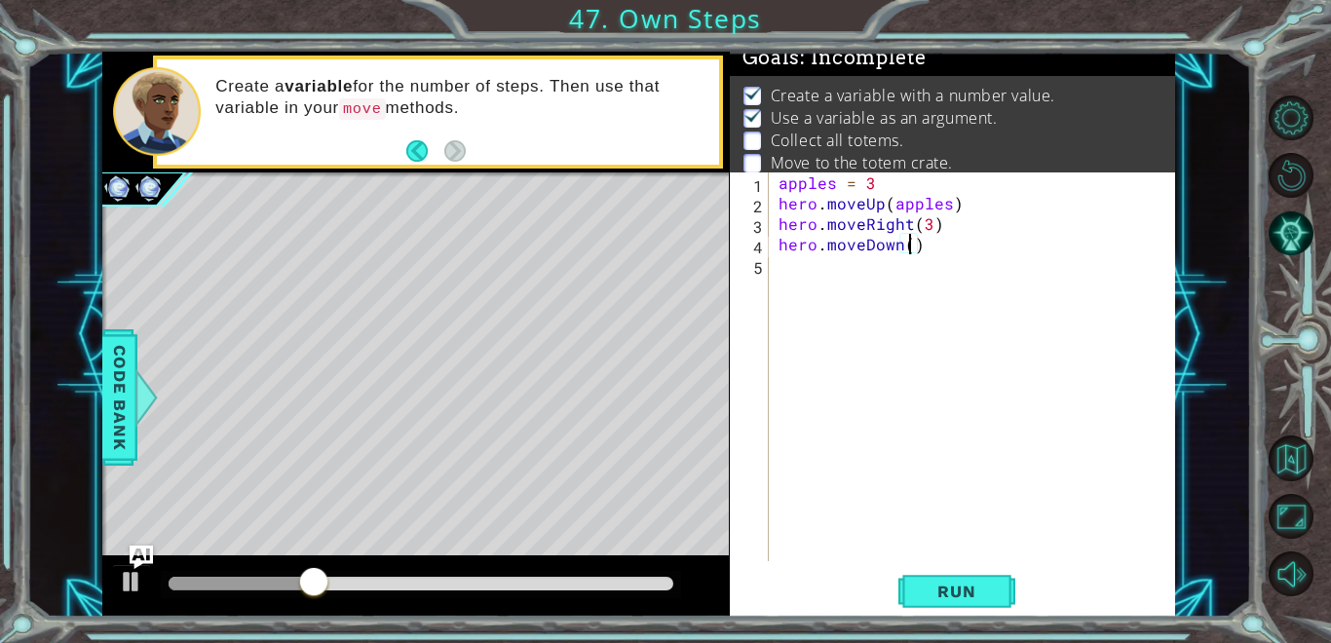
scroll to position [0, 8]
type textarea "hero.moveDown(3)"
click at [1013, 589] on button "Run" at bounding box center [956, 591] width 117 height 45
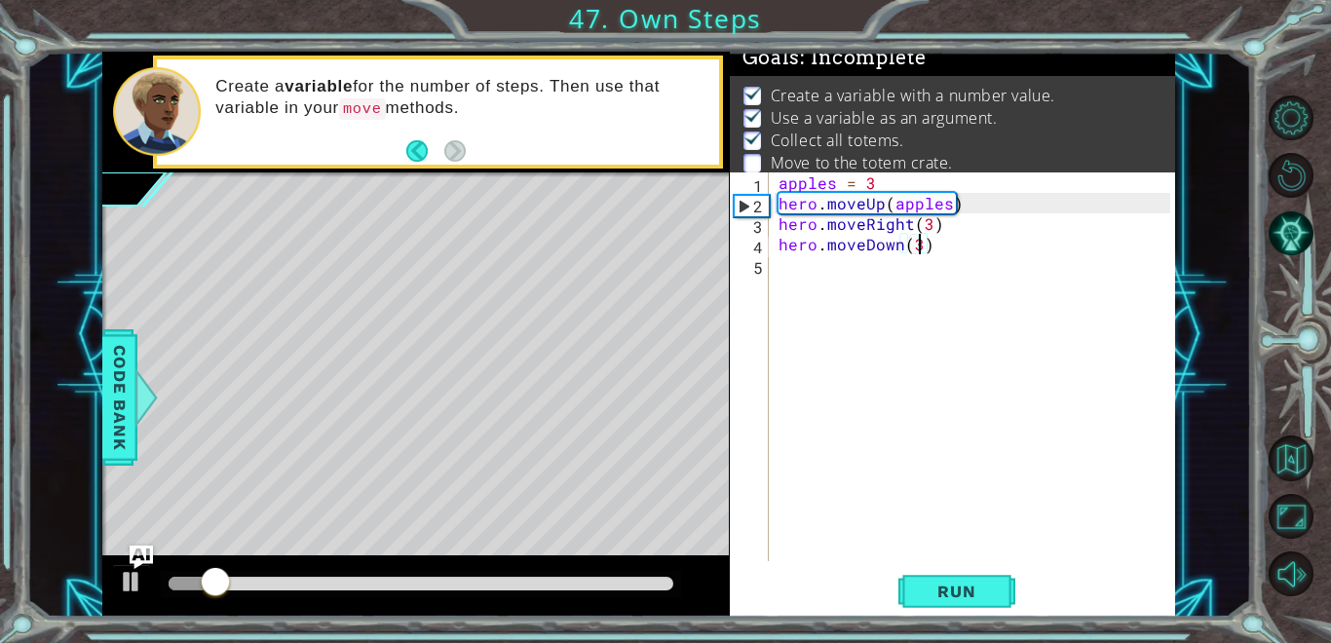
click at [806, 285] on div "apples = 3 hero . moveUp ( apples ) hero . moveRight ( 3 ) hero . moveDown ( 3 )" at bounding box center [978, 387] width 406 height 430
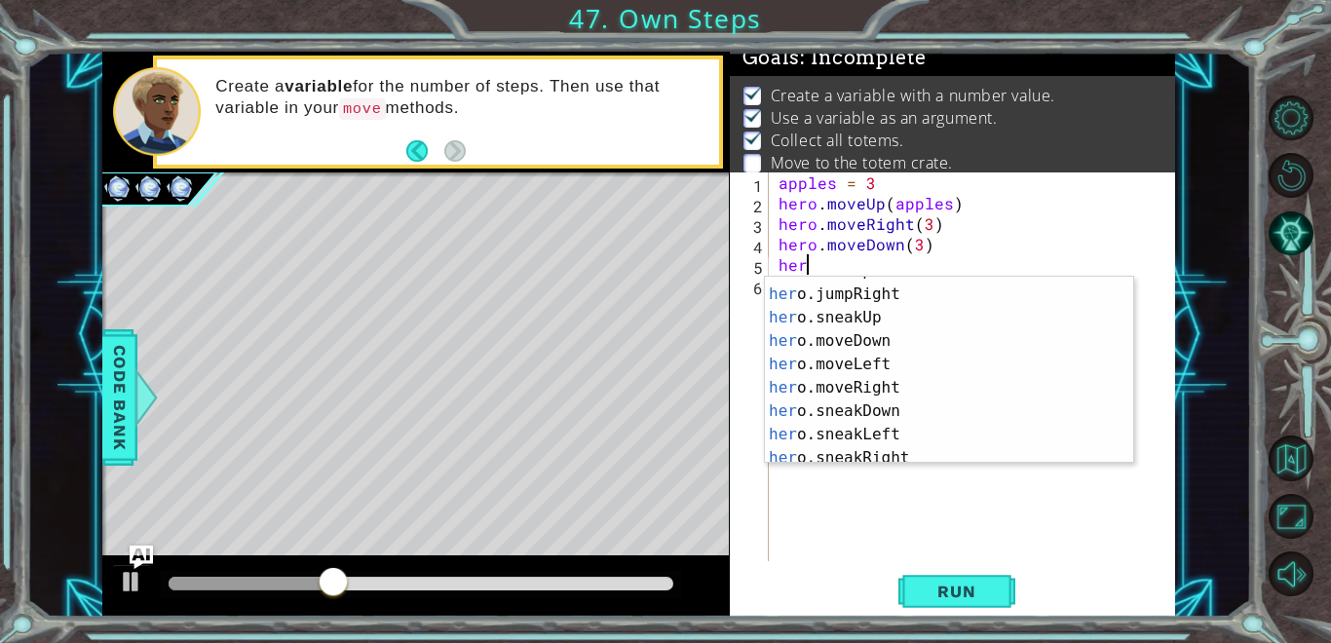
scroll to position [93, 0]
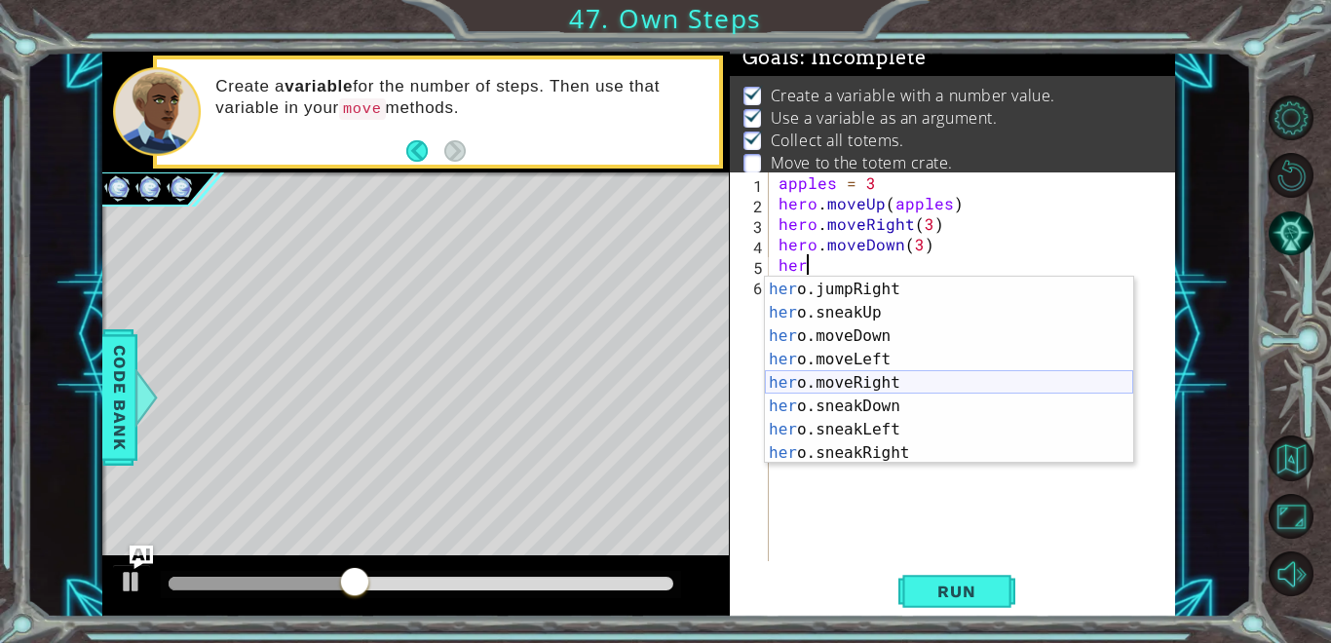
click at [904, 386] on div "her o.moveUp press enter her o.jumpRight press enter her o.sneakUp press enter …" at bounding box center [949, 371] width 368 height 234
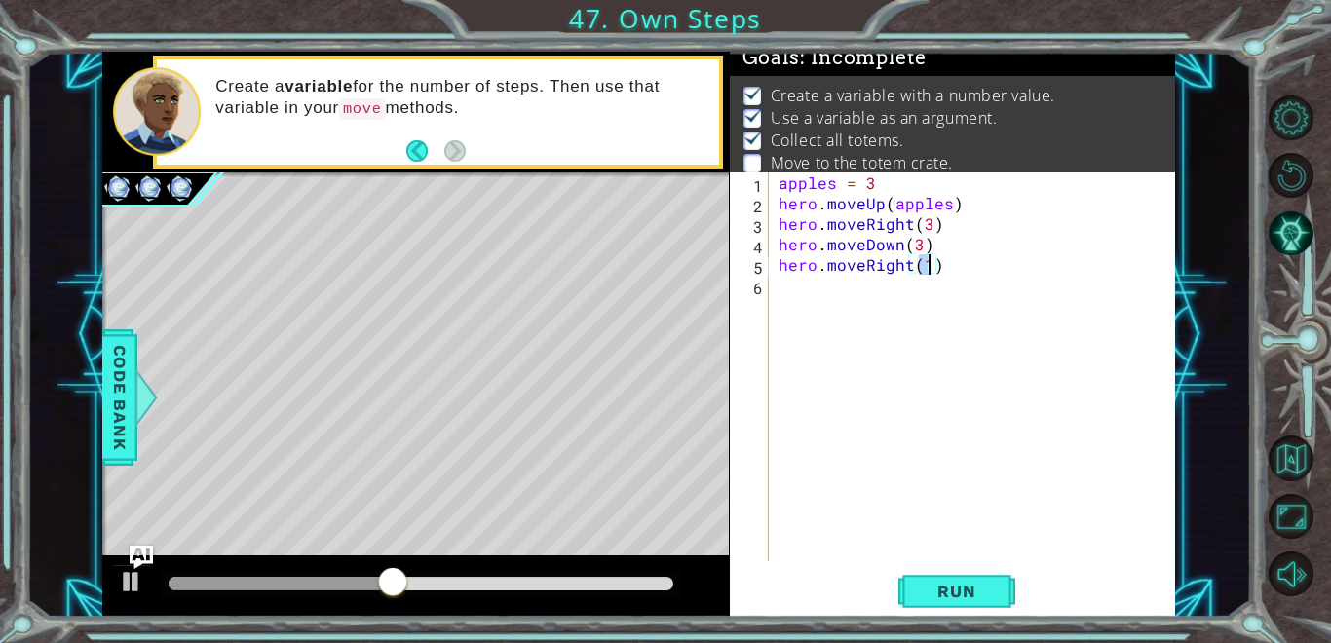
type textarea "hero.moveRight(3)"
click at [968, 601] on button "Run" at bounding box center [956, 591] width 117 height 45
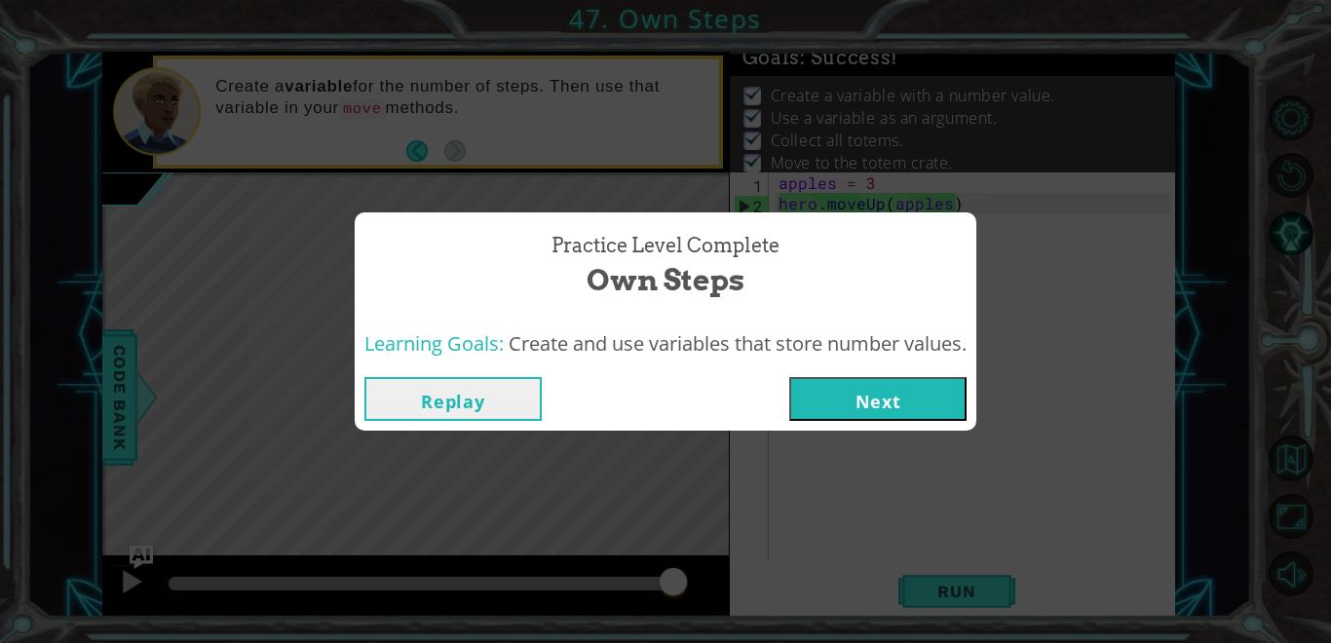
click at [866, 415] on button "Next" at bounding box center [877, 399] width 177 height 44
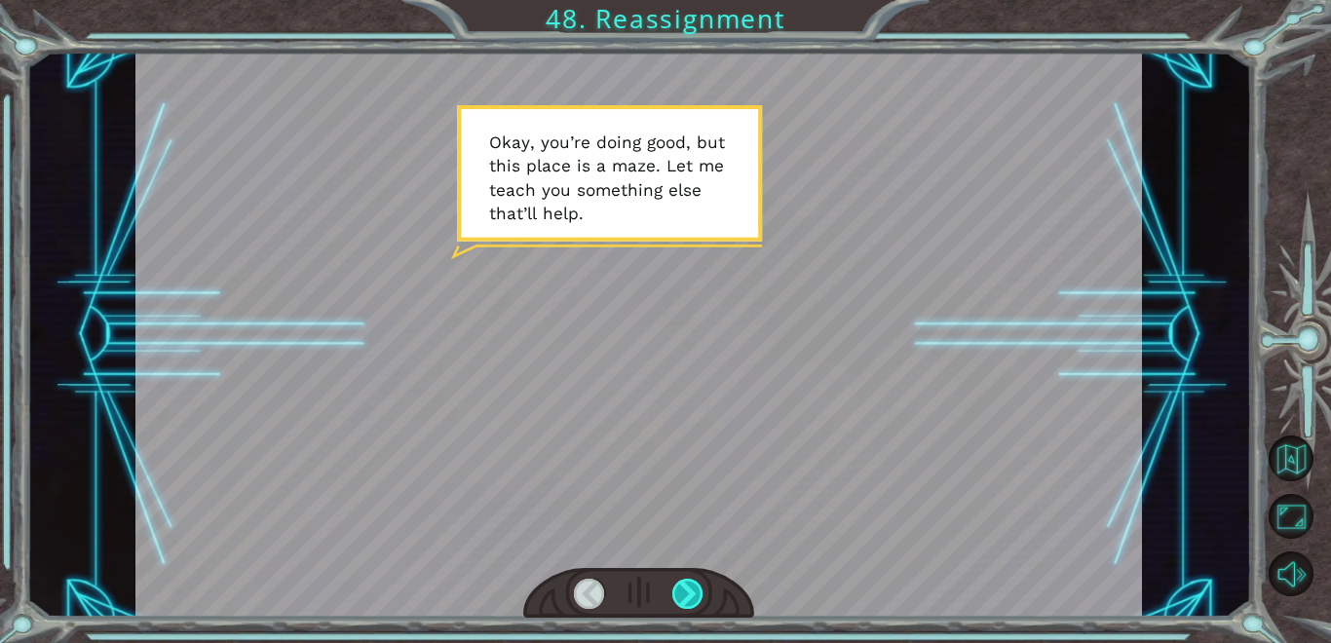
click at [690, 593] on div at bounding box center [687, 594] width 31 height 30
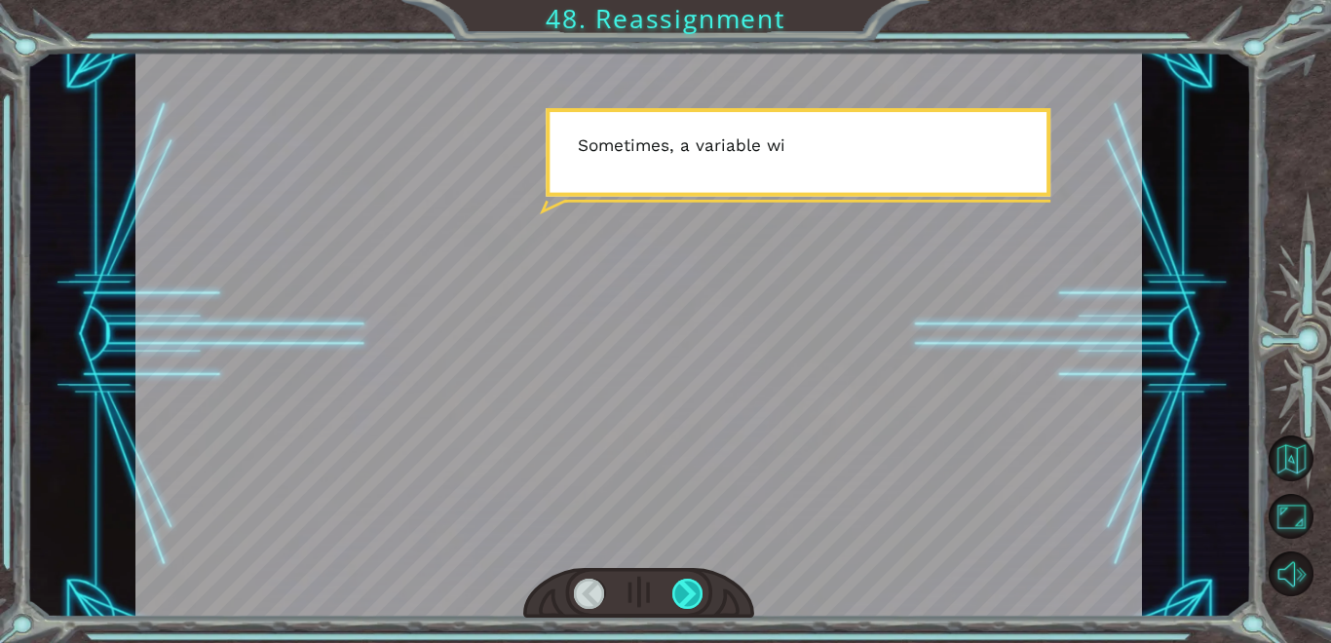
click at [690, 594] on div at bounding box center [687, 594] width 31 height 30
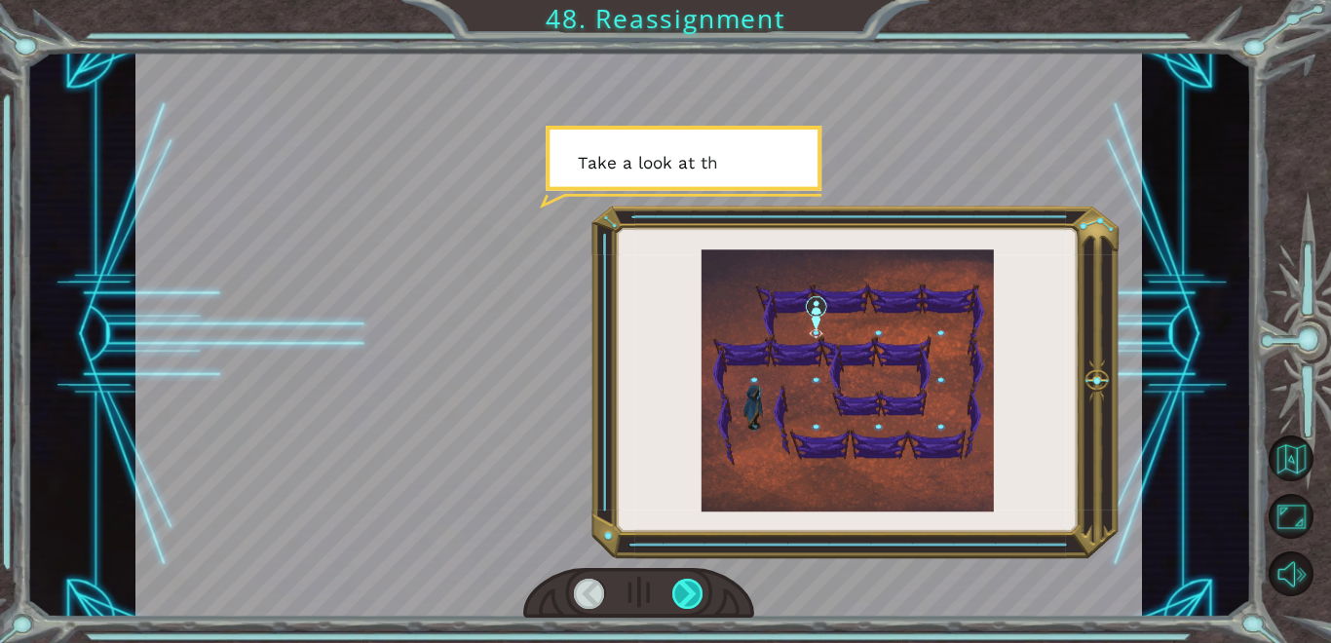
click at [690, 594] on div at bounding box center [687, 594] width 31 height 30
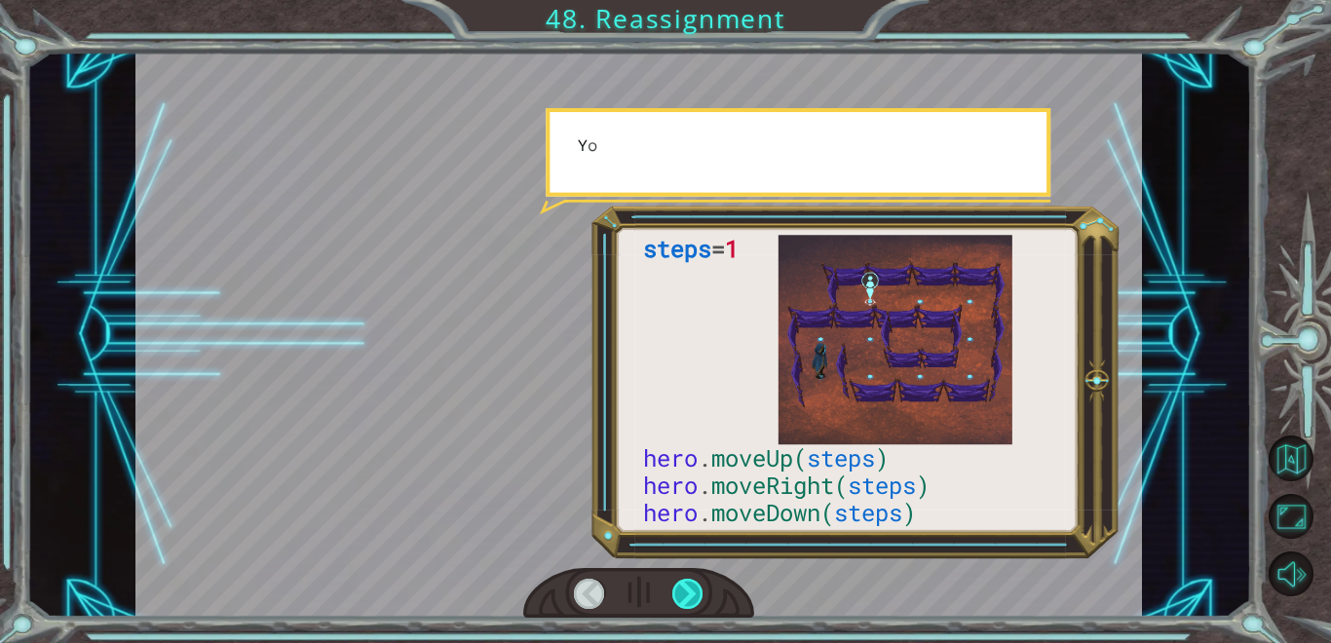
click at [690, 594] on div at bounding box center [687, 594] width 31 height 30
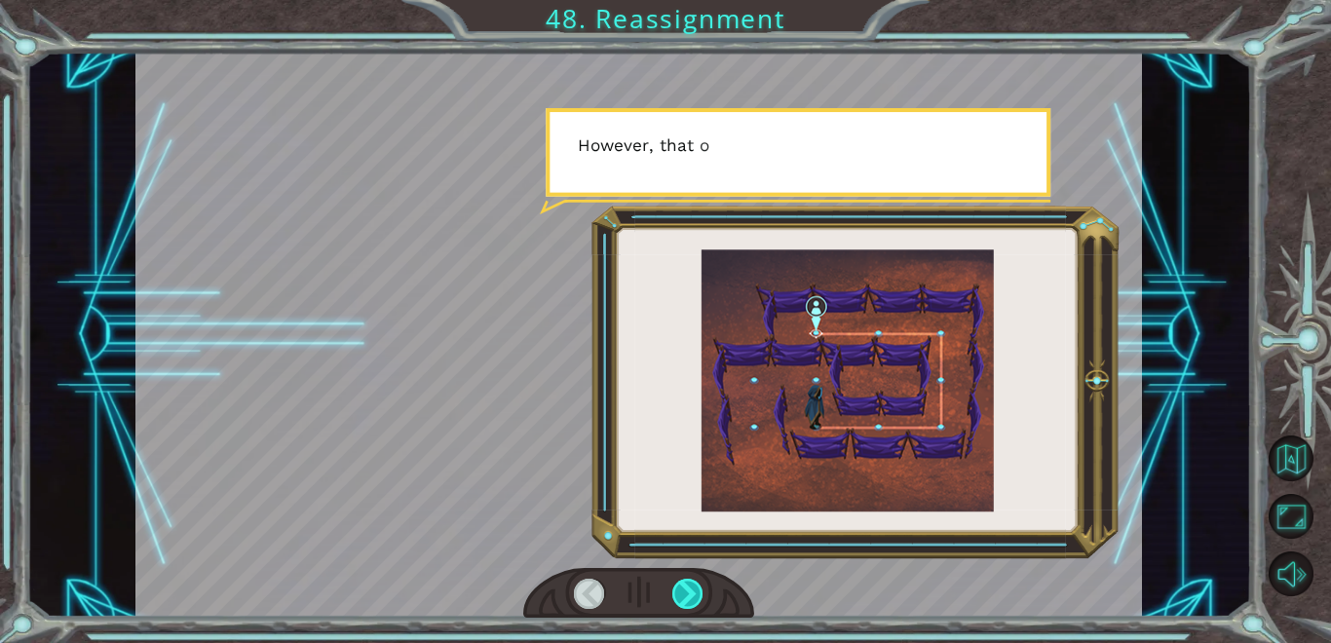
click at [690, 594] on div at bounding box center [687, 594] width 31 height 30
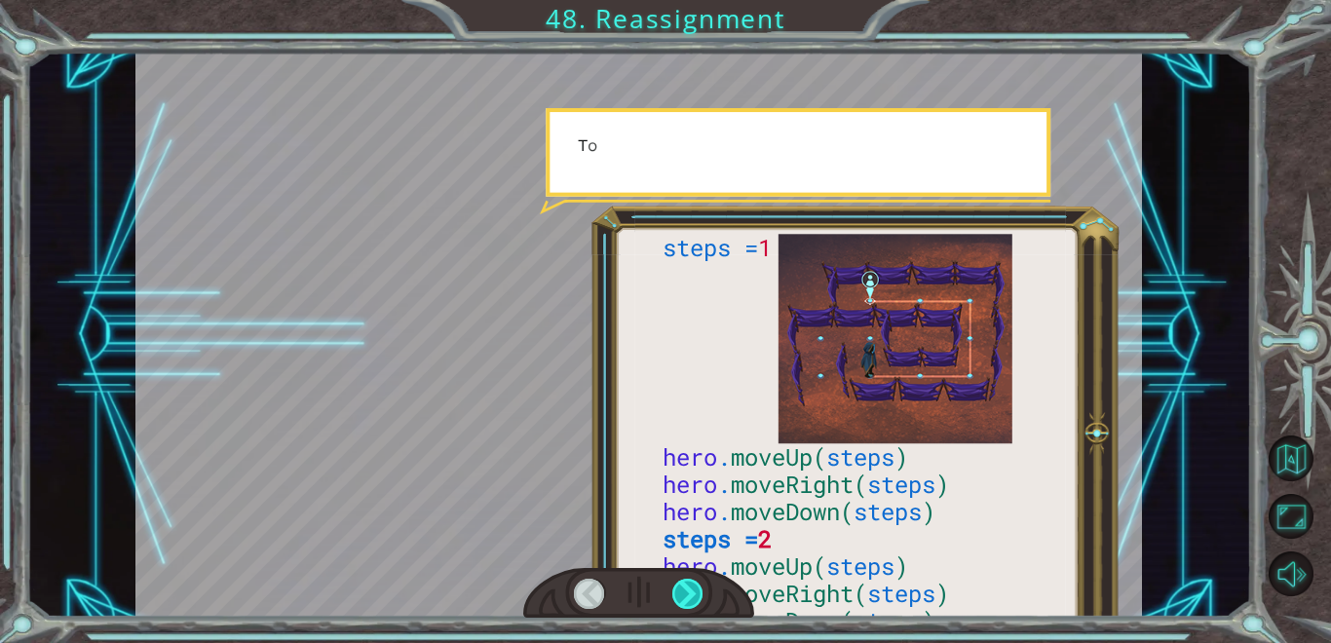
click at [690, 594] on div at bounding box center [687, 594] width 31 height 30
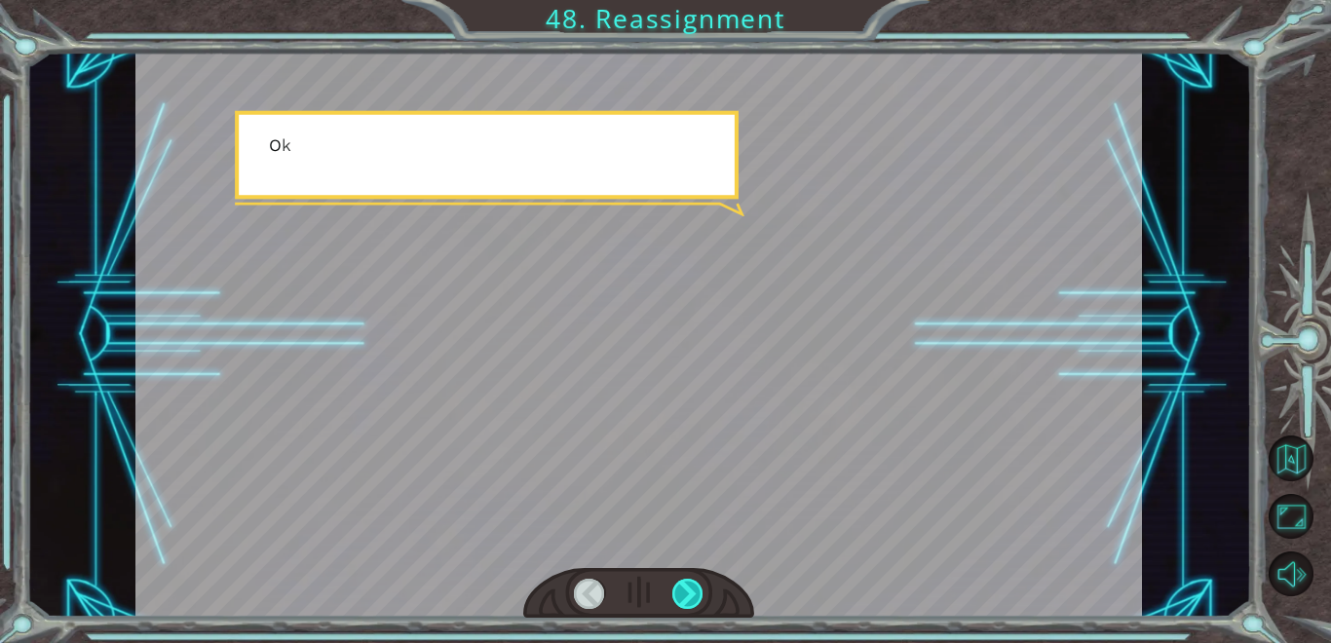
click at [690, 594] on div at bounding box center [687, 594] width 31 height 30
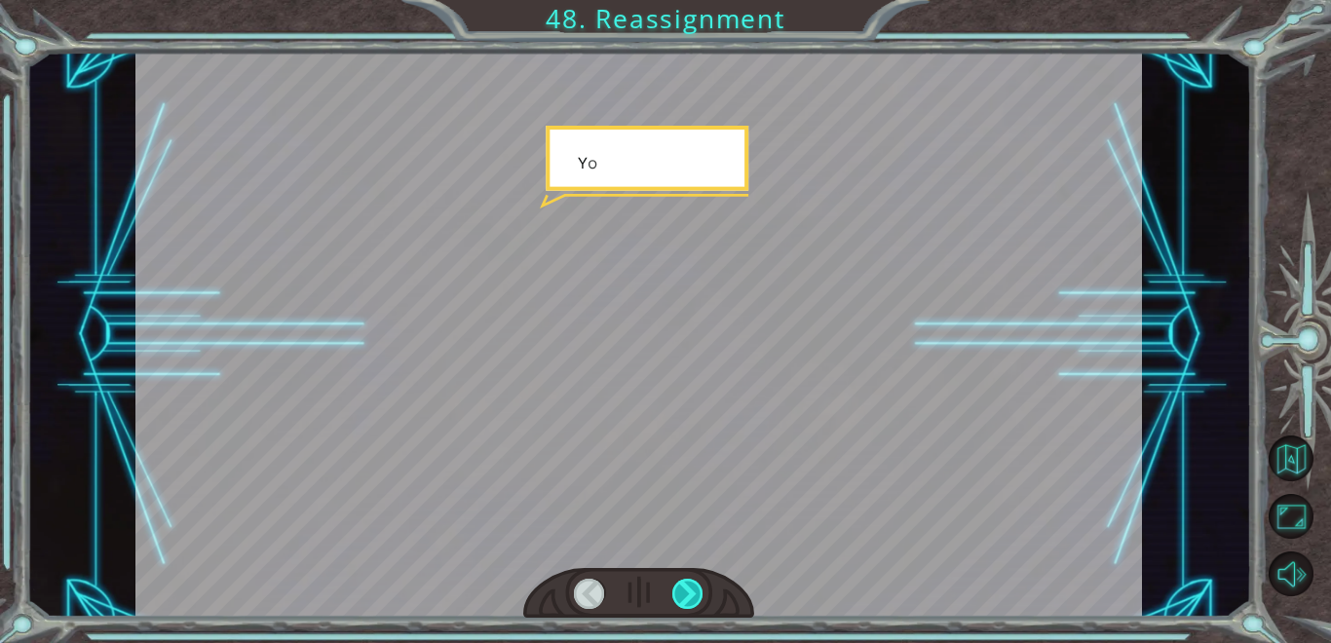
click at [690, 594] on div at bounding box center [687, 594] width 31 height 30
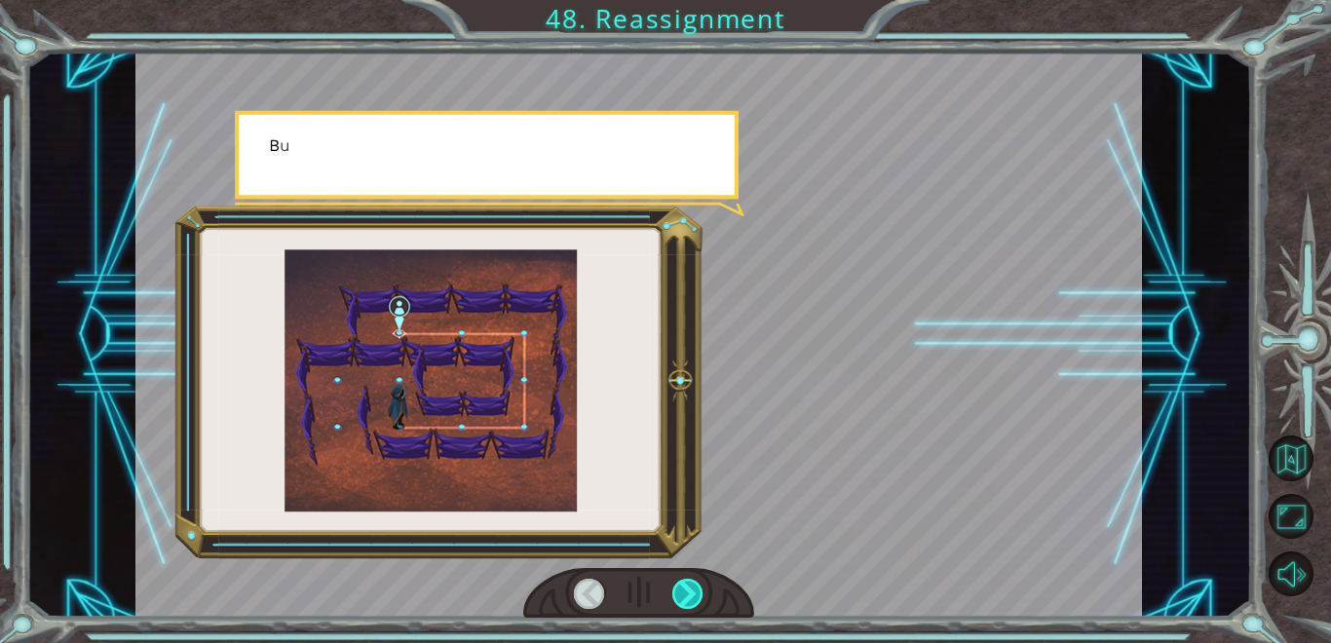
click at [690, 594] on div at bounding box center [687, 594] width 31 height 30
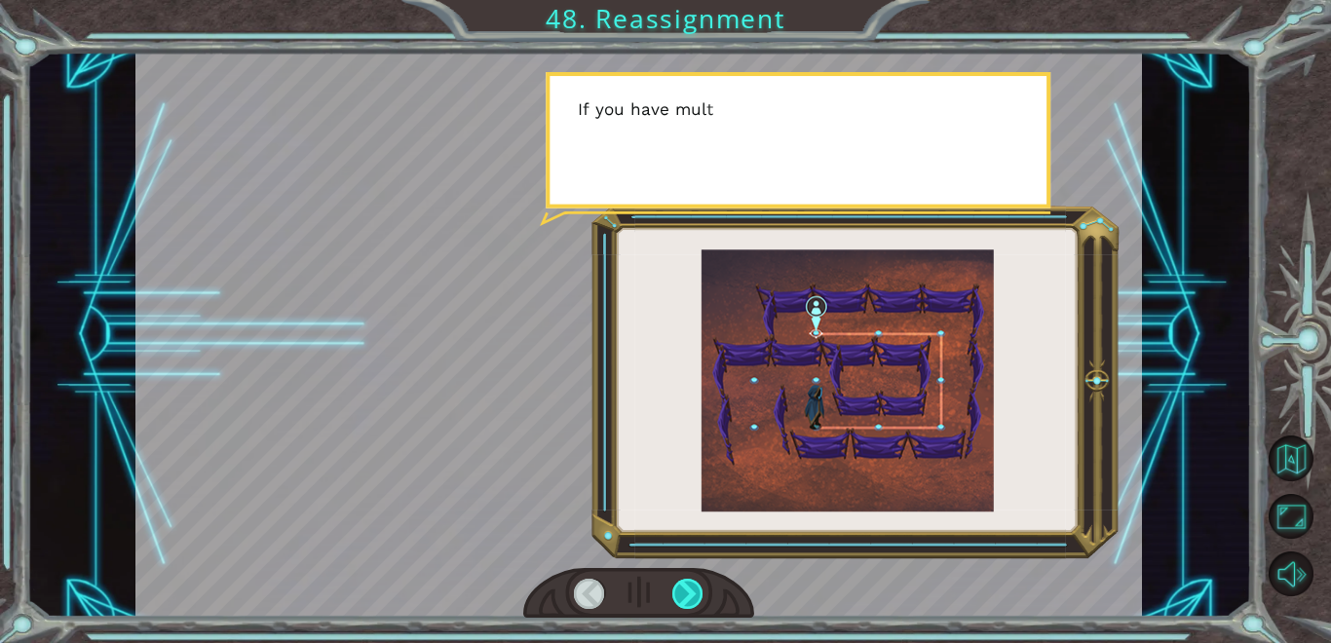
click at [690, 594] on div at bounding box center [687, 594] width 31 height 30
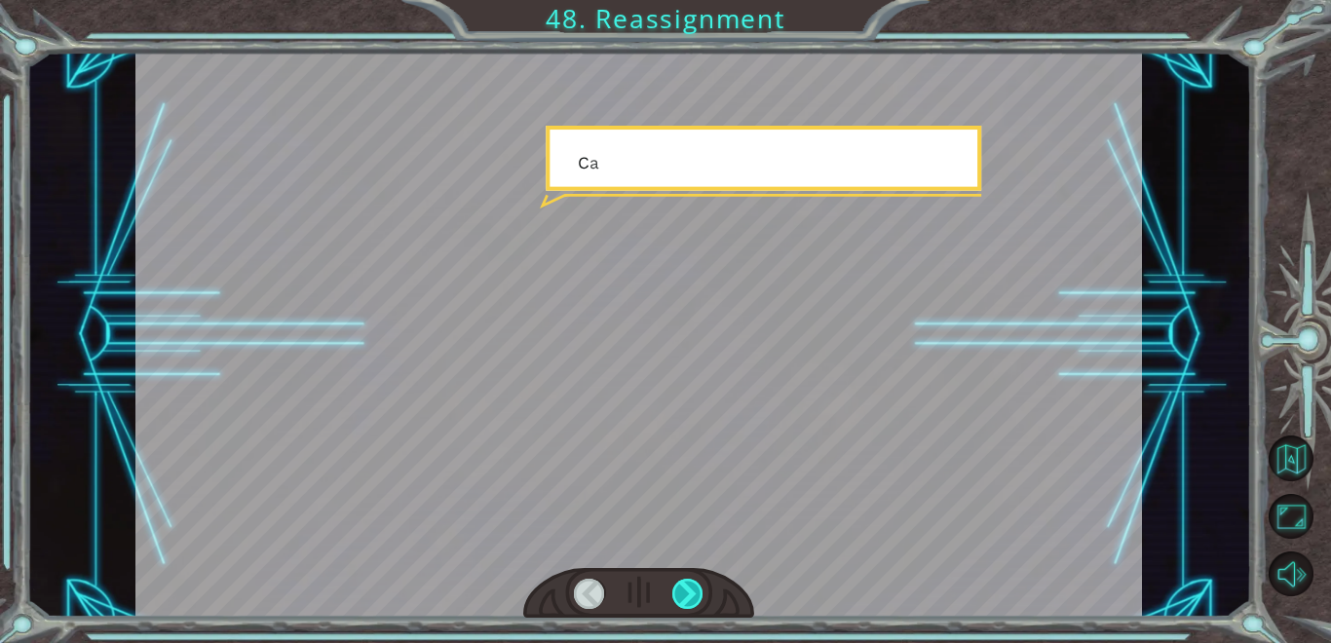
click at [690, 594] on div at bounding box center [687, 594] width 31 height 30
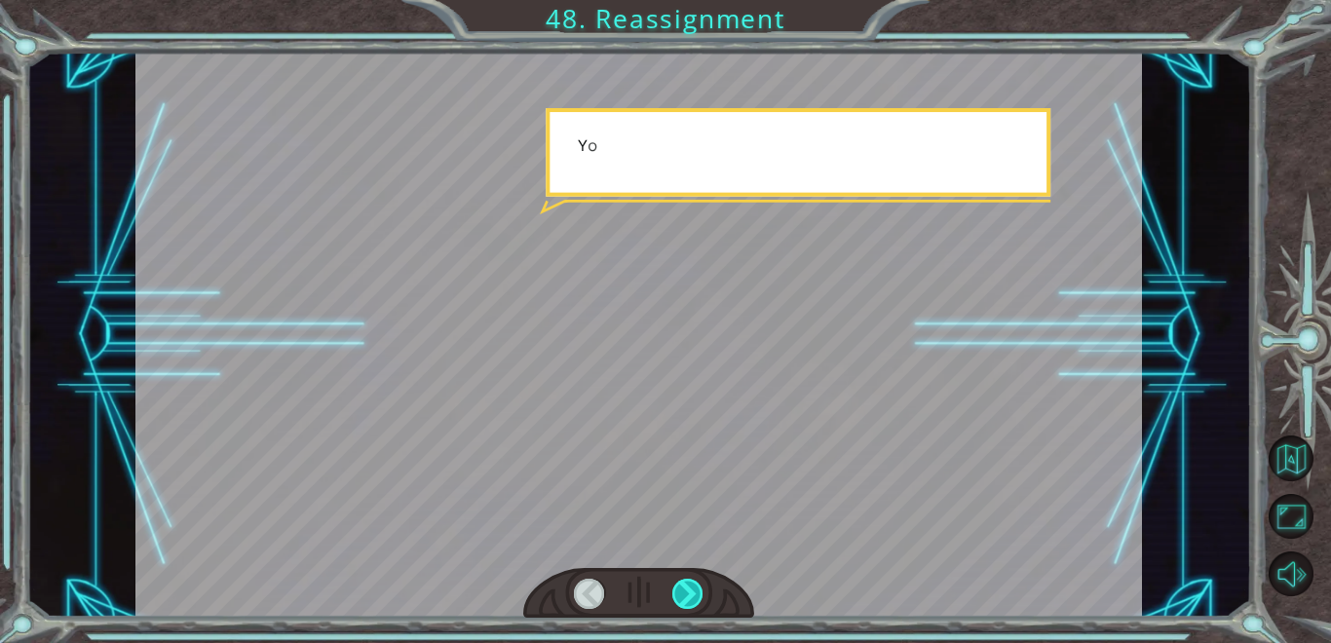
click at [690, 594] on div at bounding box center [687, 594] width 31 height 30
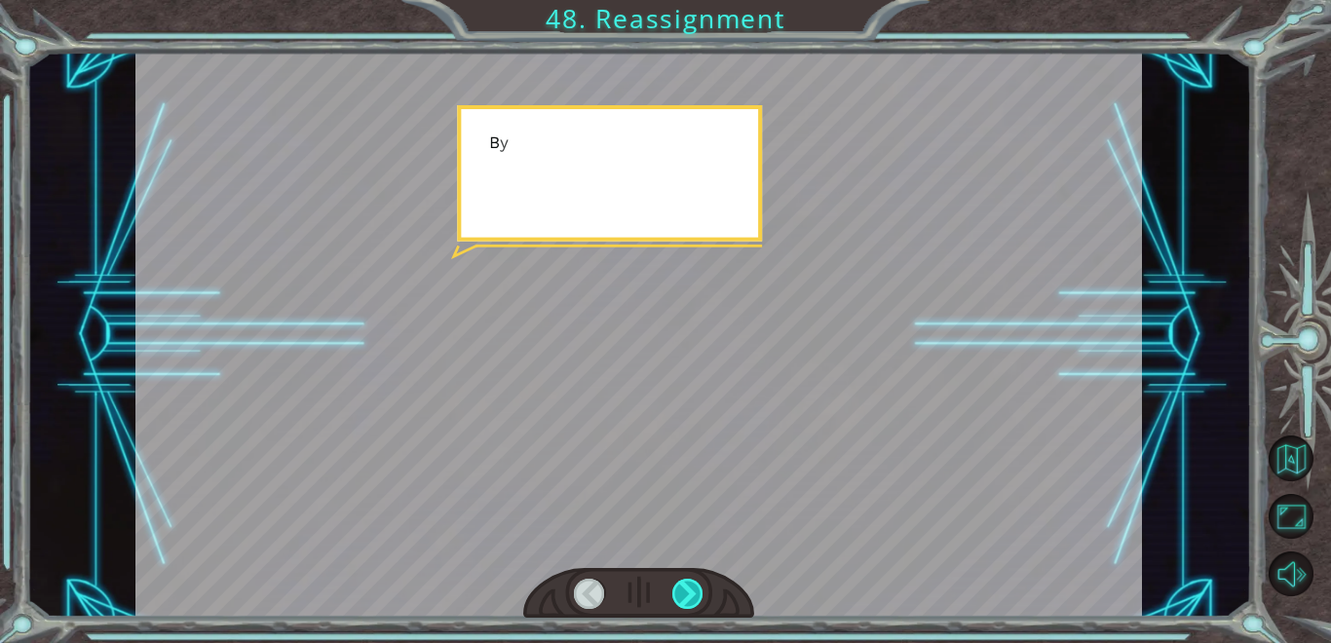
click at [690, 594] on div at bounding box center [687, 594] width 31 height 30
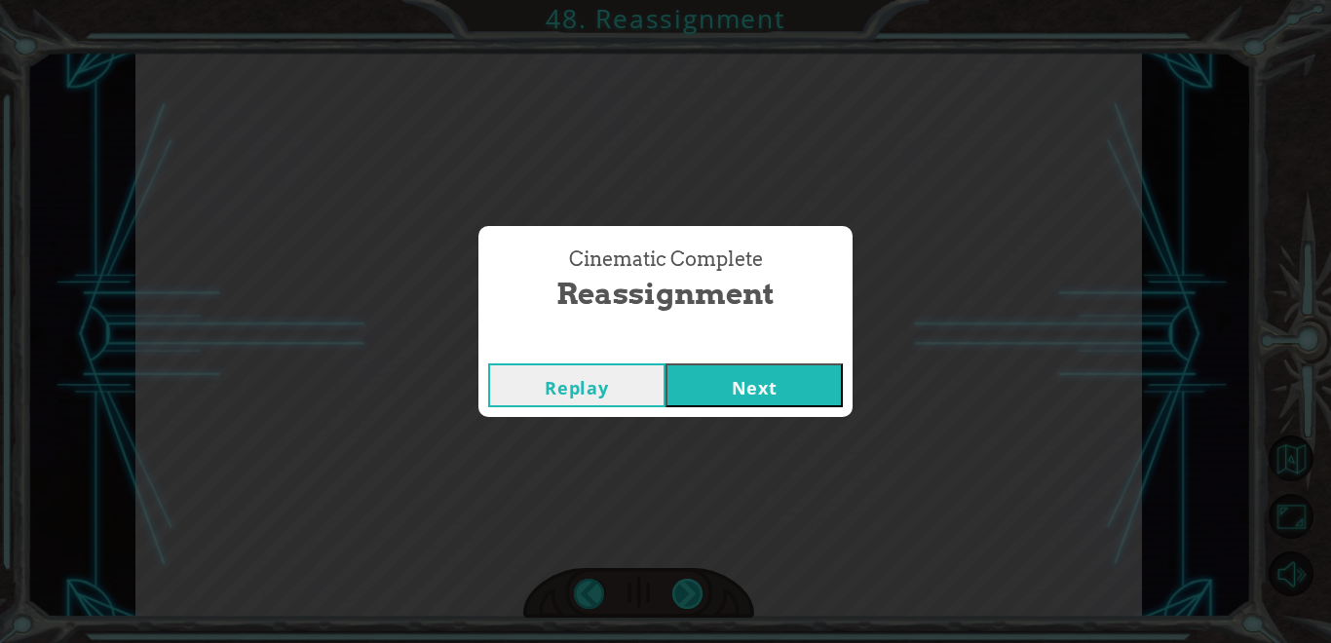
click at [690, 594] on div "Cinematic Complete Reassignment Replay Next" at bounding box center [665, 321] width 1331 height 643
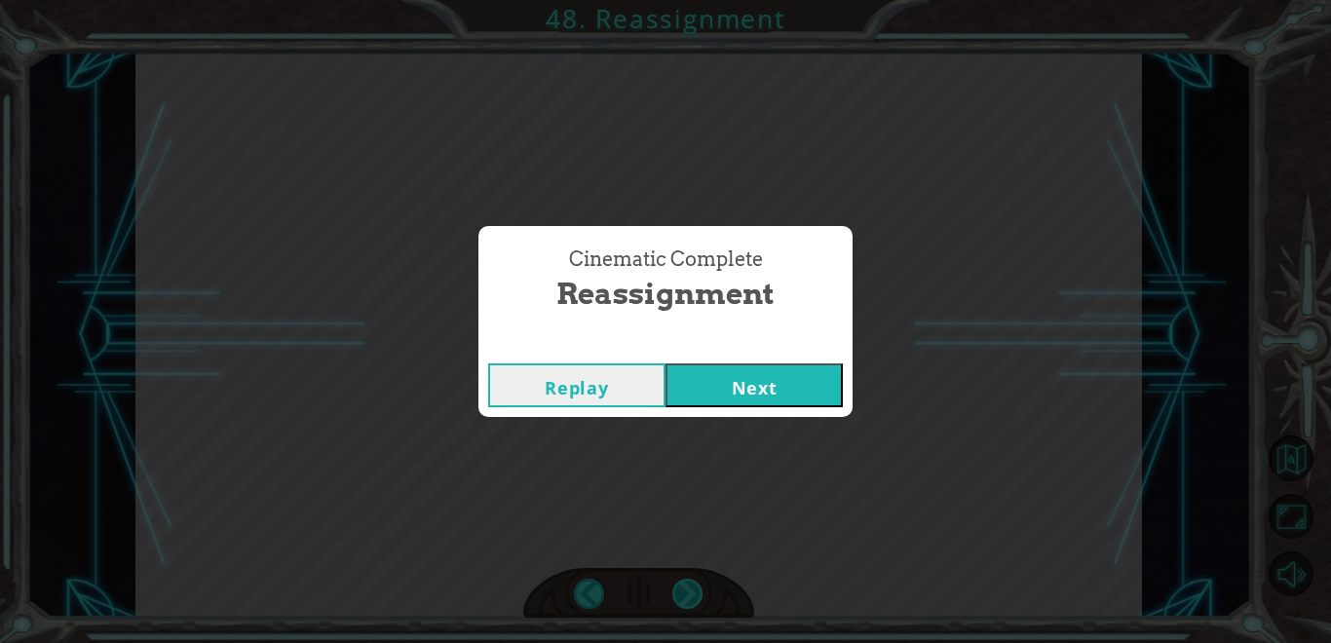
click at [690, 594] on div "Cinematic Complete Reassignment Replay Next" at bounding box center [665, 321] width 1331 height 643
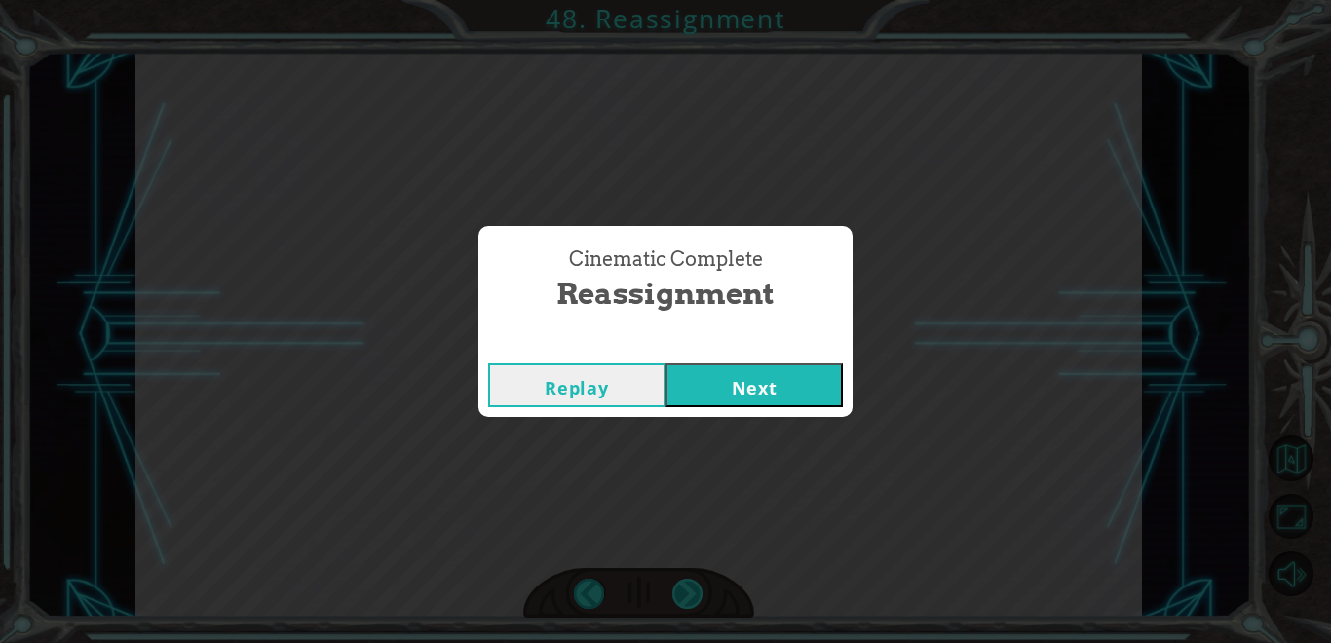
click at [690, 594] on div "Cinematic Complete Reassignment Replay Next" at bounding box center [665, 321] width 1331 height 643
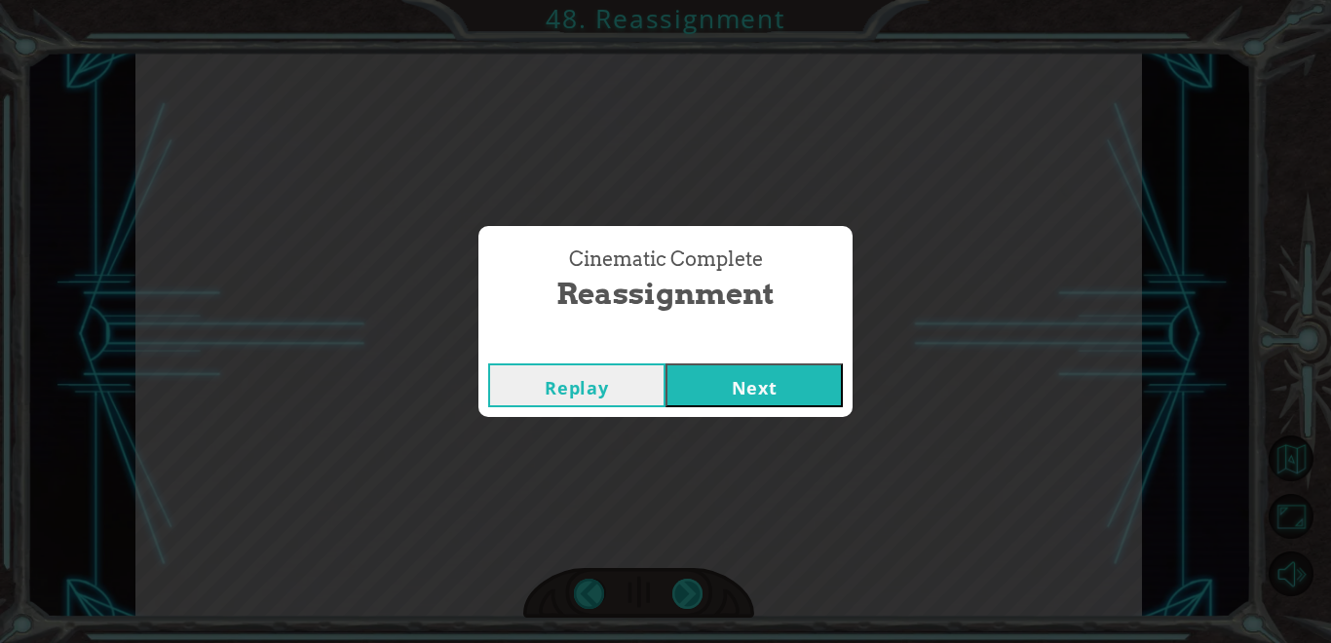
click at [690, 594] on div "Cinematic Complete Reassignment Replay Next" at bounding box center [665, 321] width 1331 height 643
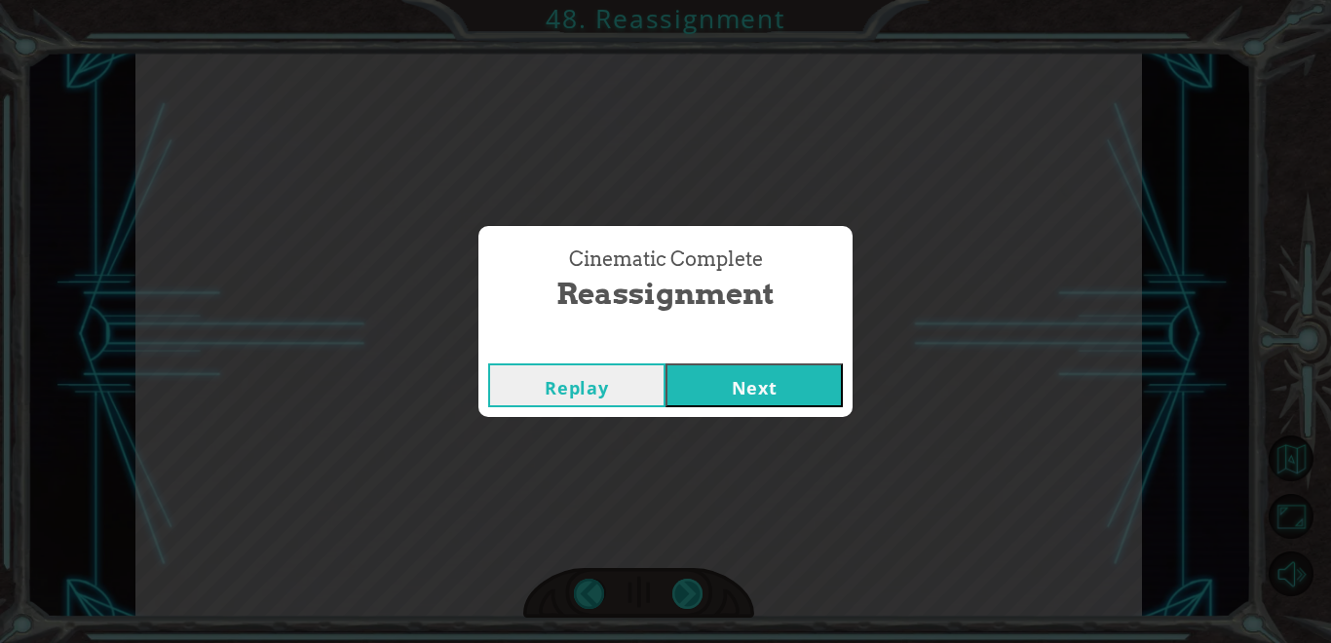
click at [690, 594] on div "Cinematic Complete Reassignment Replay Next" at bounding box center [665, 321] width 1331 height 643
click at [791, 382] on button "Next" at bounding box center [753, 385] width 177 height 44
